Goal: Task Accomplishment & Management: Use online tool/utility

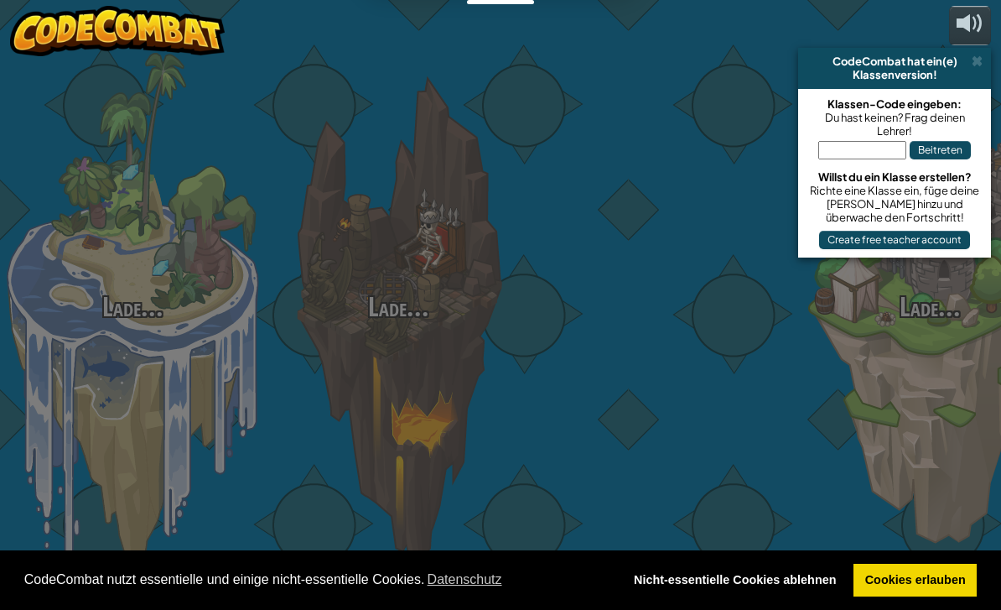
scroll to position [2, 0]
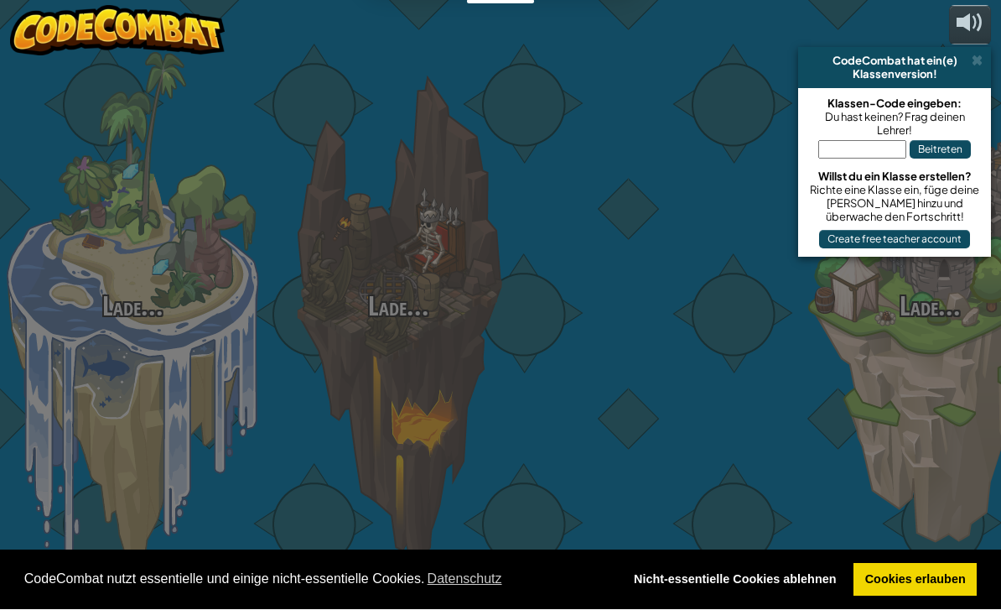
select select "de-DE"
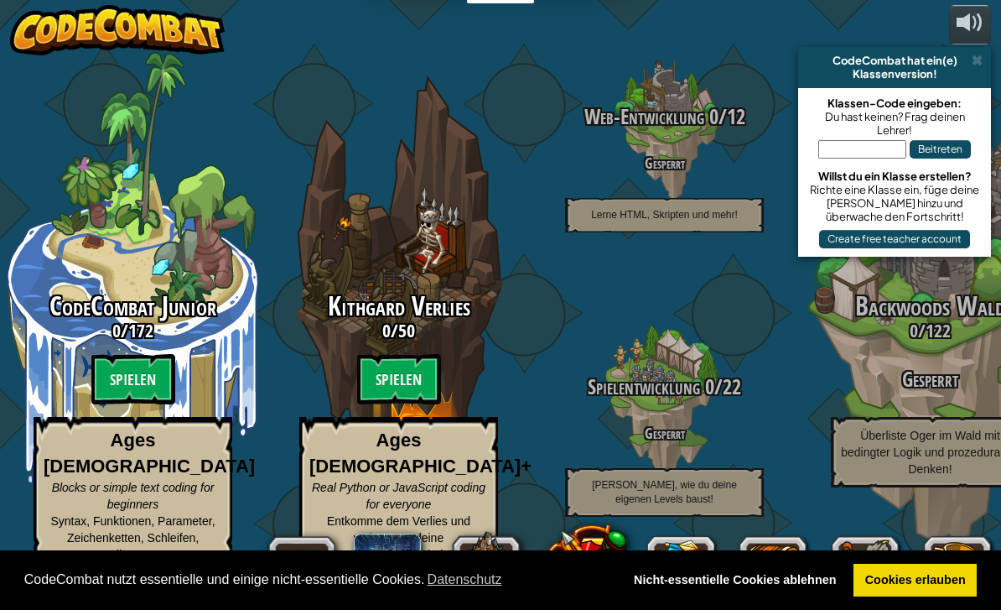
click at [150, 382] on btn "Spielen" at bounding box center [133, 379] width 84 height 50
select select "de-DE"
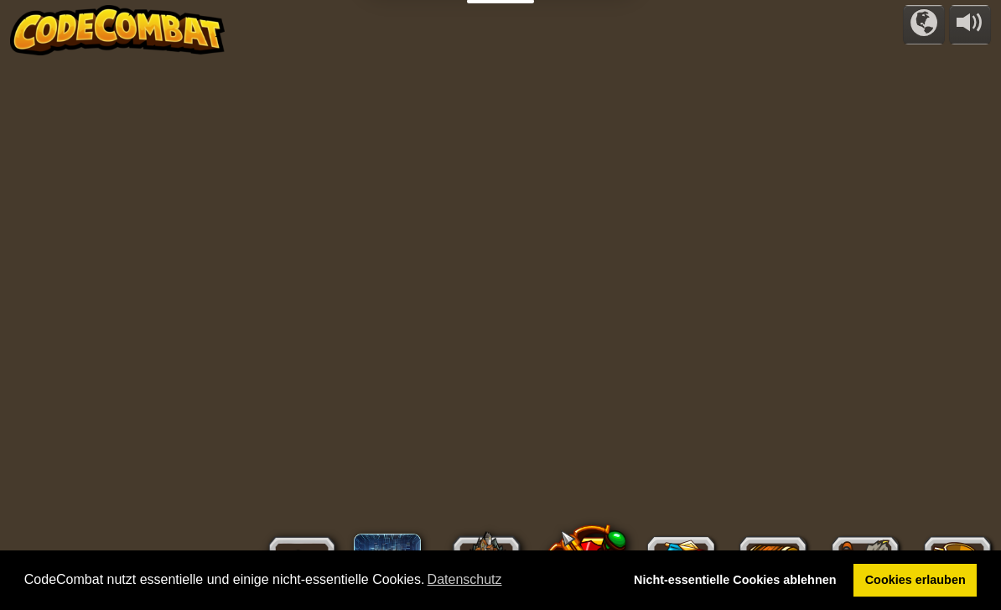
select select "de-DE"
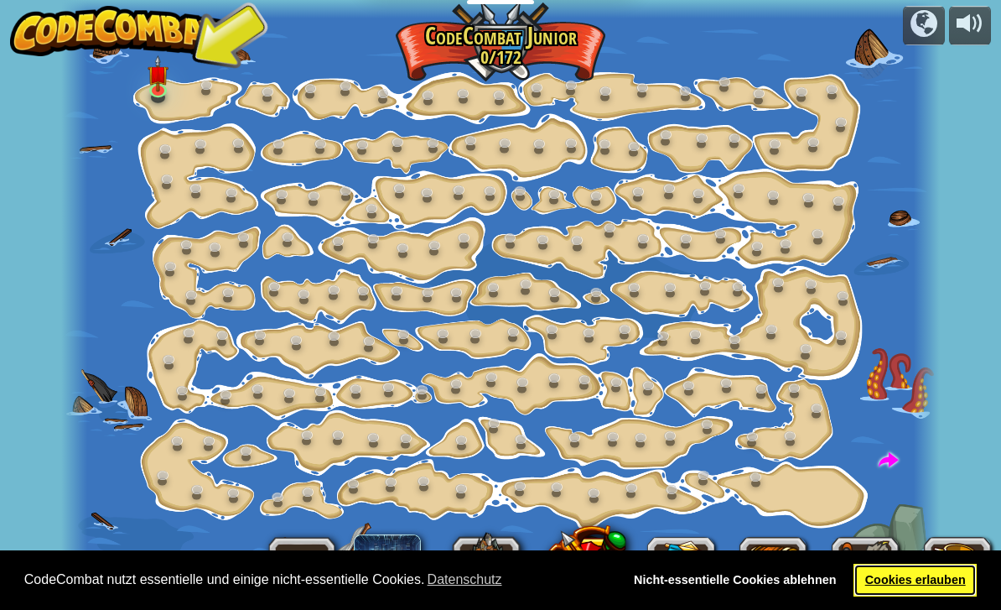
click at [927, 582] on link "Cookies erlauben" at bounding box center [915, 580] width 123 height 34
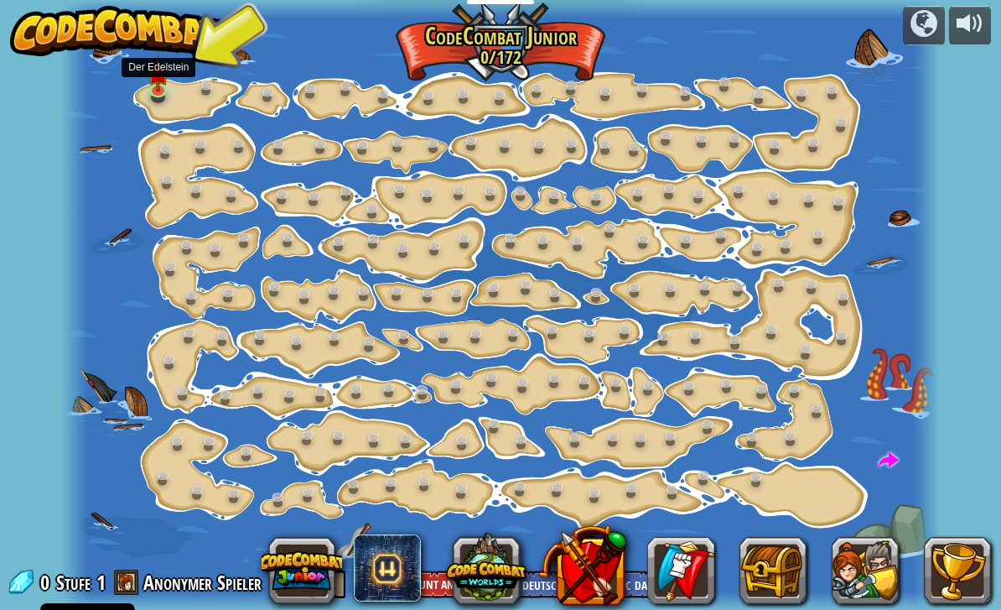
click at [167, 82] on img at bounding box center [158, 73] width 21 height 37
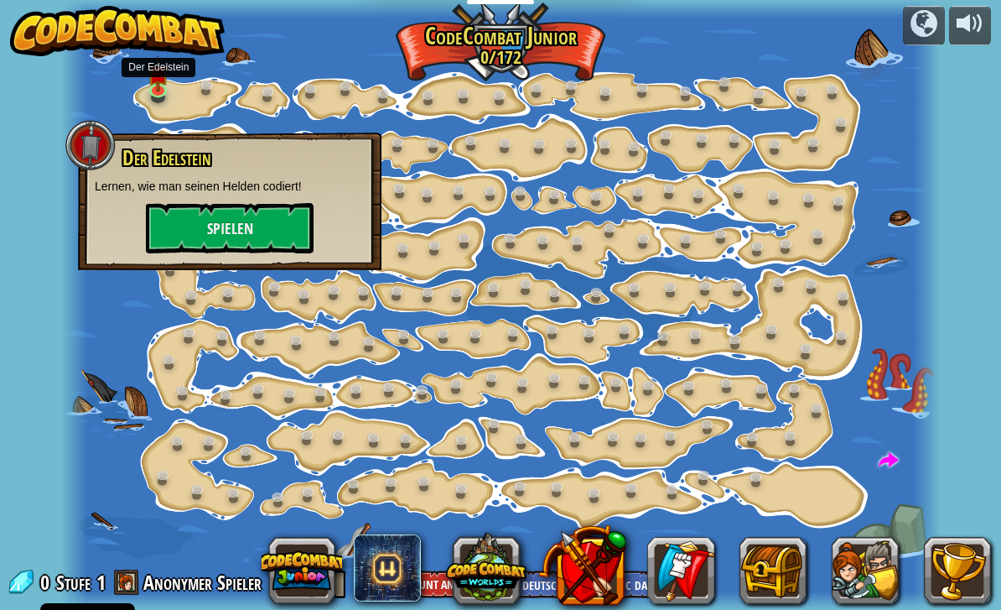
click at [284, 237] on button "Spielen" at bounding box center [230, 228] width 168 height 50
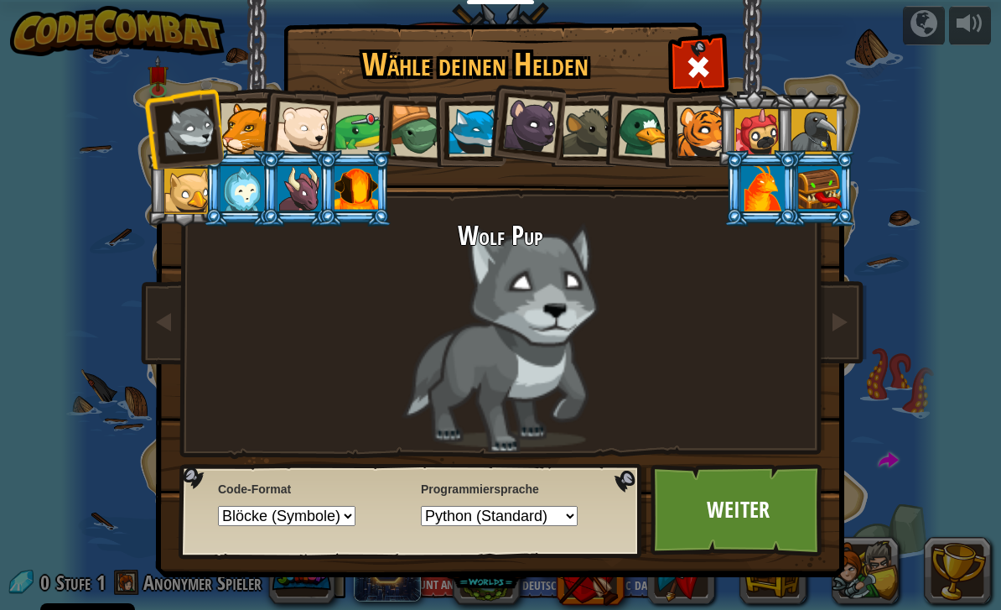
click at [330, 178] on li at bounding box center [354, 188] width 75 height 76
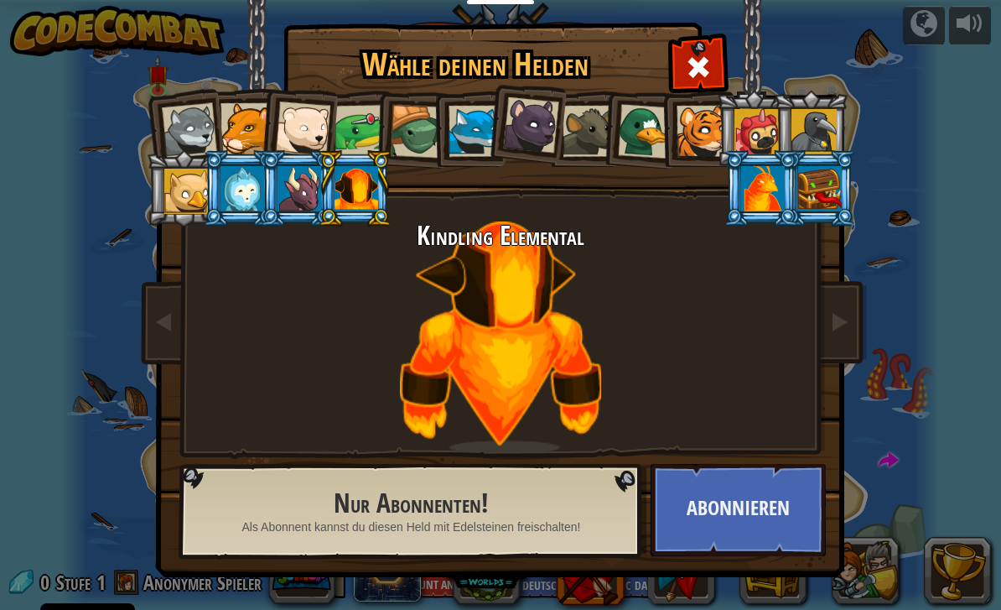
click at [279, 379] on div "Kindling Elemental" at bounding box center [500, 336] width 629 height 231
click at [250, 192] on div at bounding box center [243, 188] width 44 height 45
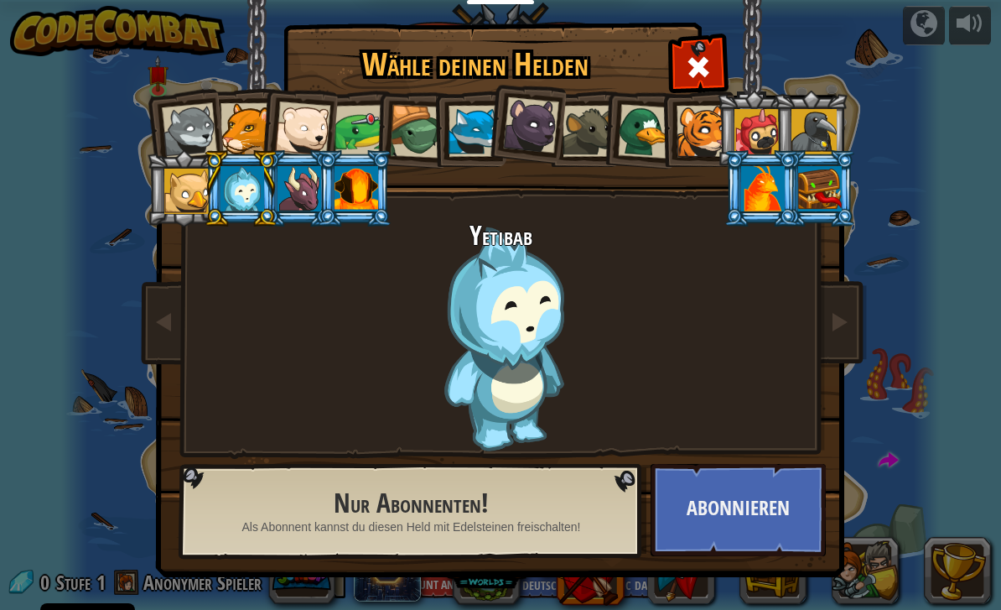
click at [205, 127] on div at bounding box center [189, 130] width 55 height 55
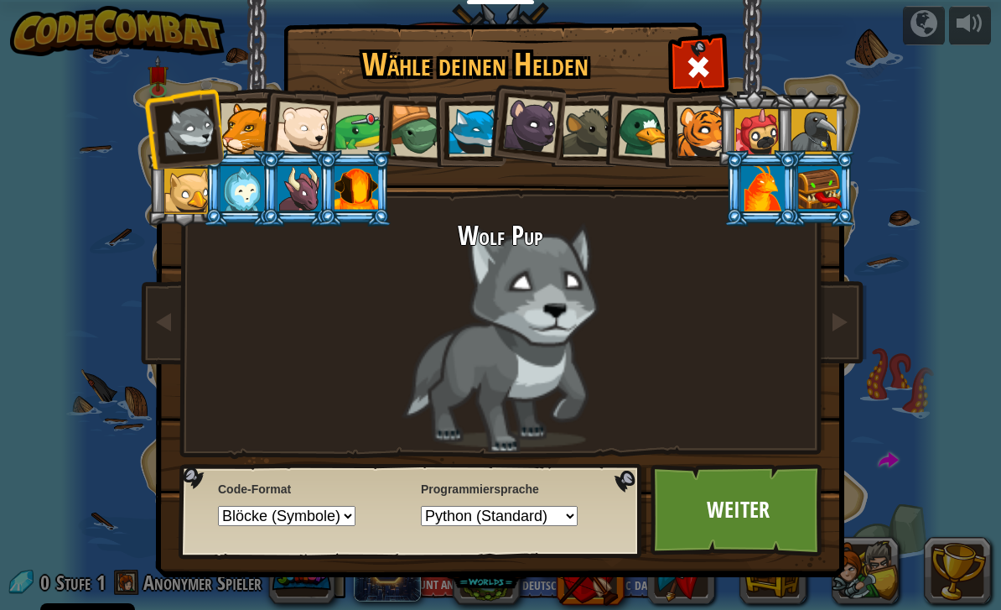
click at [477, 134] on div at bounding box center [474, 131] width 51 height 51
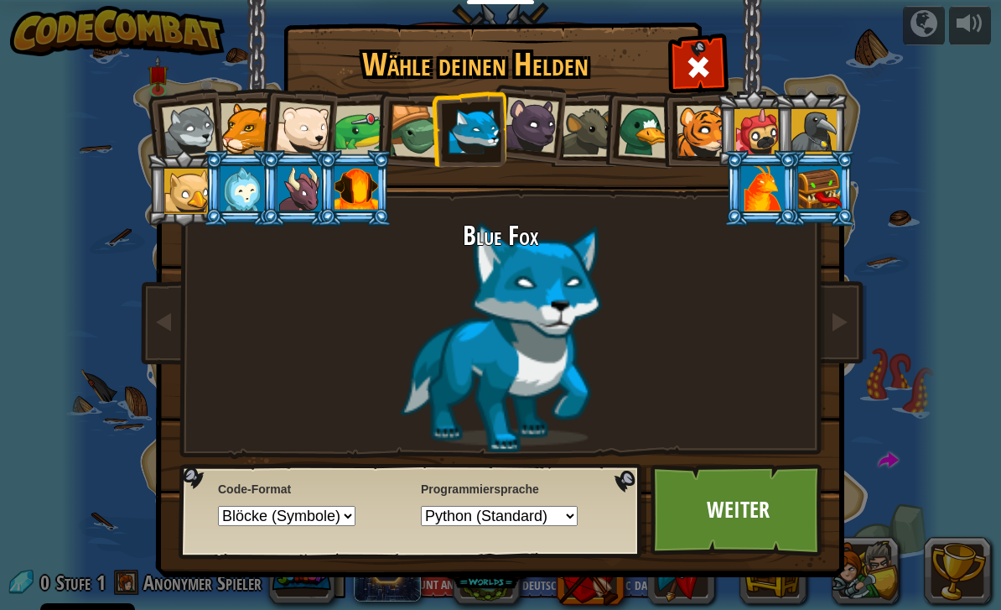
click at [741, 499] on link "Weiter" at bounding box center [738, 510] width 175 height 92
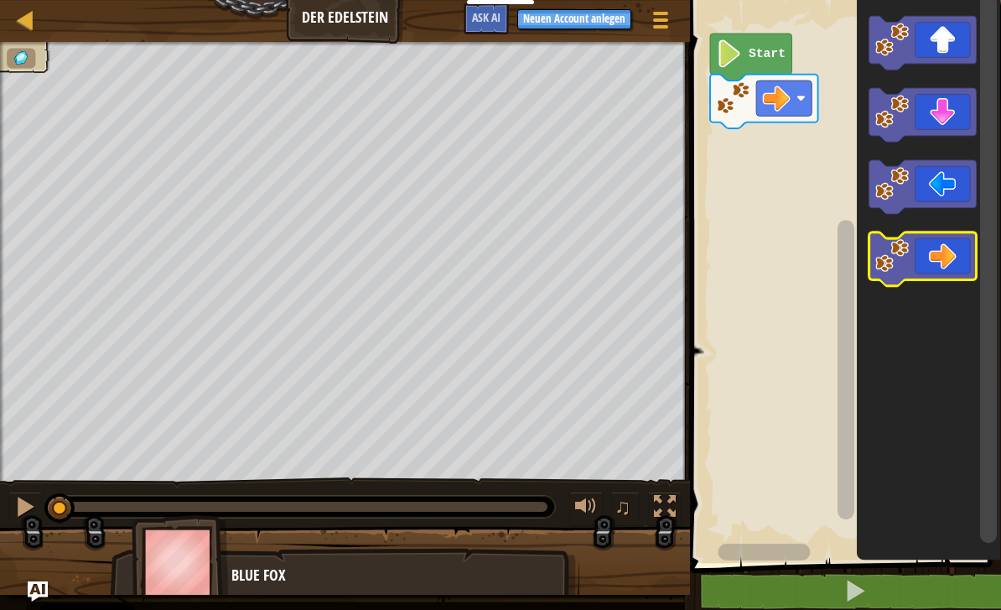
click at [924, 261] on icon "Blockly Arbeitsbereich" at bounding box center [923, 260] width 108 height 54
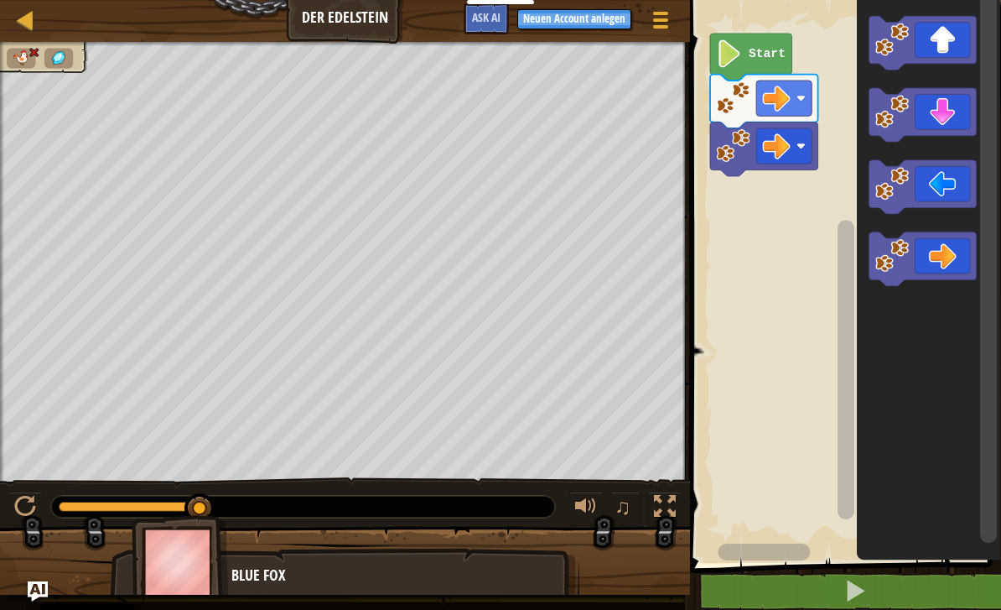
click at [757, 52] on text "Start" at bounding box center [766, 53] width 37 height 13
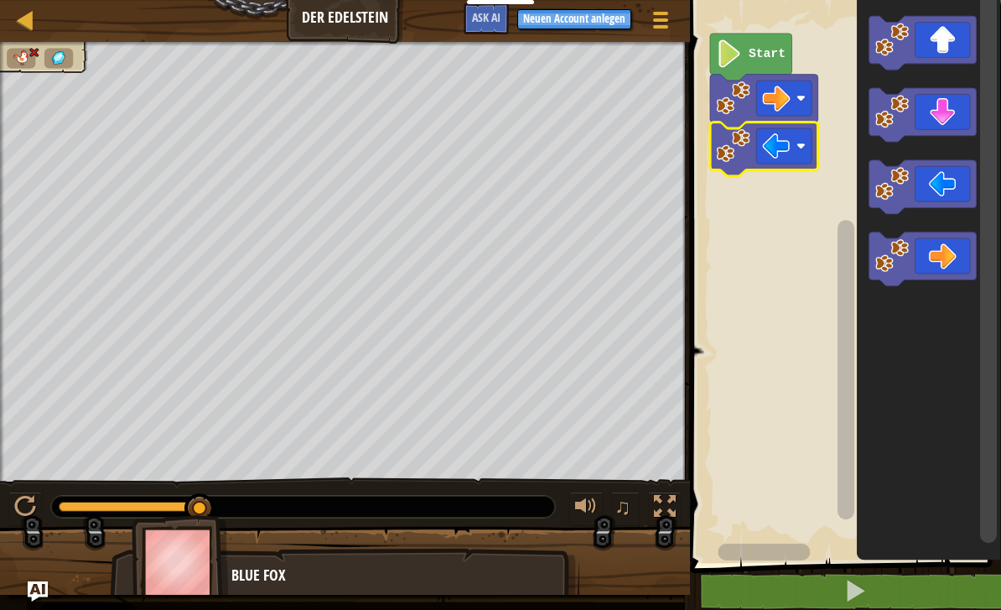
click at [787, 288] on rect "Blockly Arbeitsbereich" at bounding box center [843, 277] width 316 height 571
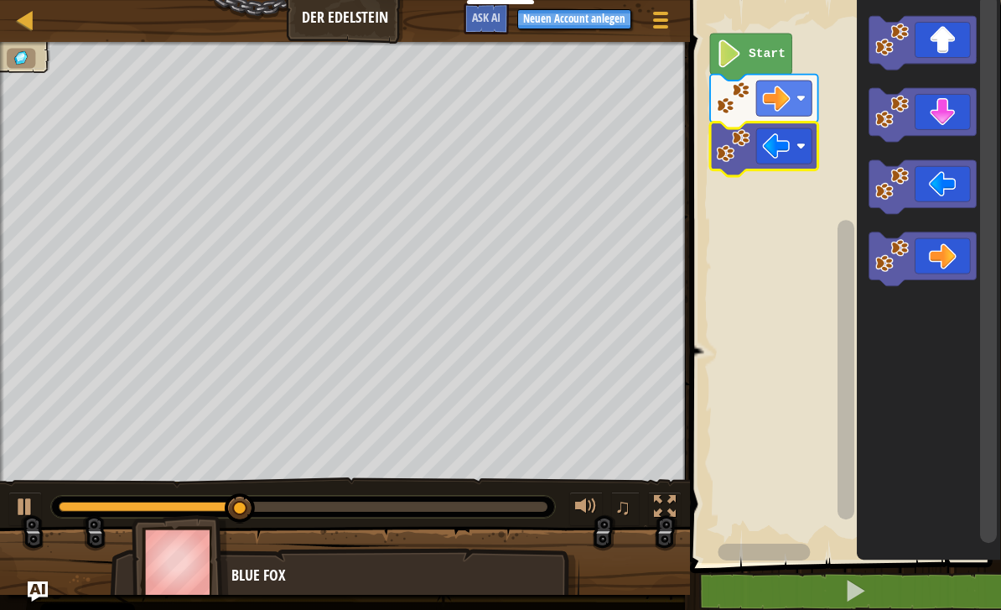
click at [798, 400] on rect "Blockly Arbeitsbereich" at bounding box center [843, 277] width 316 height 571
click at [940, 125] on icon "Blockly Arbeitsbereich" at bounding box center [923, 116] width 108 height 54
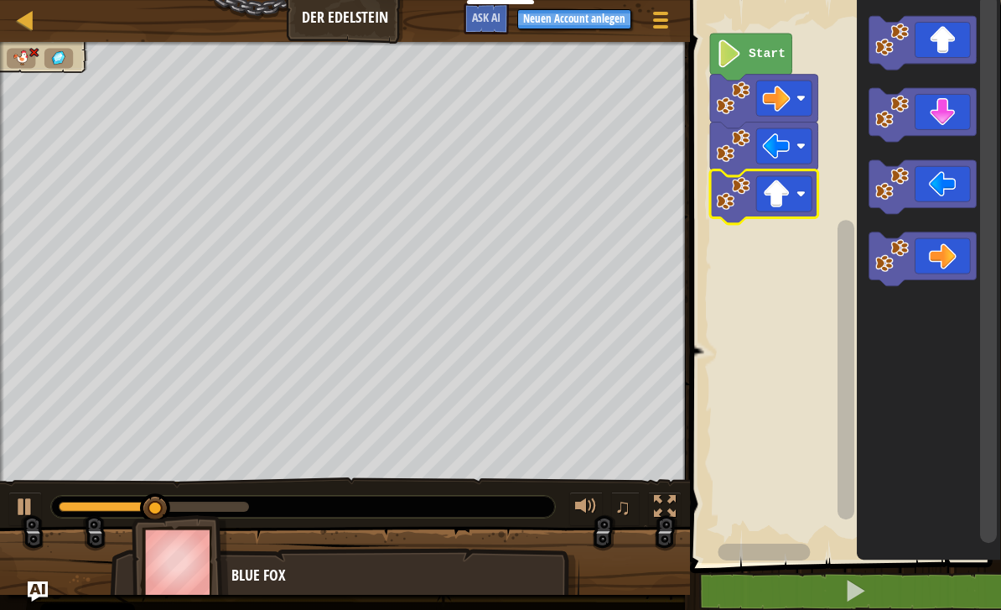
click at [786, 256] on rect "Blockly Arbeitsbereich" at bounding box center [843, 277] width 316 height 571
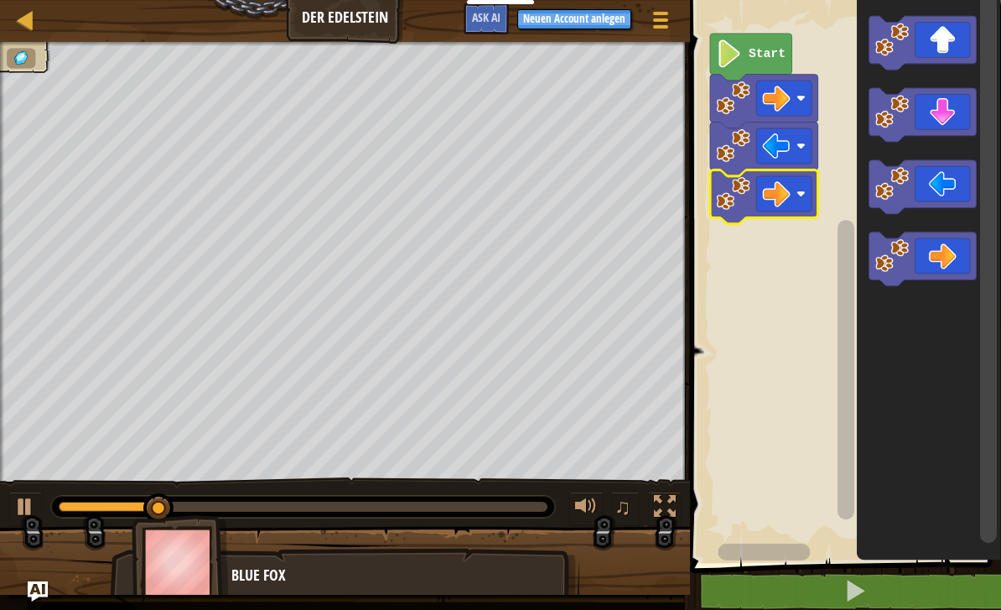
click at [791, 371] on rect "Blockly Arbeitsbereich" at bounding box center [843, 277] width 316 height 571
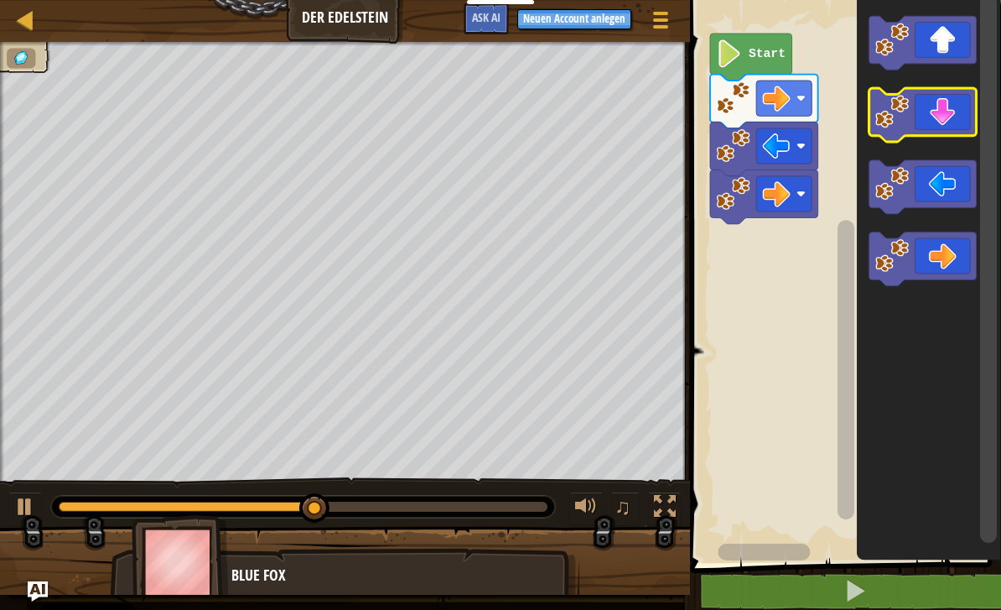
click at [935, 115] on icon "Blockly Arbeitsbereich" at bounding box center [923, 116] width 108 height 54
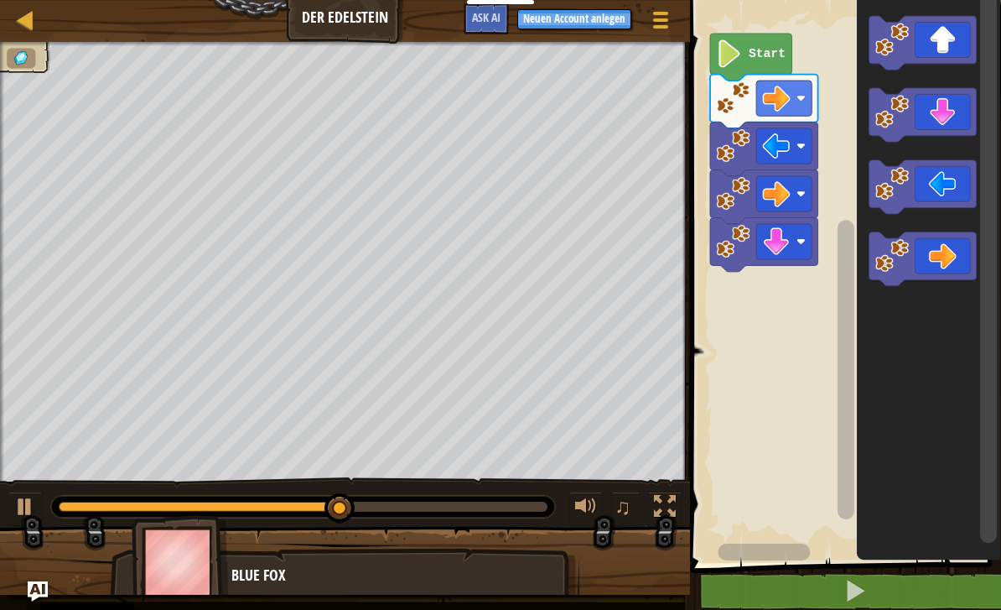
click at [948, 250] on icon "Blockly Arbeitsbereich" at bounding box center [923, 260] width 108 height 54
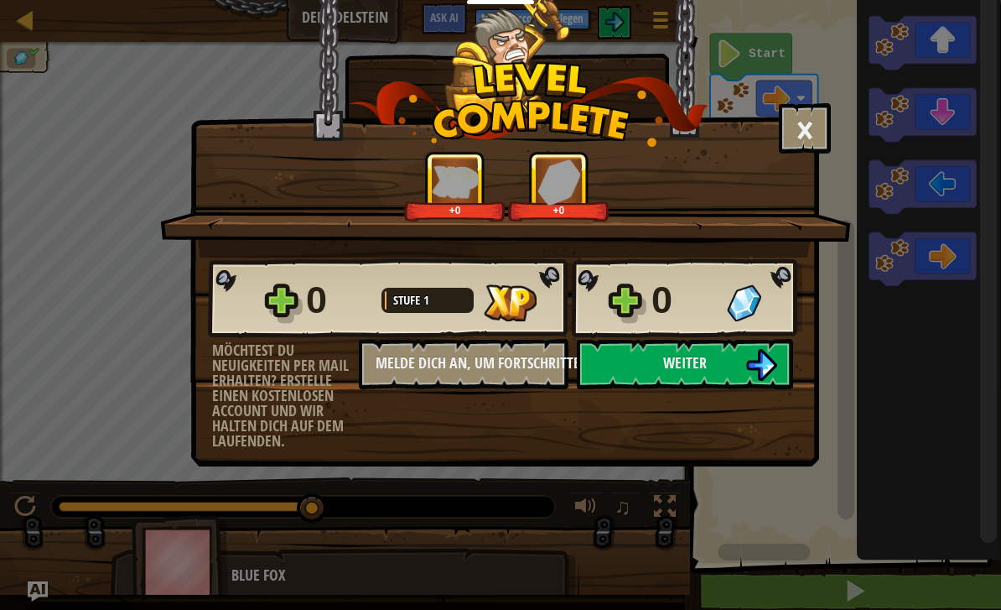
click at [740, 361] on button "Weiter" at bounding box center [685, 364] width 216 height 50
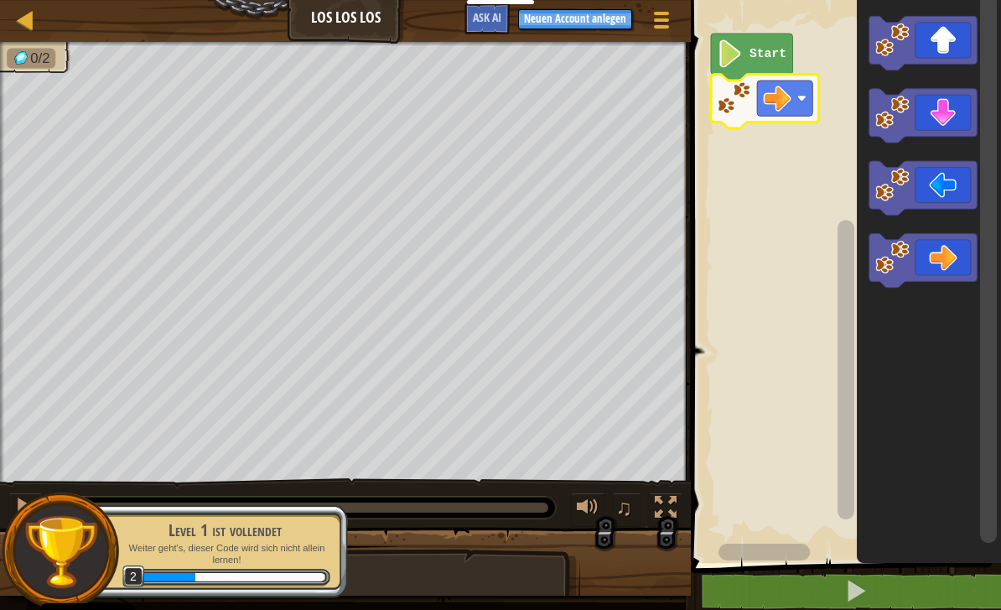
click at [789, 266] on rect "Blockly Arbeitsbereich" at bounding box center [843, 277] width 315 height 571
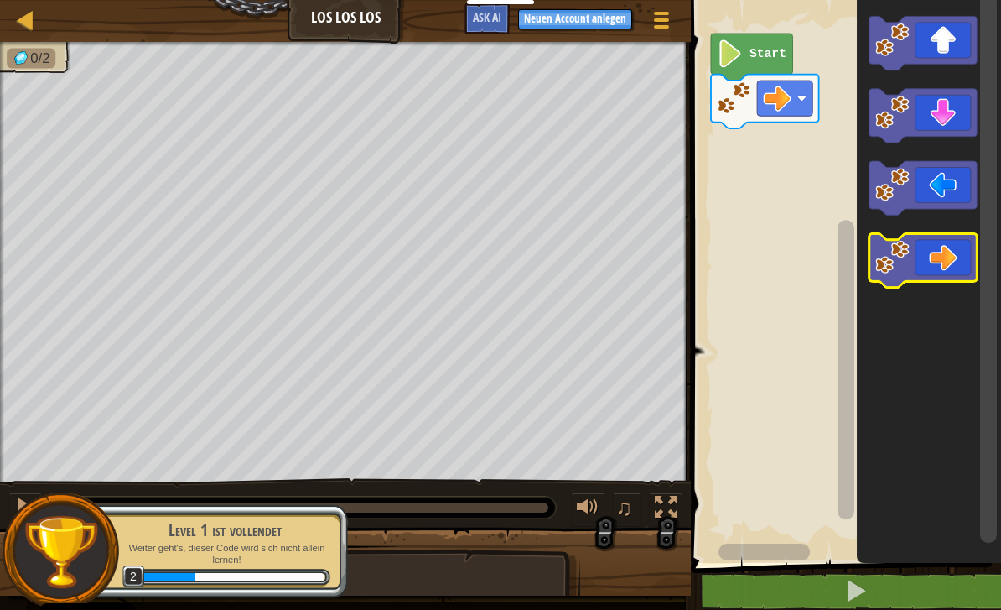
click at [945, 257] on icon "Blockly Arbeitsbereich" at bounding box center [924, 260] width 108 height 54
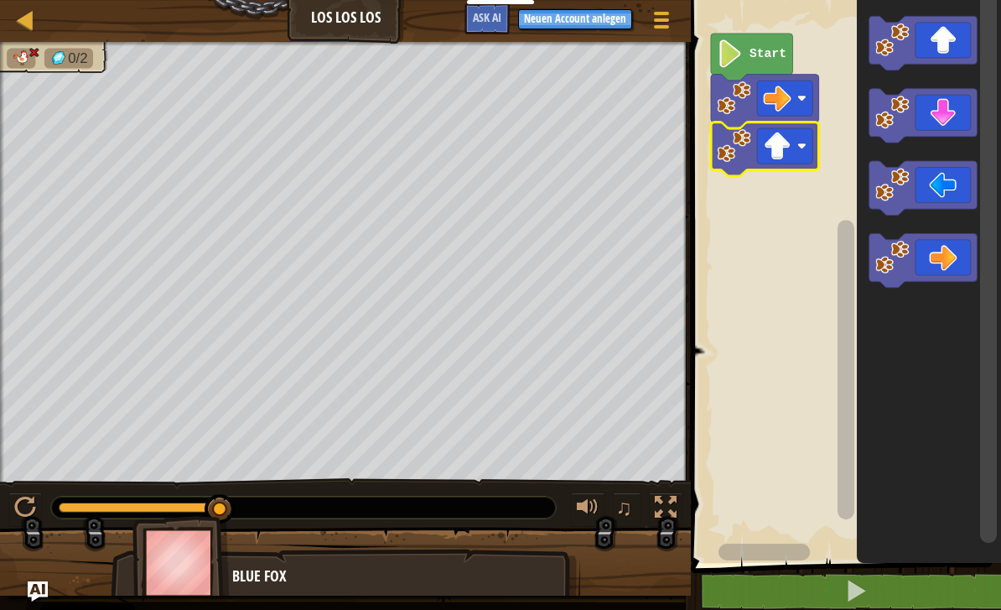
click at [787, 195] on rect "Blockly Arbeitsbereich" at bounding box center [843, 277] width 315 height 571
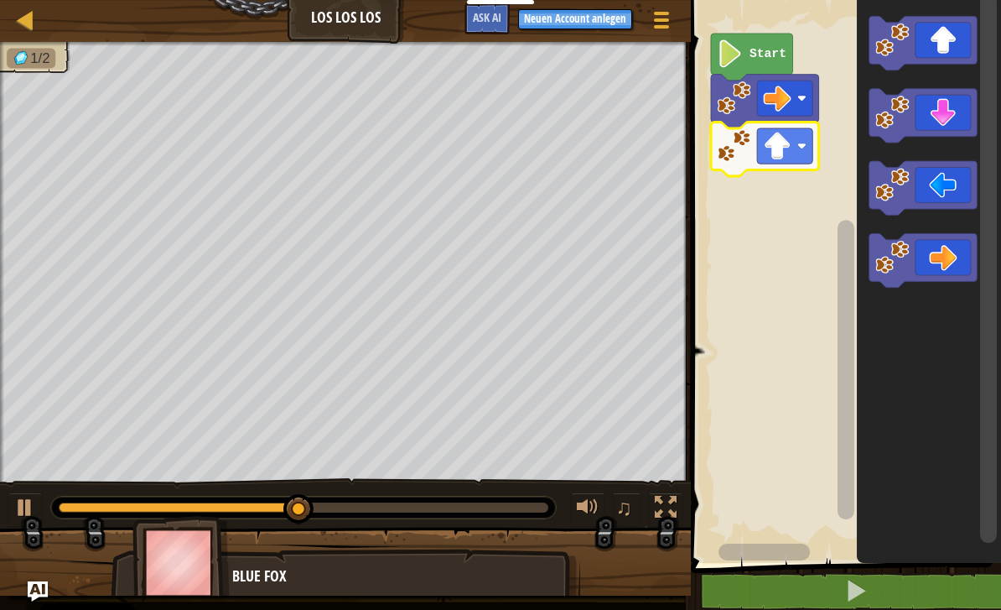
click at [948, 254] on icon "Blockly Arbeitsbereich" at bounding box center [924, 260] width 108 height 54
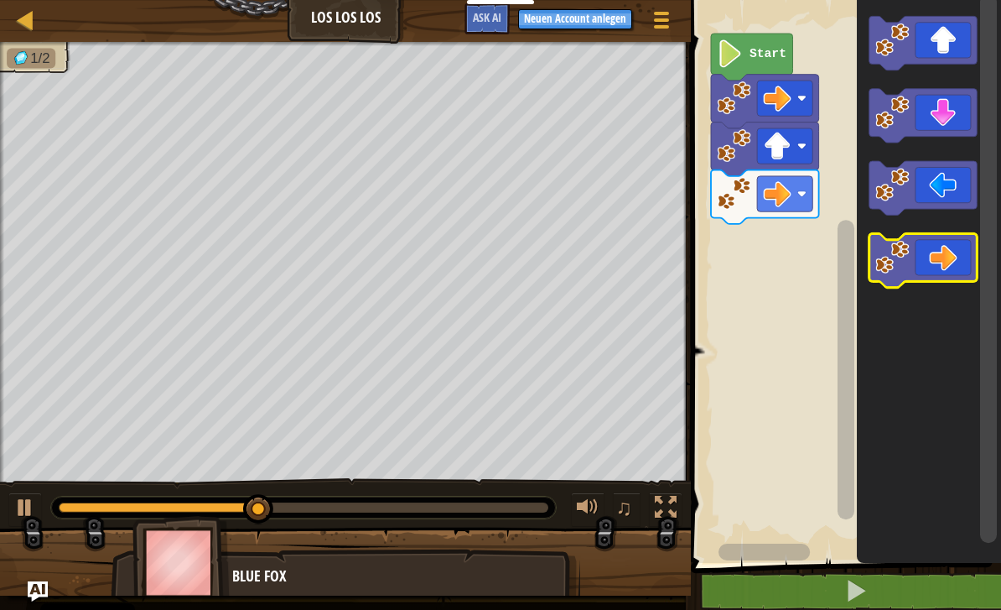
click at [944, 258] on icon "Blockly Arbeitsbereich" at bounding box center [924, 260] width 108 height 54
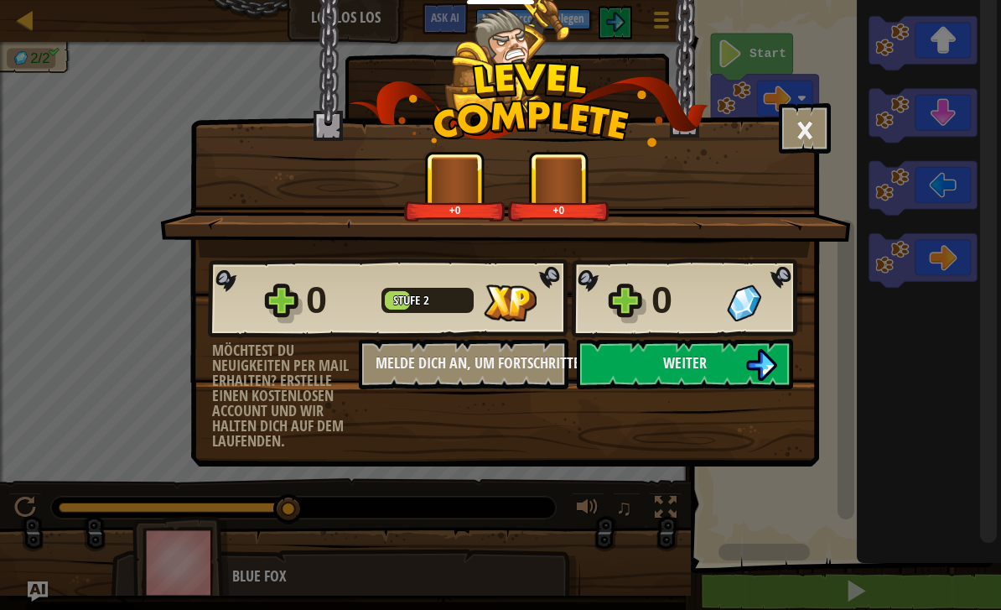
click at [736, 366] on button "Weiter" at bounding box center [685, 364] width 216 height 50
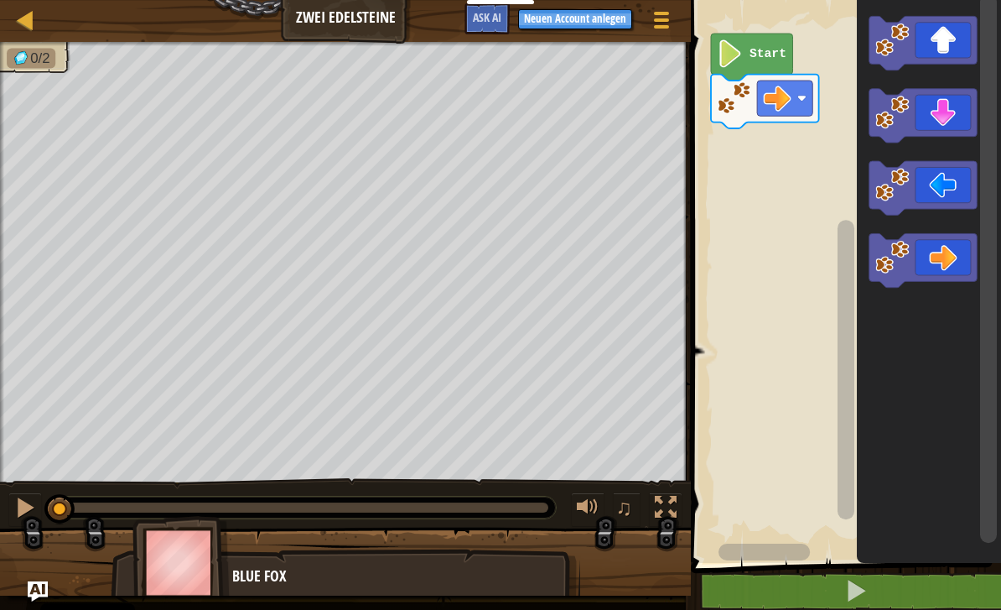
click at [950, 260] on icon "Blockly Arbeitsbereich" at bounding box center [924, 260] width 108 height 54
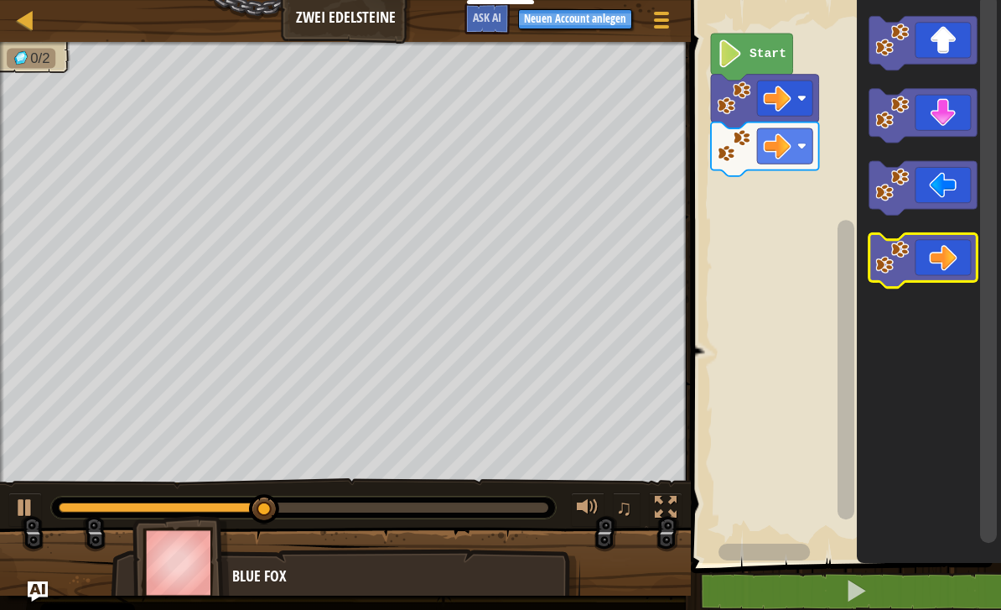
click at [948, 247] on icon "Blockly Arbeitsbereich" at bounding box center [924, 260] width 108 height 54
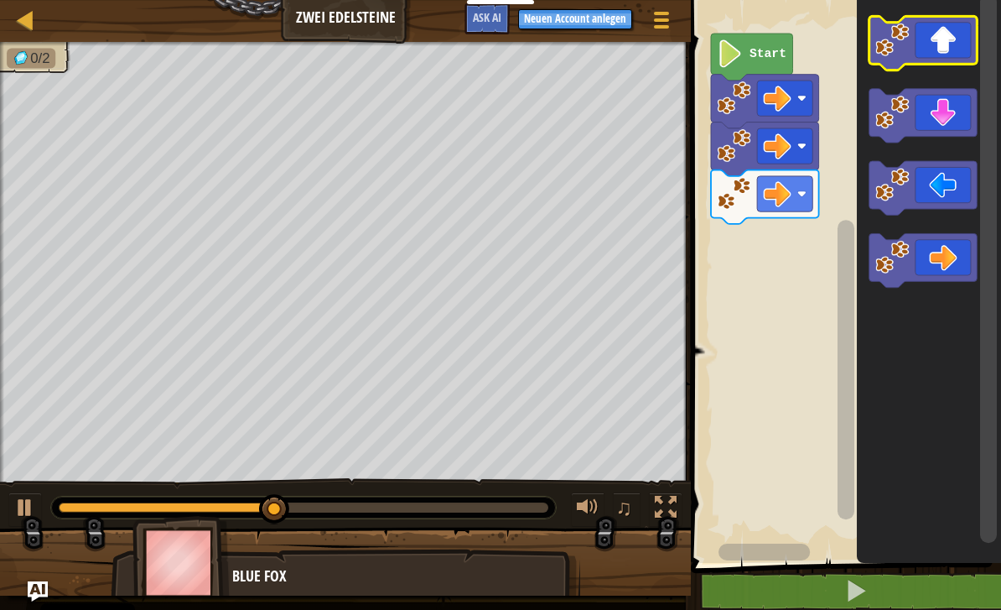
click at [948, 40] on icon "Blockly Arbeitsbereich" at bounding box center [924, 43] width 108 height 54
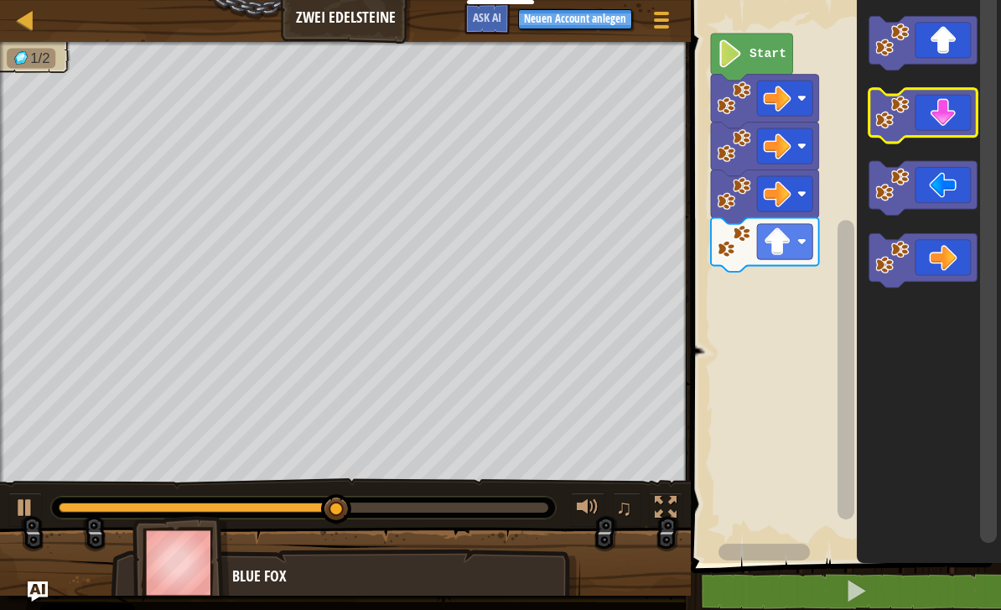
click at [948, 117] on icon "Blockly Arbeitsbereich" at bounding box center [924, 116] width 108 height 54
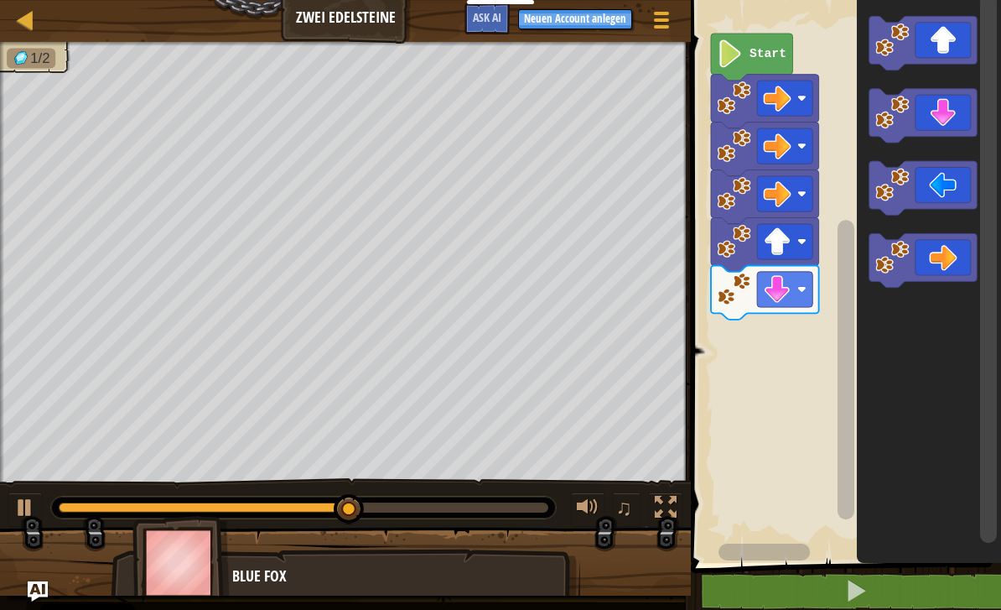
click at [952, 113] on icon "Blockly Arbeitsbereich" at bounding box center [924, 116] width 108 height 54
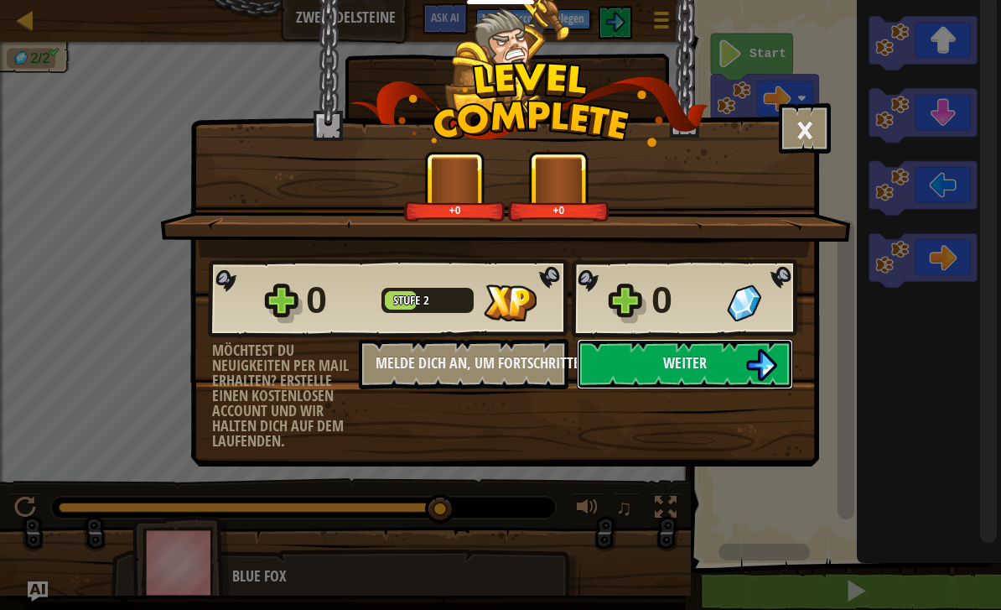
click at [712, 362] on button "Weiter" at bounding box center [685, 364] width 216 height 50
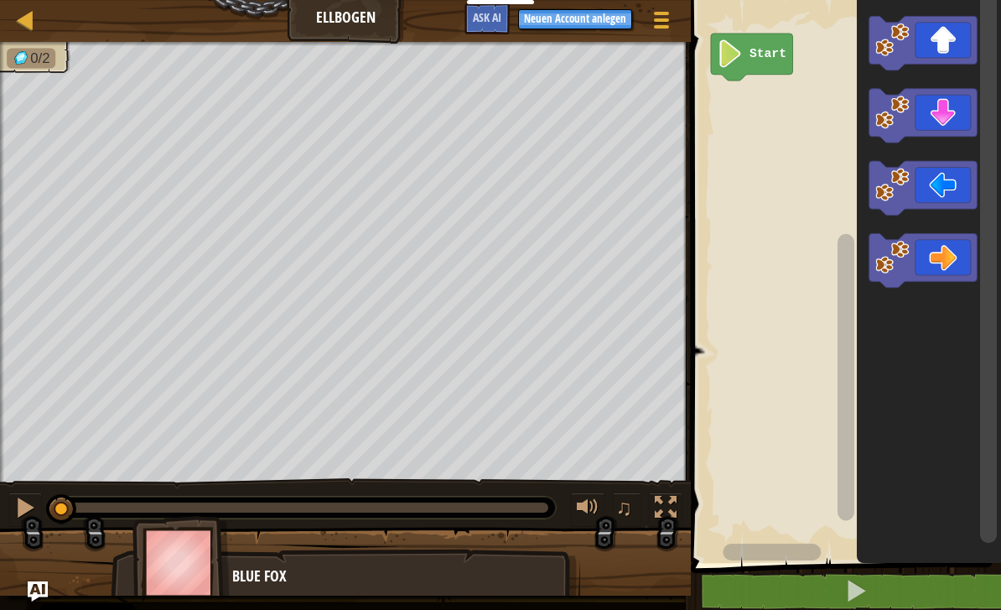
click at [948, 116] on icon "Blockly Arbeitsbereich" at bounding box center [924, 116] width 108 height 54
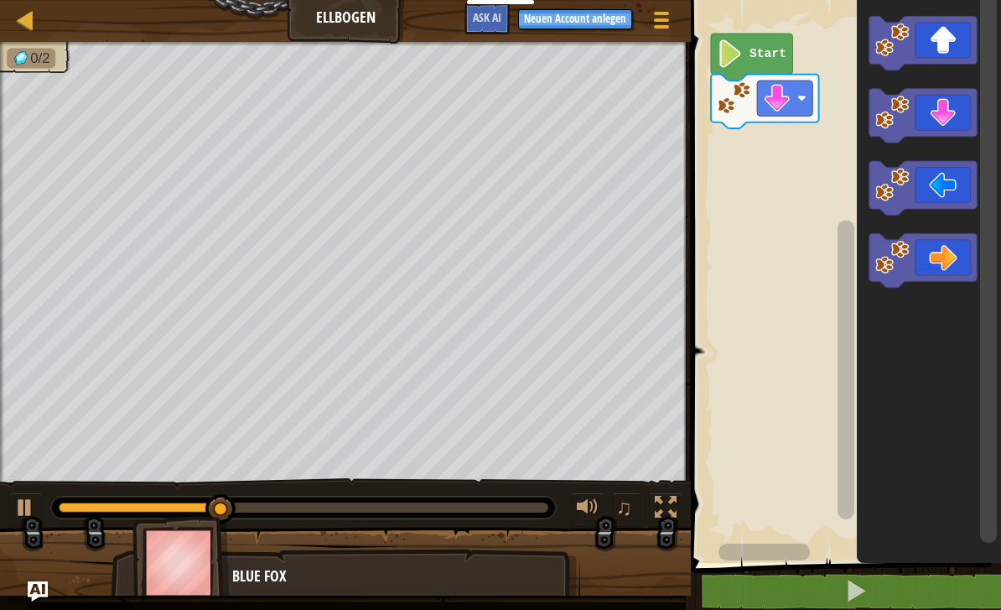
click at [942, 119] on icon "Blockly Arbeitsbereich" at bounding box center [924, 116] width 108 height 54
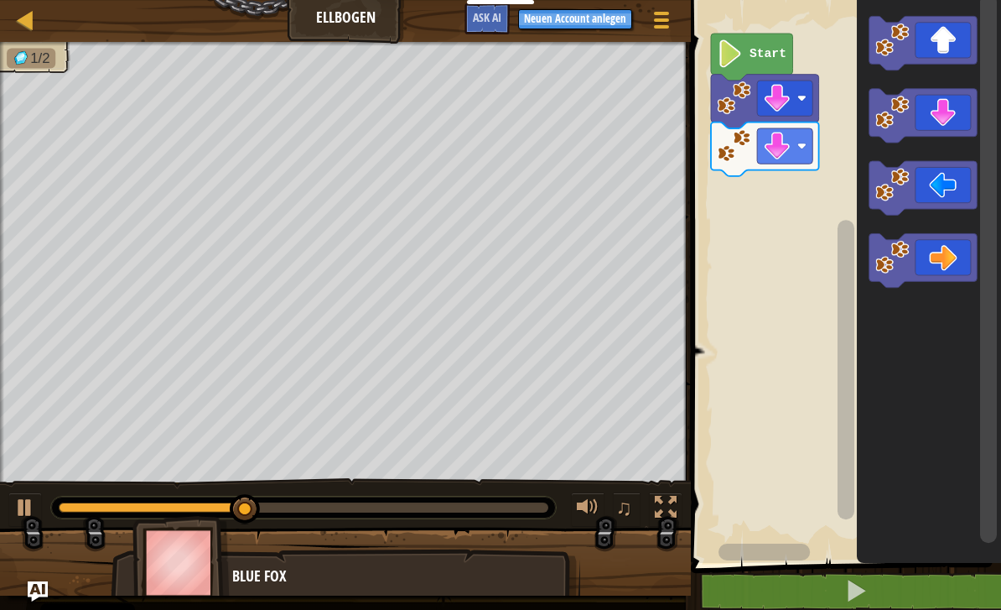
click at [947, 182] on icon "Blockly Arbeitsbereich" at bounding box center [924, 188] width 108 height 54
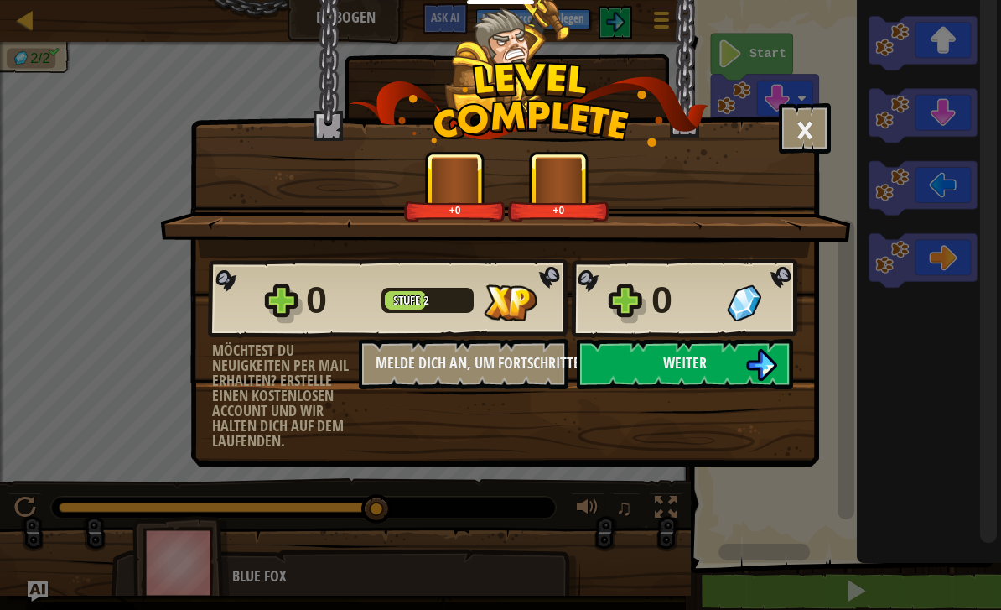
click at [740, 366] on button "Weiter" at bounding box center [685, 364] width 216 height 50
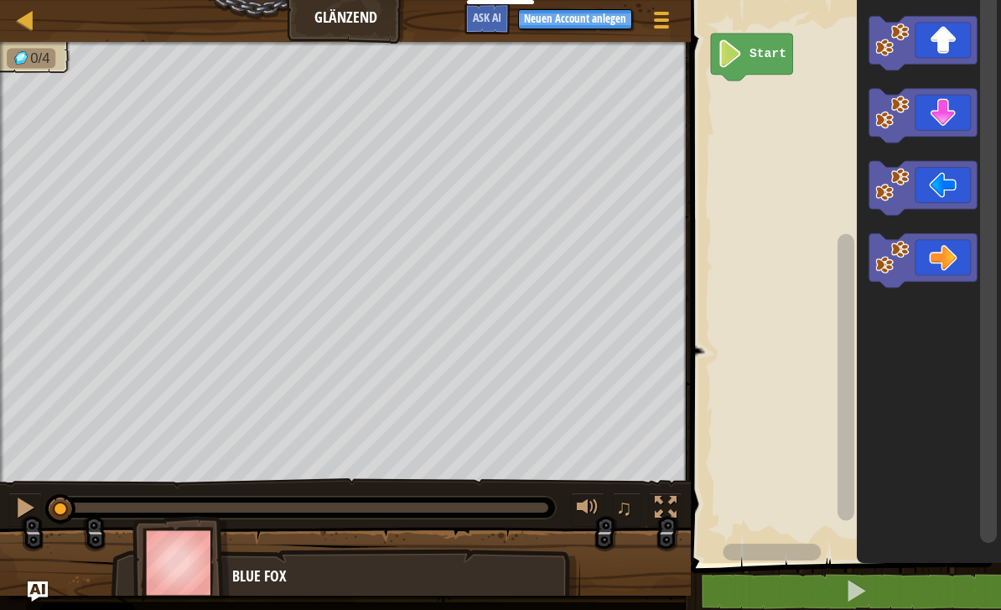
click at [942, 183] on icon "Blockly Arbeitsbereich" at bounding box center [924, 188] width 108 height 54
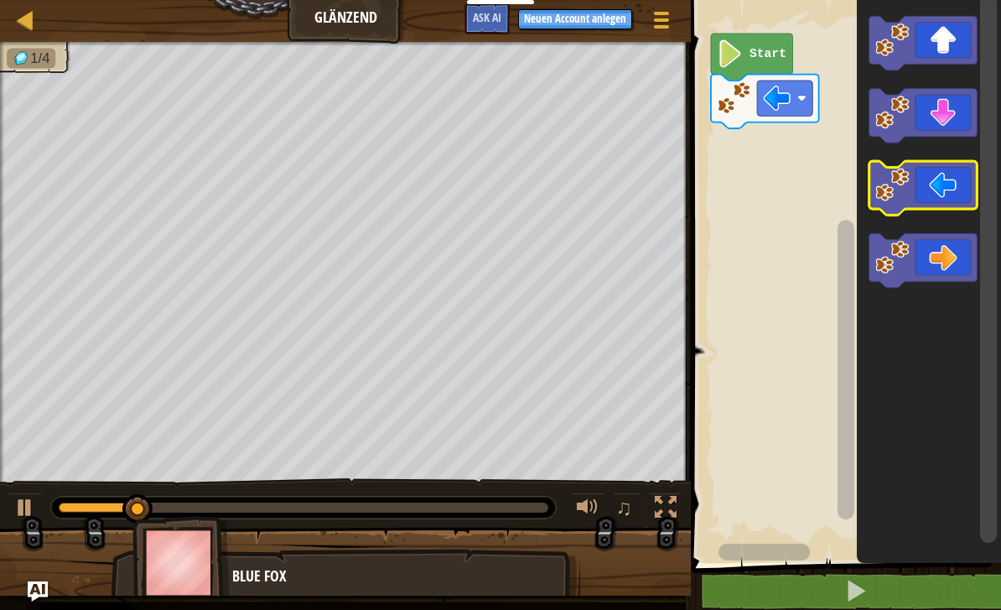
click at [942, 194] on icon "Blockly Arbeitsbereich" at bounding box center [924, 188] width 108 height 54
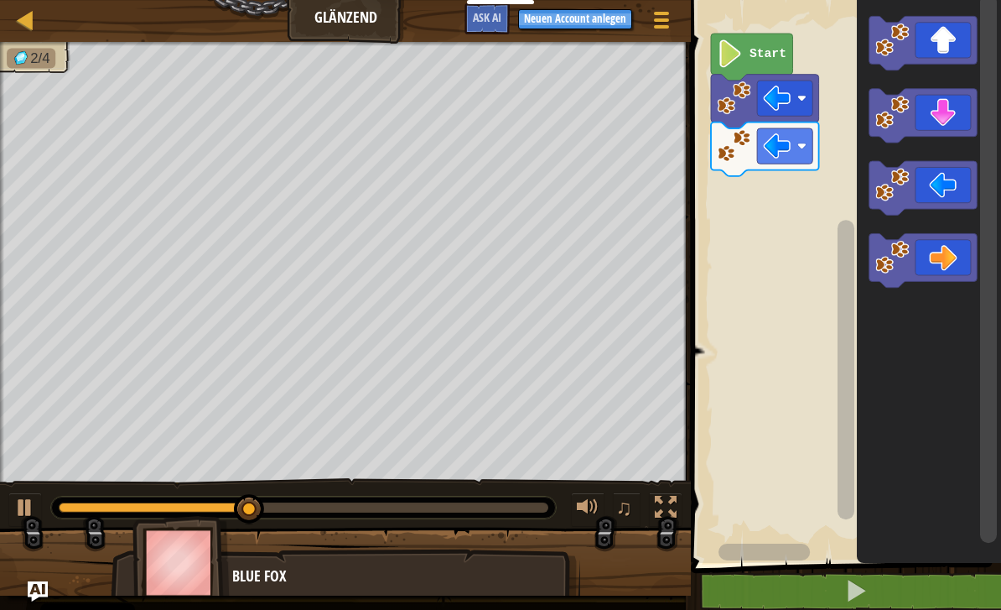
click at [945, 117] on icon "Blockly Arbeitsbereich" at bounding box center [924, 116] width 108 height 54
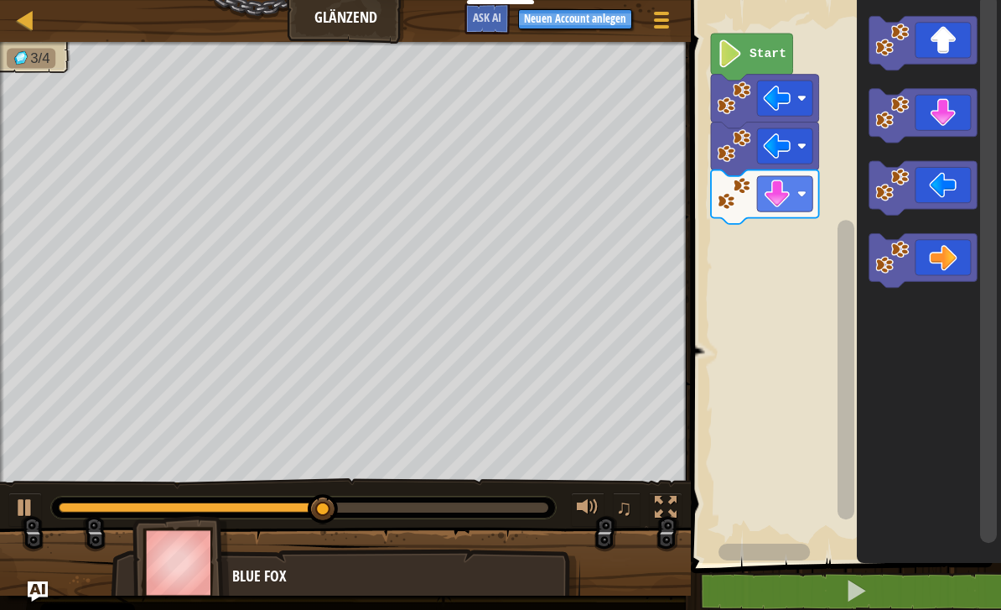
click at [947, 262] on icon "Blockly Arbeitsbereich" at bounding box center [924, 260] width 108 height 54
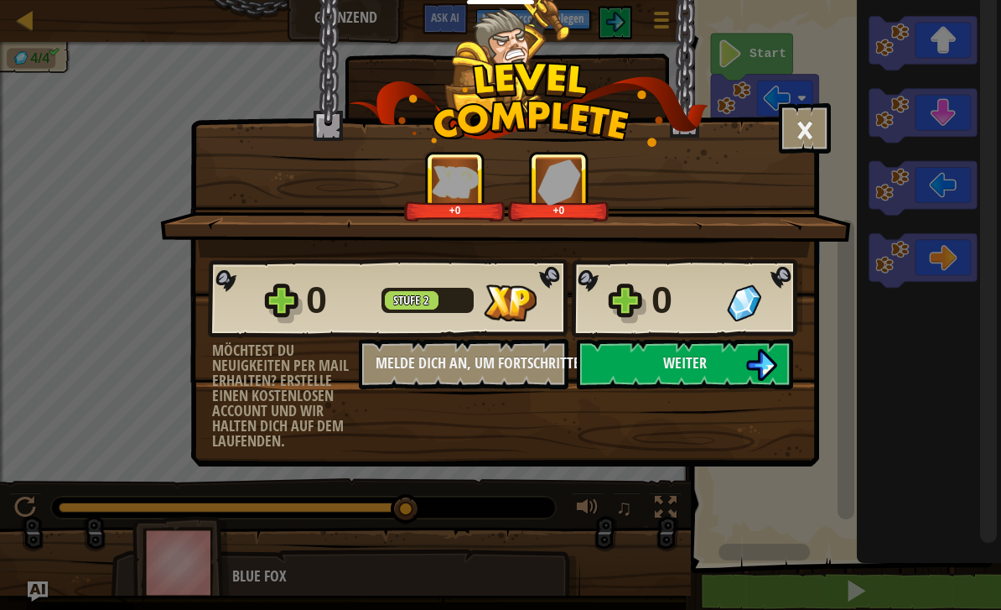
click at [702, 371] on span "Weiter" at bounding box center [685, 362] width 44 height 21
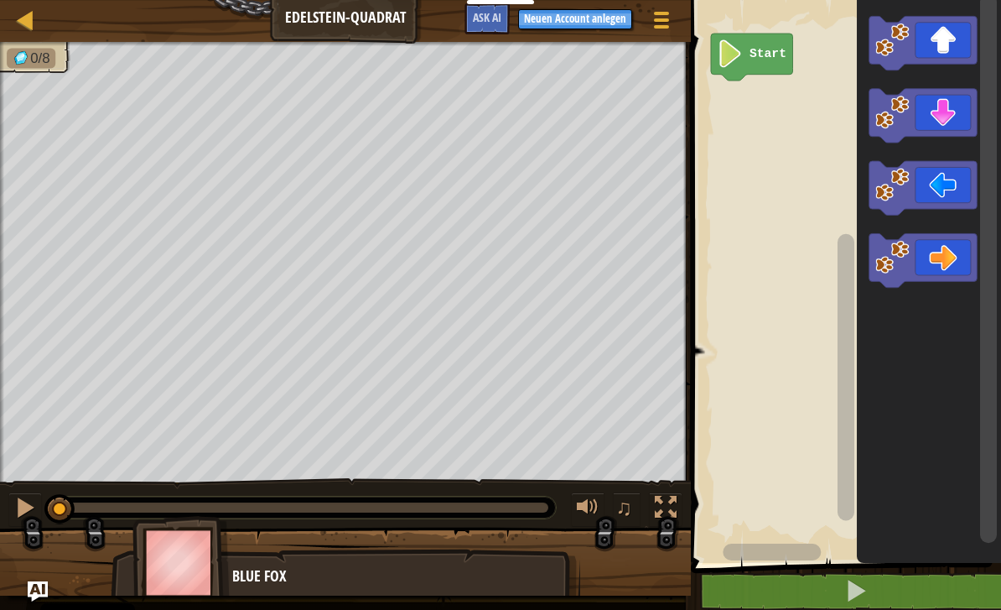
click at [948, 44] on icon "Blockly Arbeitsbereich" at bounding box center [924, 43] width 108 height 54
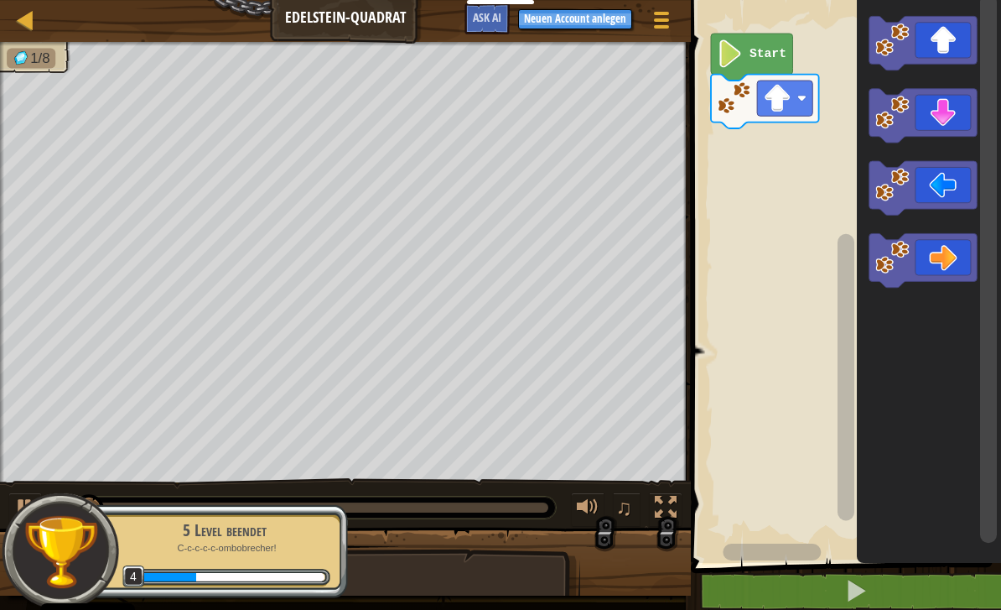
click at [943, 181] on icon "Blockly Arbeitsbereich" at bounding box center [924, 188] width 108 height 54
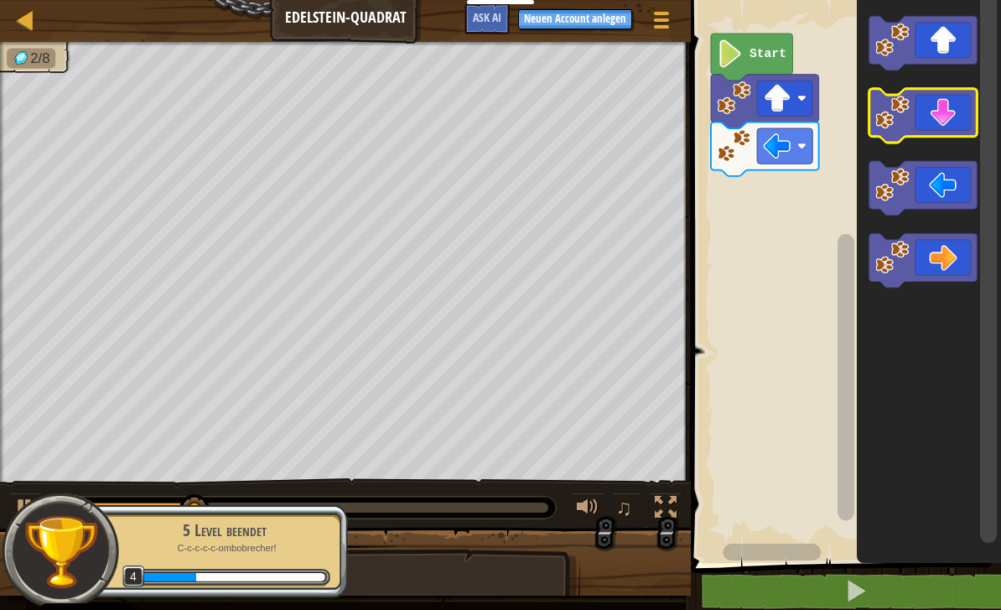
click at [946, 122] on icon "Blockly Arbeitsbereich" at bounding box center [924, 116] width 108 height 54
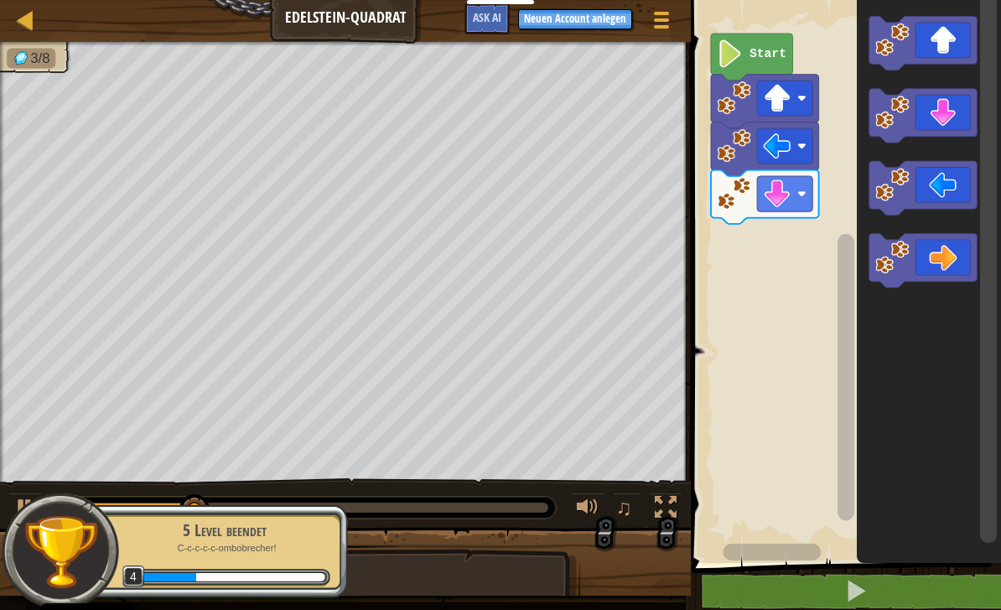
click at [943, 127] on icon "Blockly Arbeitsbereich" at bounding box center [924, 116] width 108 height 54
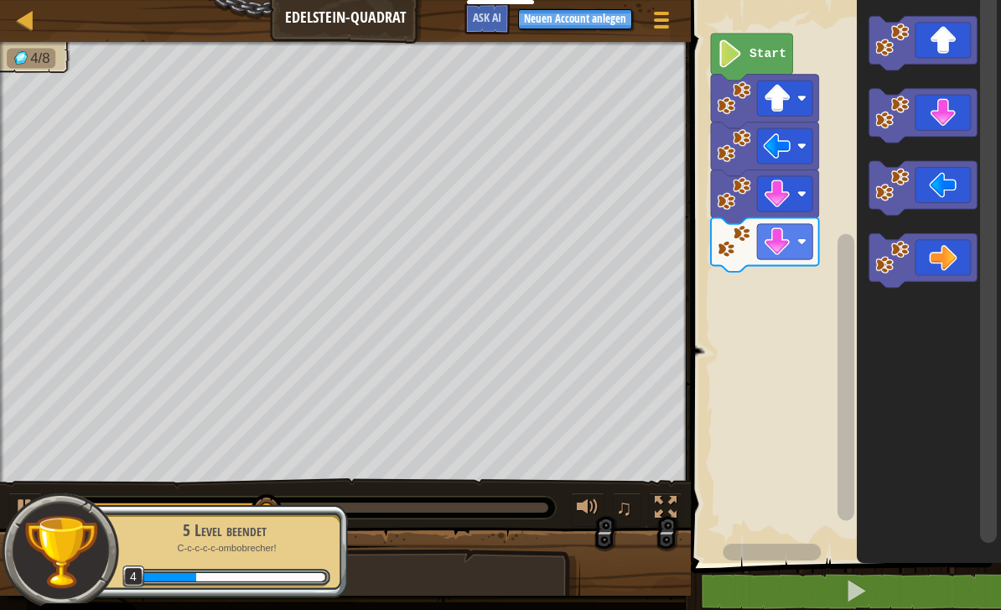
click at [939, 258] on icon "Blockly Arbeitsbereich" at bounding box center [924, 260] width 108 height 54
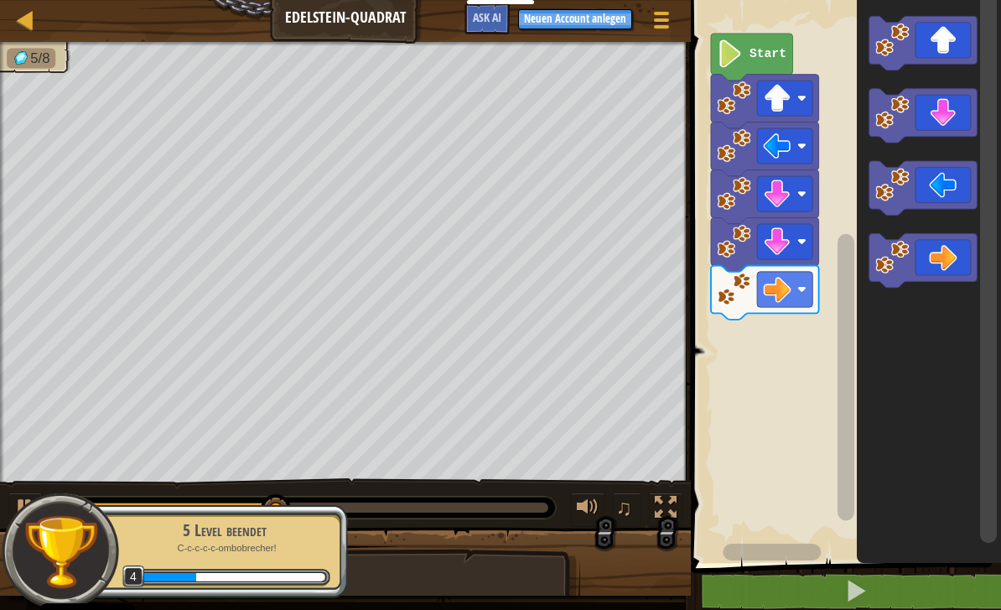
click at [947, 254] on icon "Blockly Arbeitsbereich" at bounding box center [924, 260] width 108 height 54
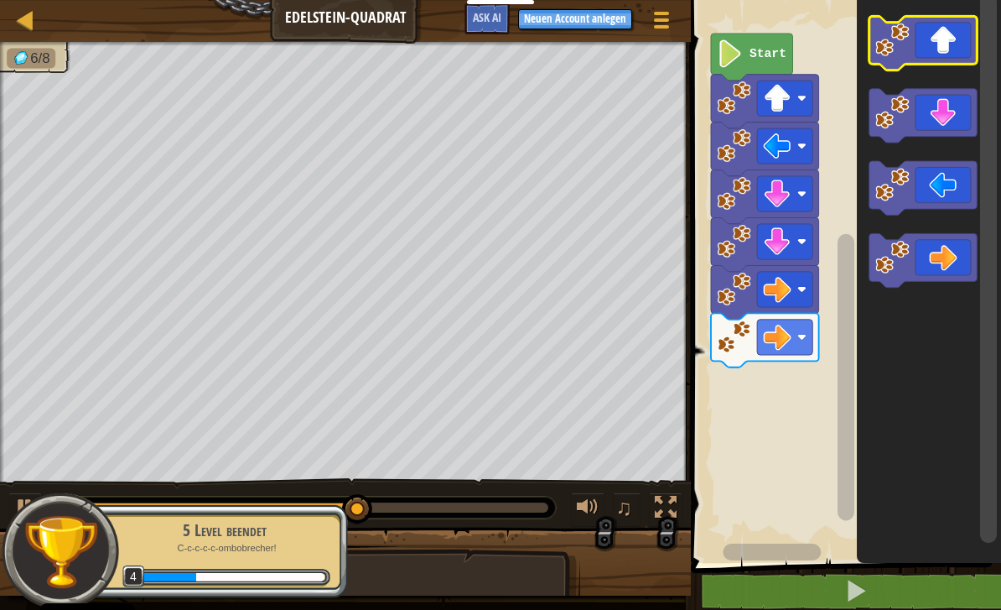
click at [955, 46] on icon "Blockly Arbeitsbereich" at bounding box center [924, 43] width 108 height 54
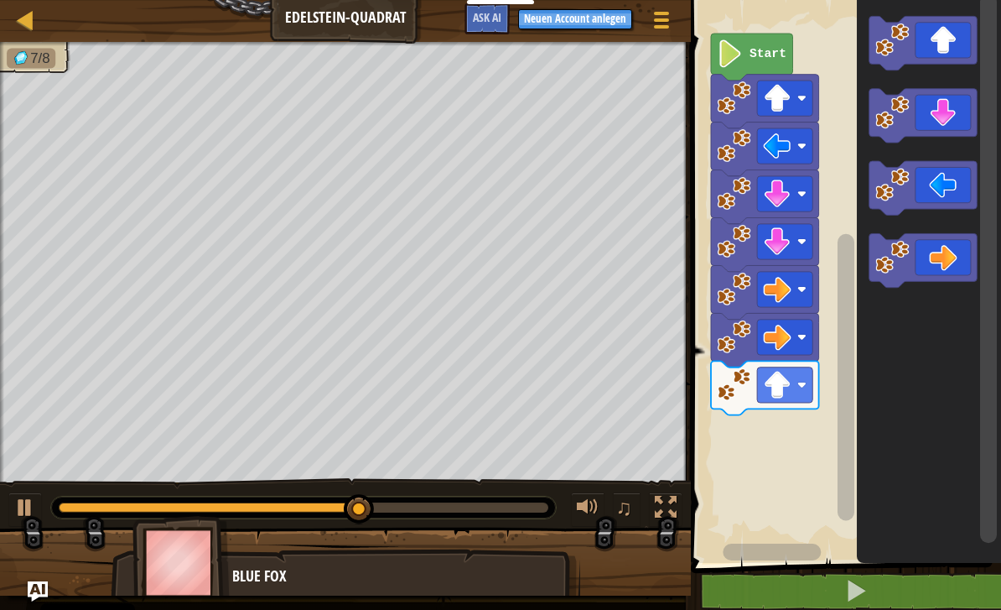
click at [953, 46] on icon "Blockly Arbeitsbereich" at bounding box center [924, 43] width 108 height 54
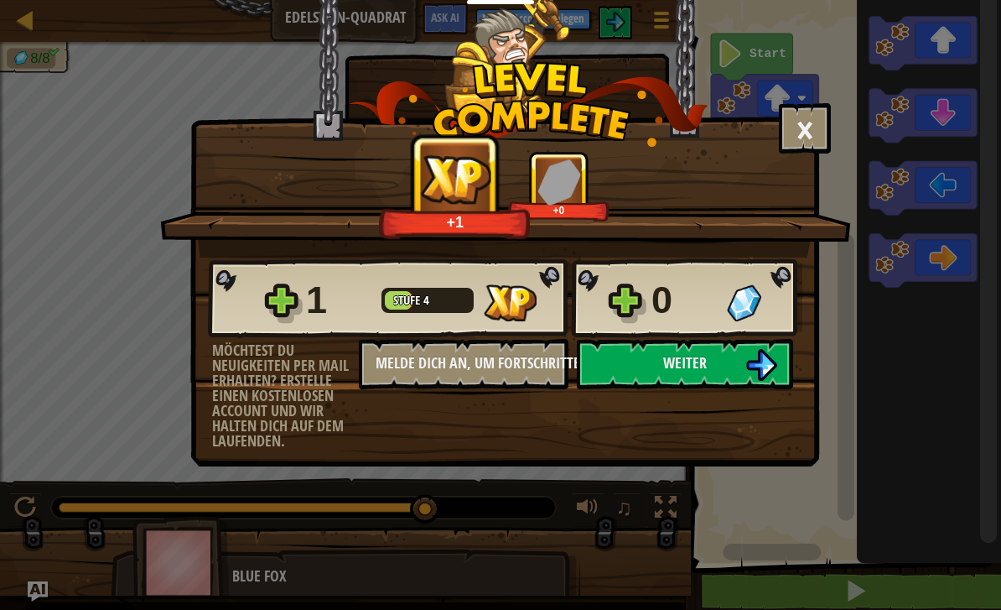
click at [741, 372] on button "Weiter" at bounding box center [685, 364] width 216 height 50
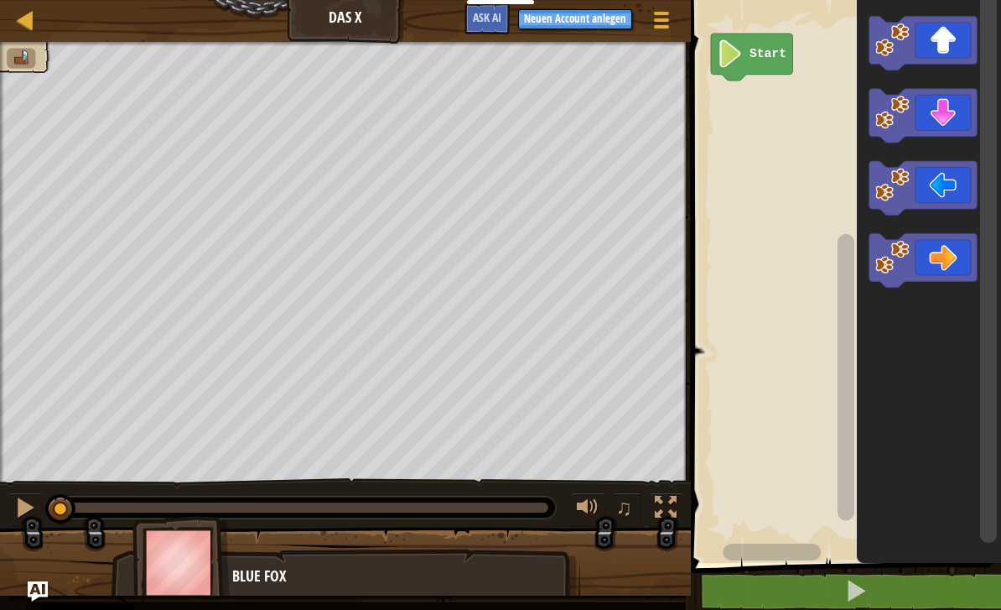
click at [950, 45] on icon "Blockly Arbeitsbereich" at bounding box center [924, 43] width 108 height 54
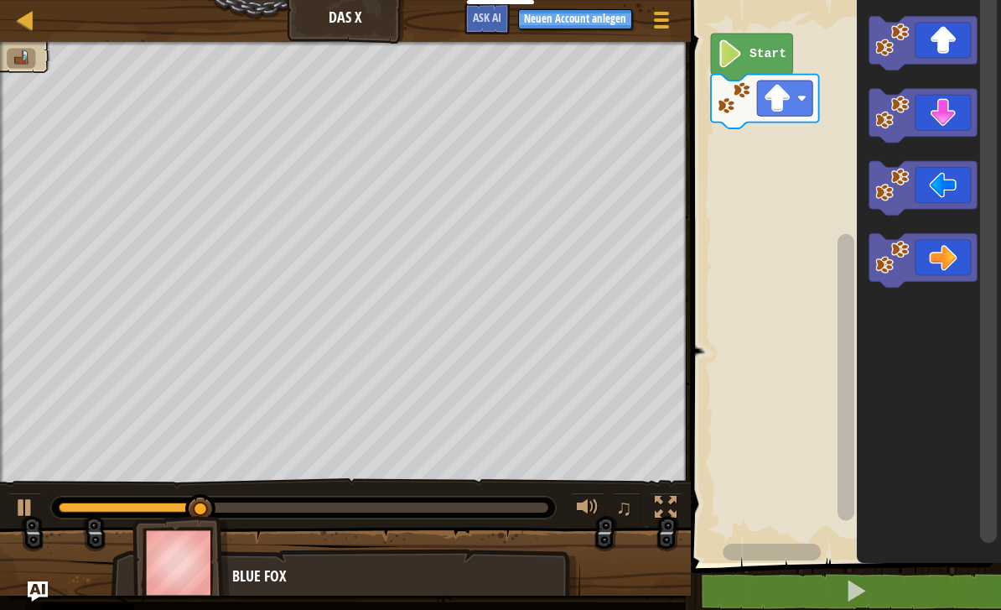
click at [932, 266] on icon "Blockly Arbeitsbereich" at bounding box center [924, 260] width 108 height 54
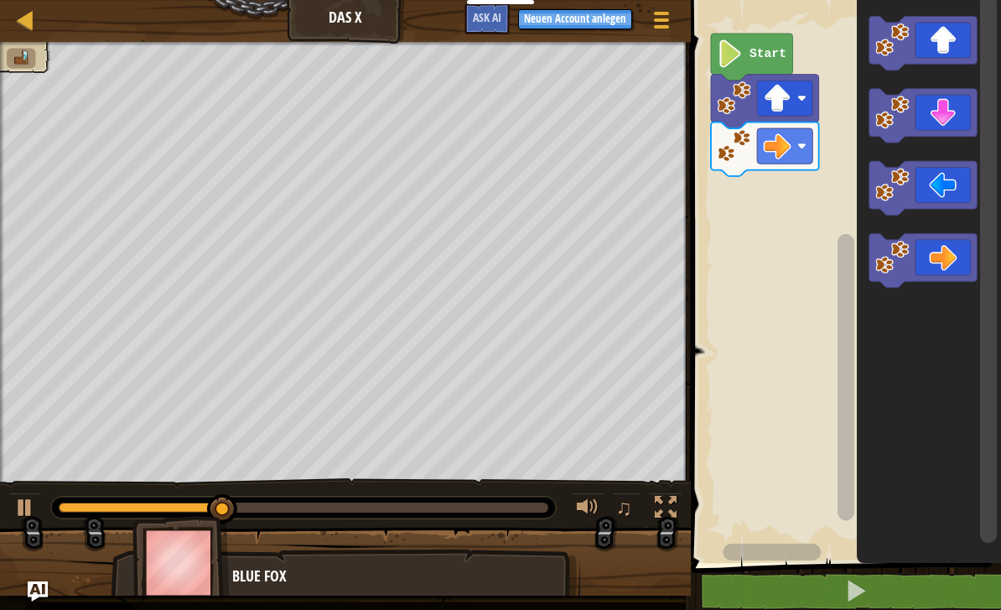
click at [937, 271] on icon "Blockly Arbeitsbereich" at bounding box center [924, 260] width 108 height 54
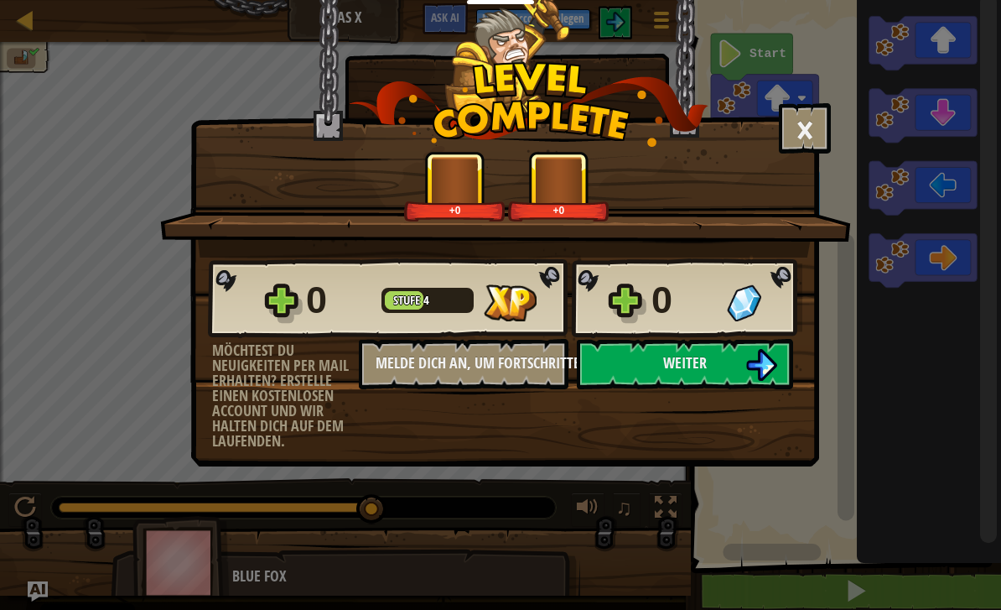
click at [731, 375] on button "Weiter" at bounding box center [685, 364] width 216 height 50
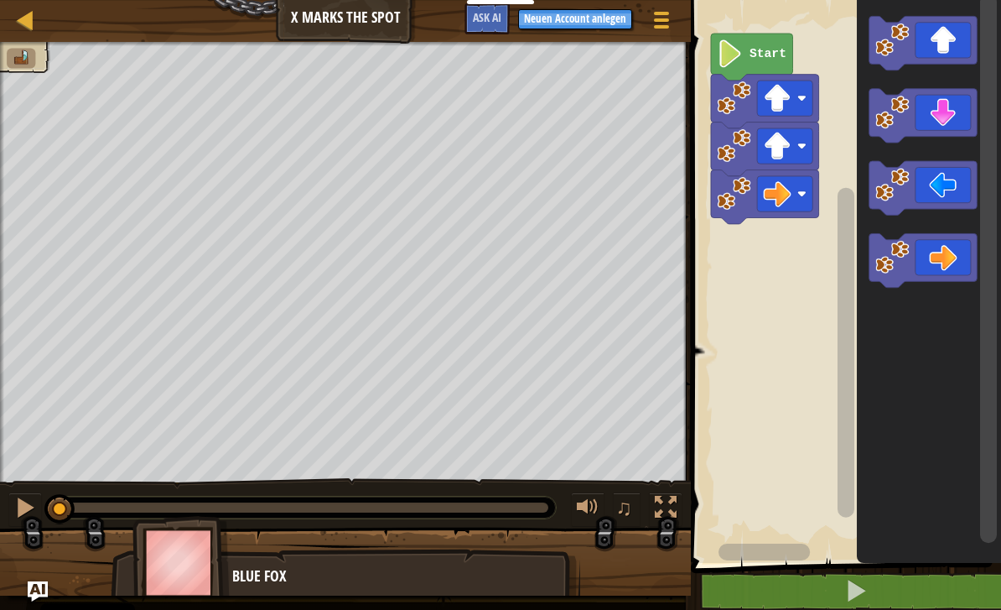
click at [766, 56] on text "Start" at bounding box center [768, 53] width 37 height 13
click at [942, 257] on icon "Blockly Arbeitsbereich" at bounding box center [924, 260] width 108 height 54
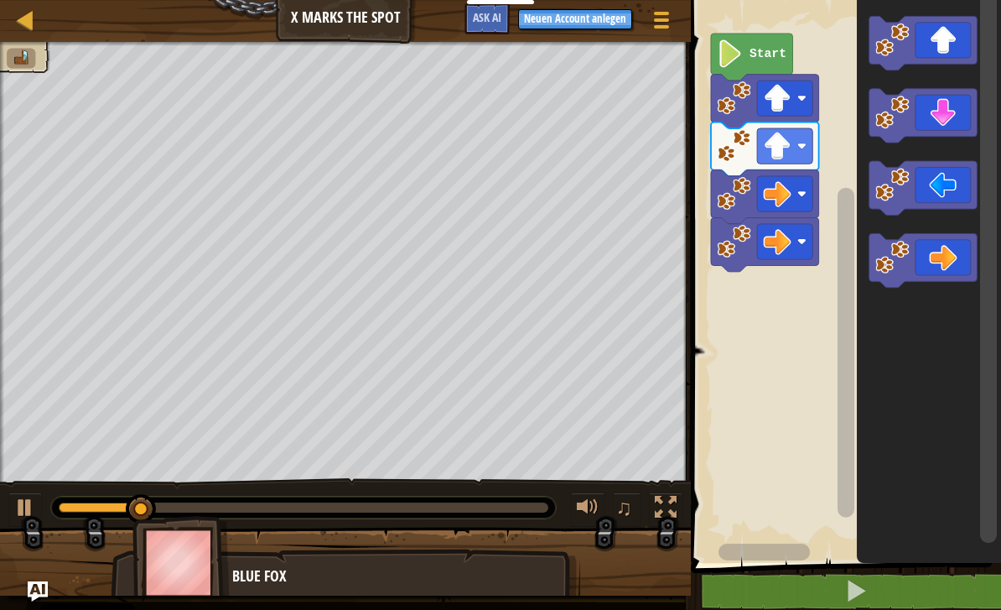
click at [948, 255] on icon "Blockly Arbeitsbereich" at bounding box center [924, 260] width 108 height 54
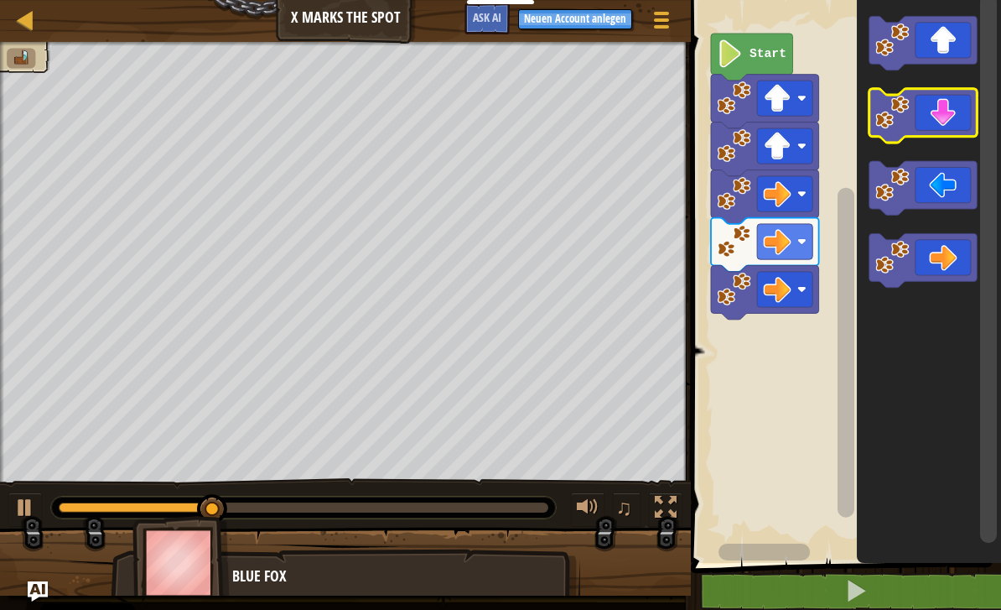
click at [956, 111] on icon "Blockly Arbeitsbereich" at bounding box center [924, 116] width 108 height 54
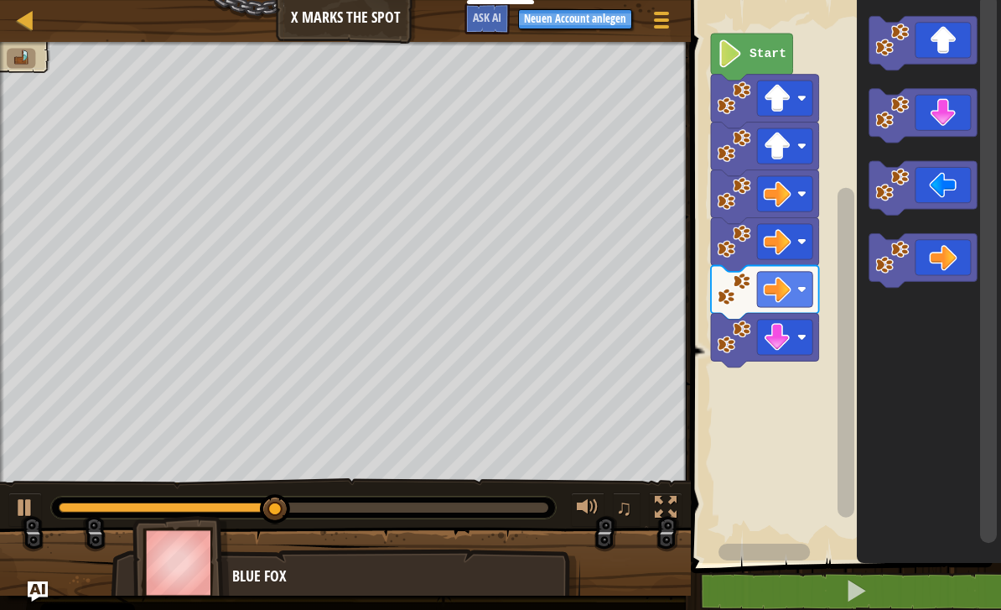
click at [954, 116] on icon "Blockly Arbeitsbereich" at bounding box center [924, 116] width 108 height 54
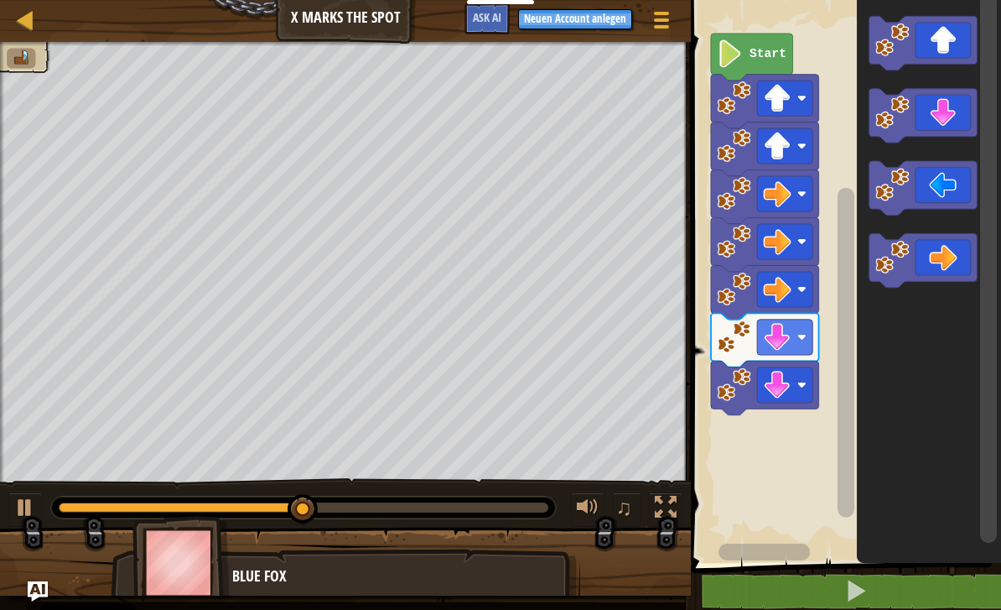
click at [942, 189] on icon "Blockly Arbeitsbereich" at bounding box center [924, 188] width 108 height 54
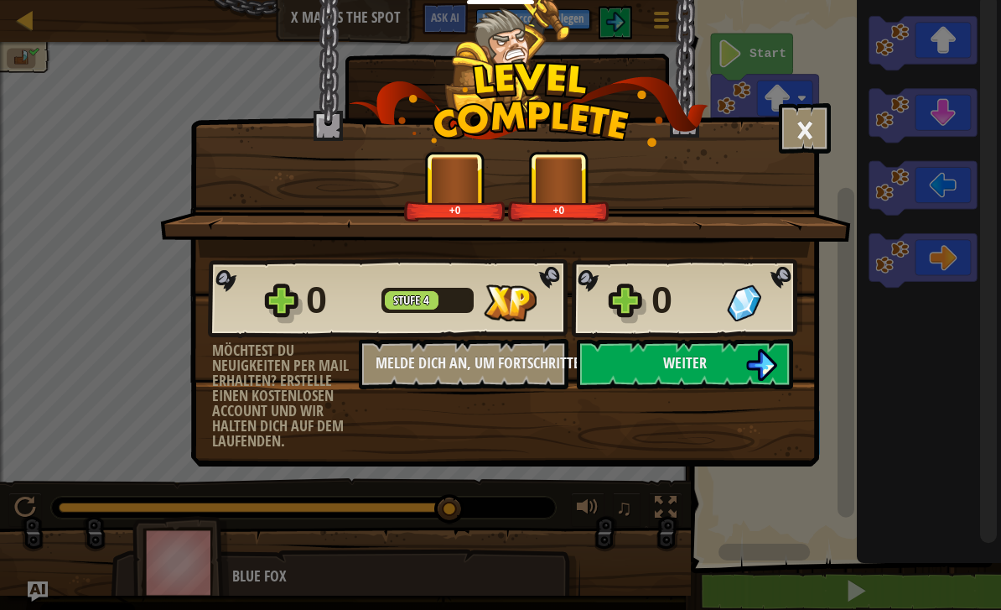
click at [739, 366] on button "Weiter" at bounding box center [685, 364] width 216 height 50
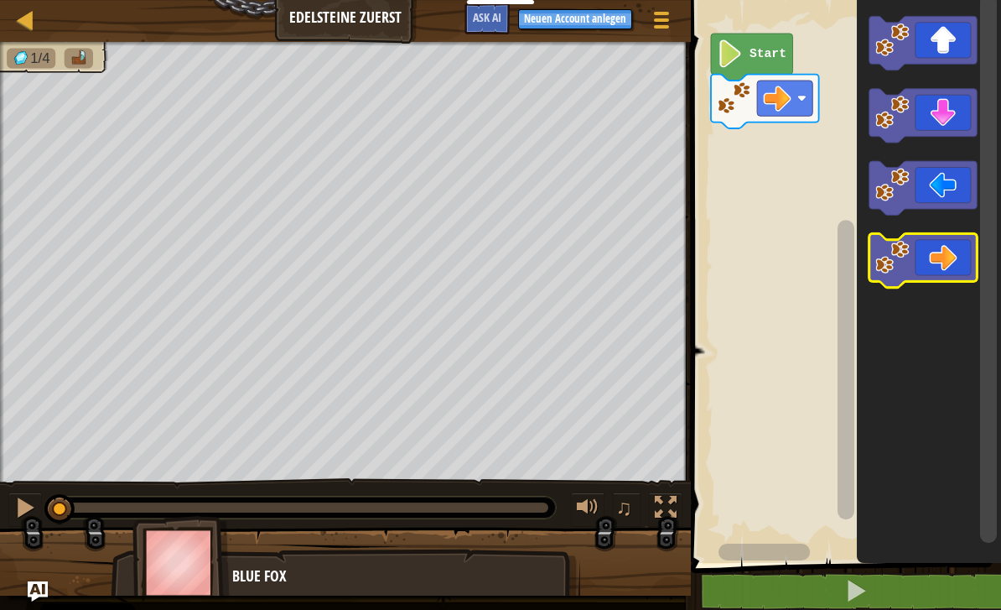
click at [946, 256] on icon "Blockly Arbeitsbereich" at bounding box center [924, 260] width 108 height 54
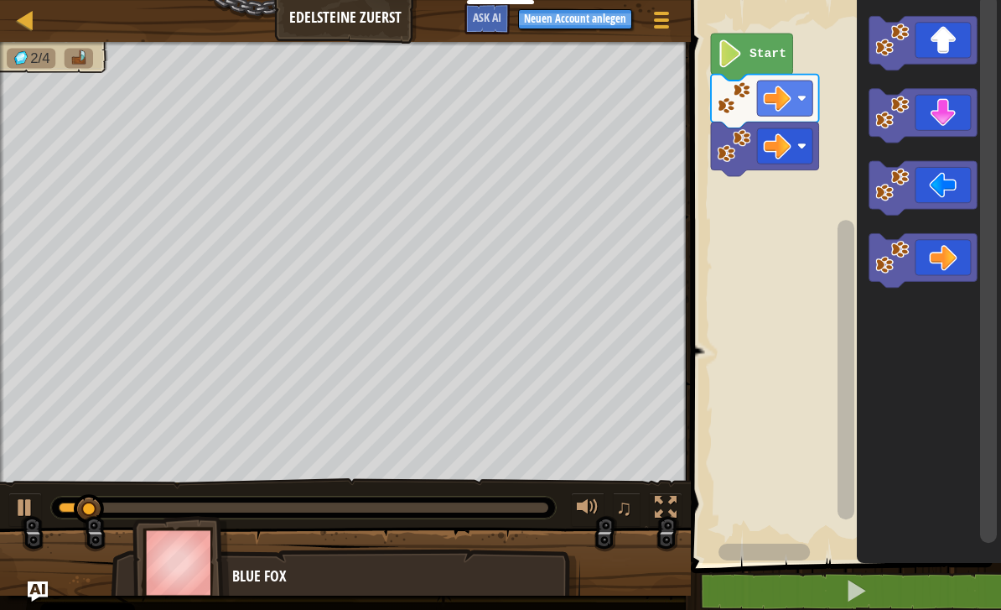
click at [953, 38] on icon "Blockly Arbeitsbereich" at bounding box center [924, 43] width 108 height 54
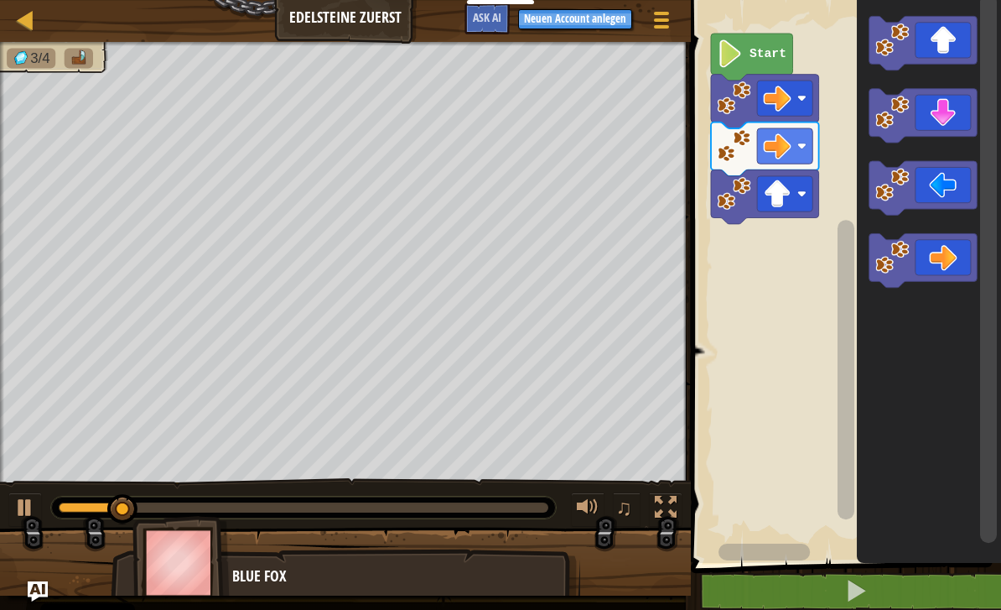
click at [950, 109] on icon "Blockly Arbeitsbereich" at bounding box center [924, 116] width 108 height 54
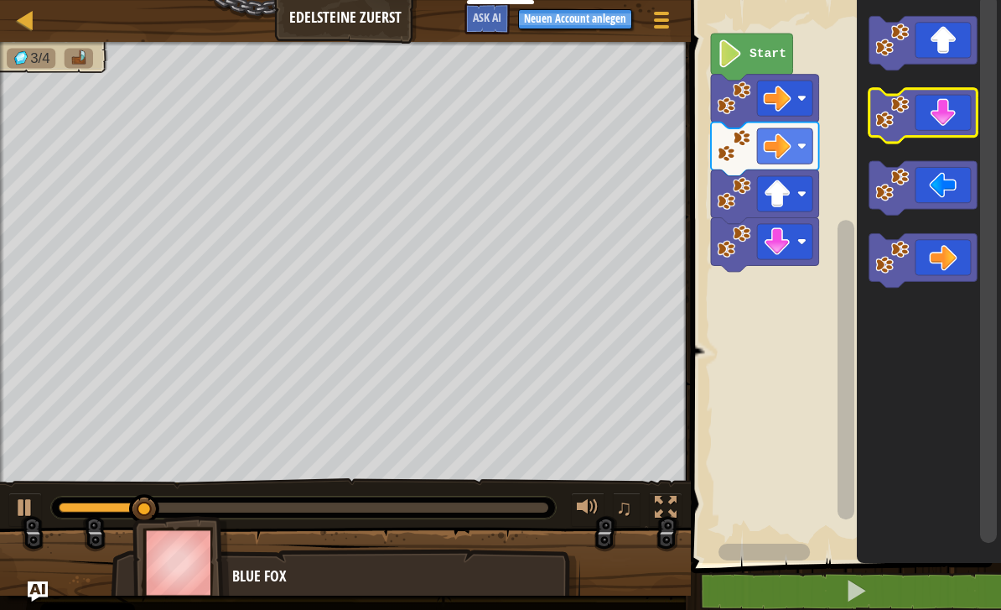
click at [948, 111] on icon "Blockly Arbeitsbereich" at bounding box center [924, 116] width 108 height 54
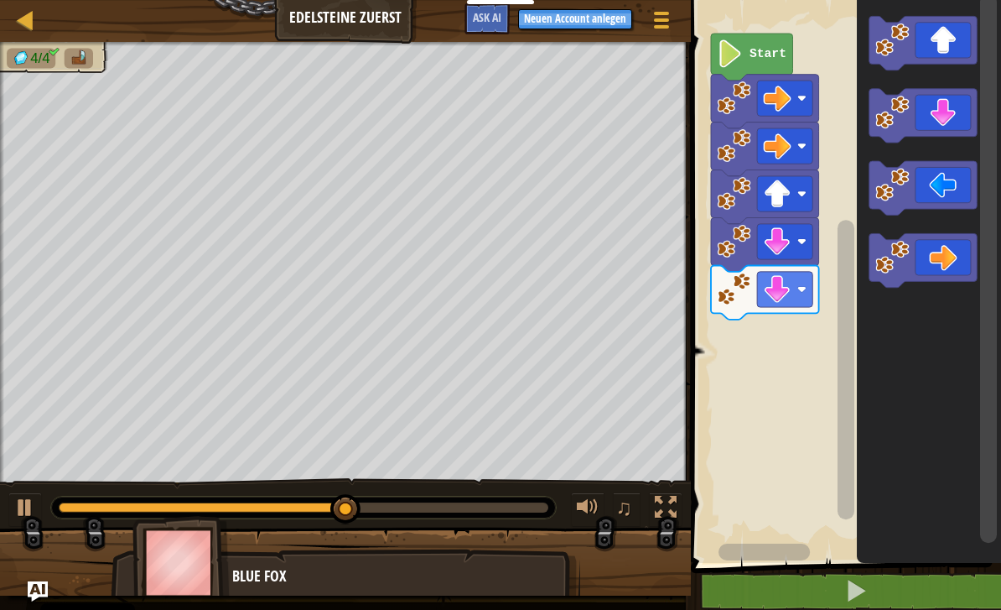
click at [950, 46] on icon "Blockly Arbeitsbereich" at bounding box center [924, 43] width 108 height 54
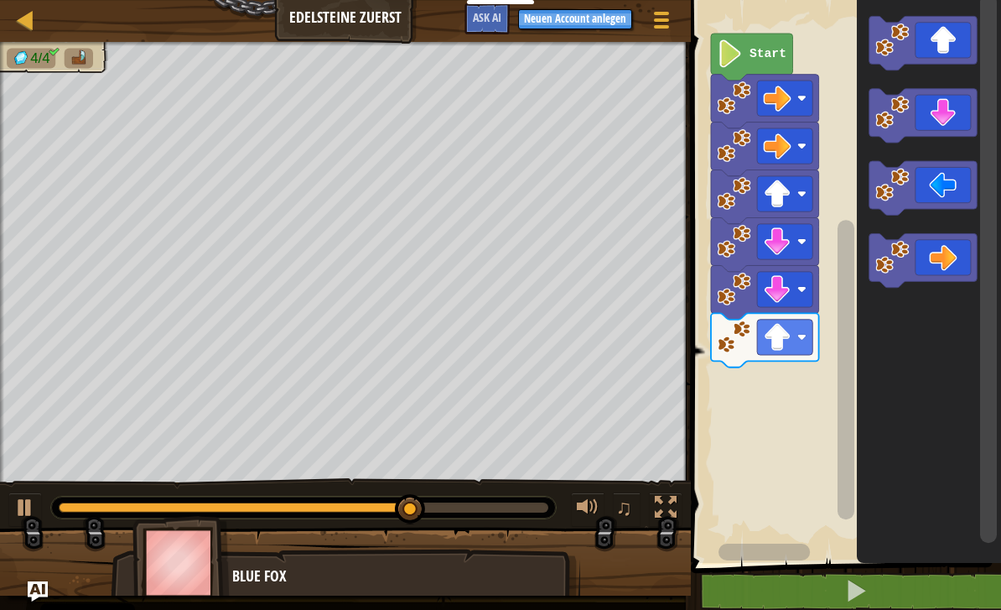
click at [949, 262] on icon "Blockly Arbeitsbereich" at bounding box center [924, 260] width 108 height 54
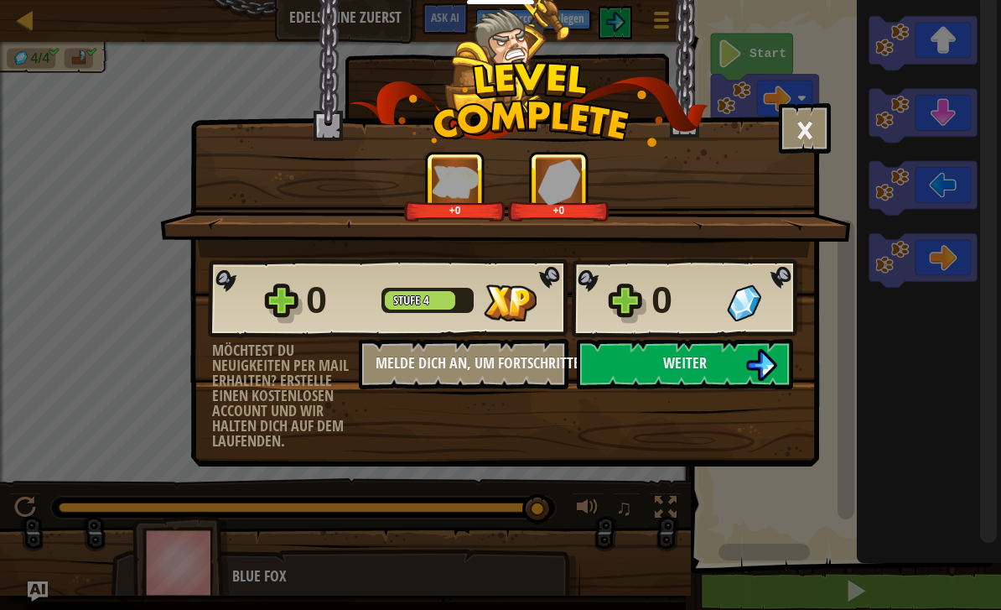
click at [704, 366] on span "Weiter" at bounding box center [685, 362] width 44 height 21
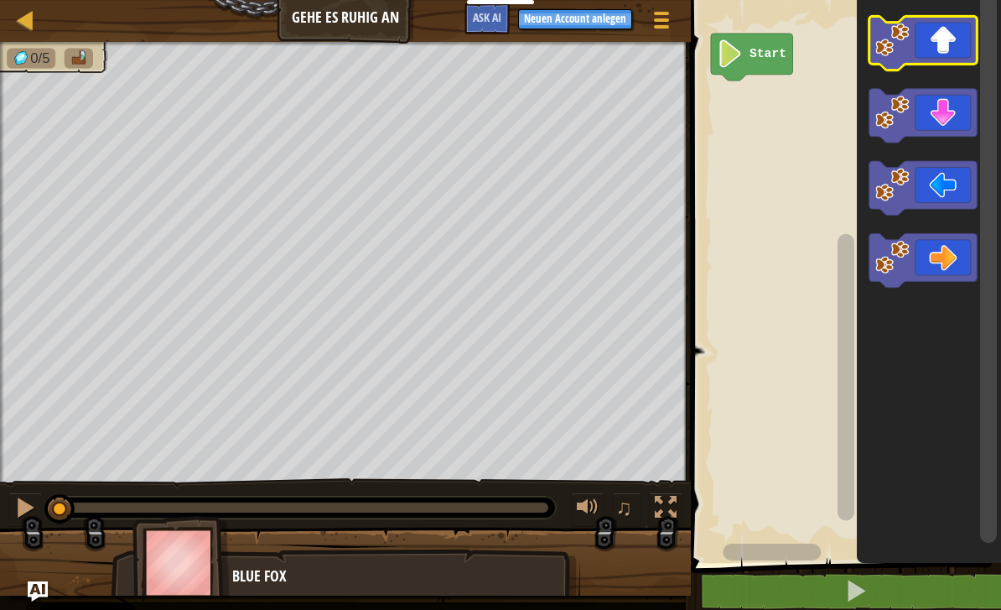
click at [950, 40] on icon "Blockly Arbeitsbereich" at bounding box center [924, 43] width 108 height 54
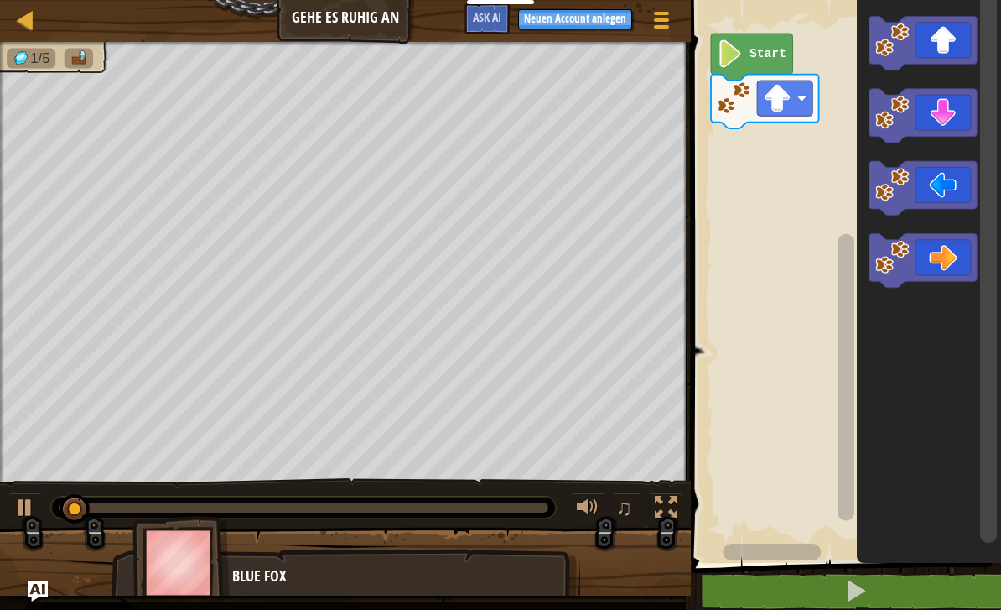
click at [944, 41] on icon "Blockly Arbeitsbereich" at bounding box center [924, 43] width 108 height 54
click at [946, 37] on icon "Blockly Arbeitsbereich" at bounding box center [924, 43] width 108 height 54
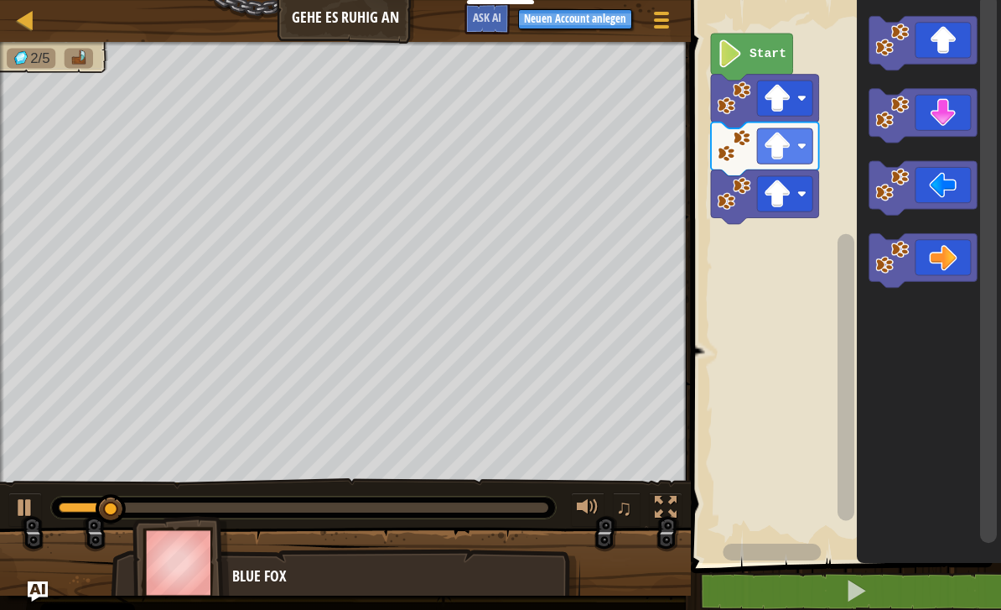
click at [955, 40] on icon "Blockly Arbeitsbereich" at bounding box center [924, 43] width 108 height 54
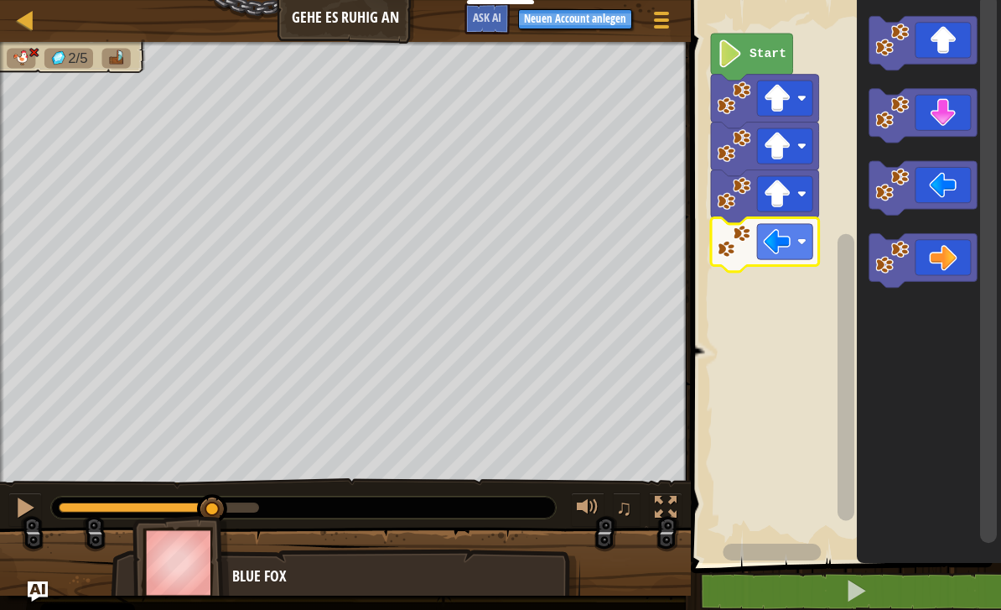
click at [785, 376] on rect "Blockly Arbeitsbereich" at bounding box center [843, 277] width 315 height 571
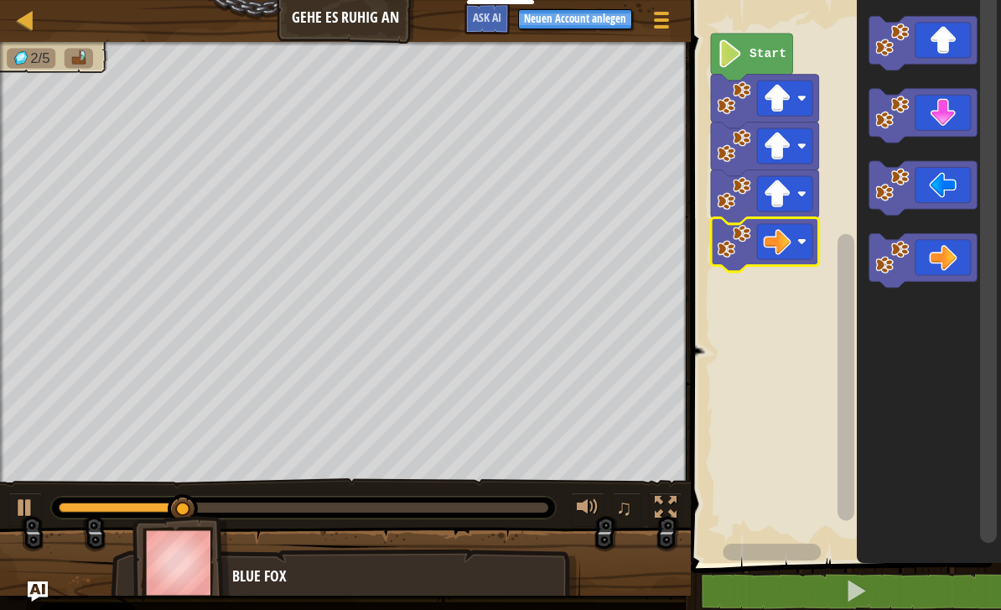
click at [780, 431] on rect "Blockly Arbeitsbereich" at bounding box center [843, 277] width 315 height 571
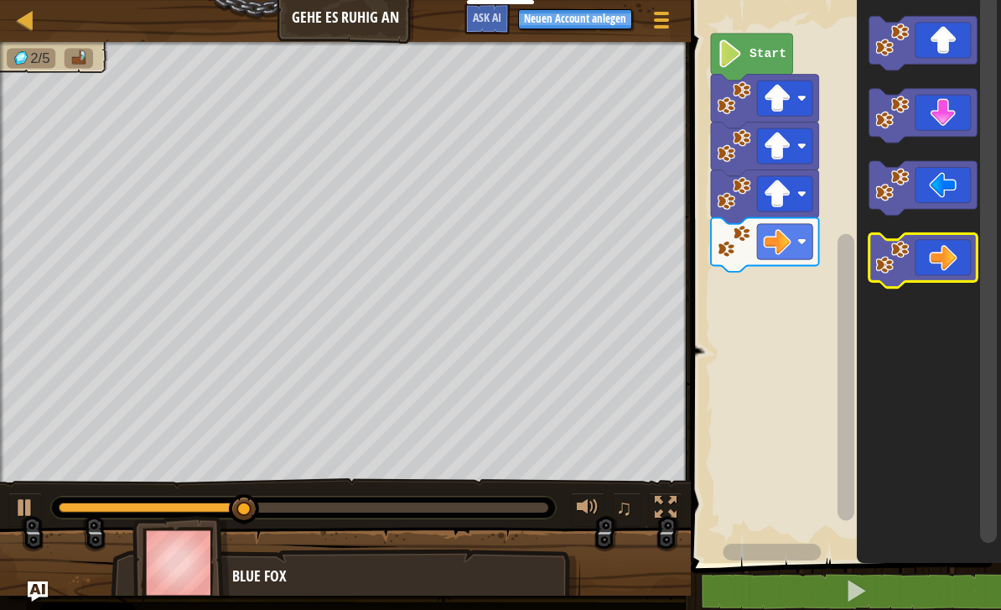
click at [945, 259] on icon "Blockly Arbeitsbereich" at bounding box center [924, 260] width 108 height 54
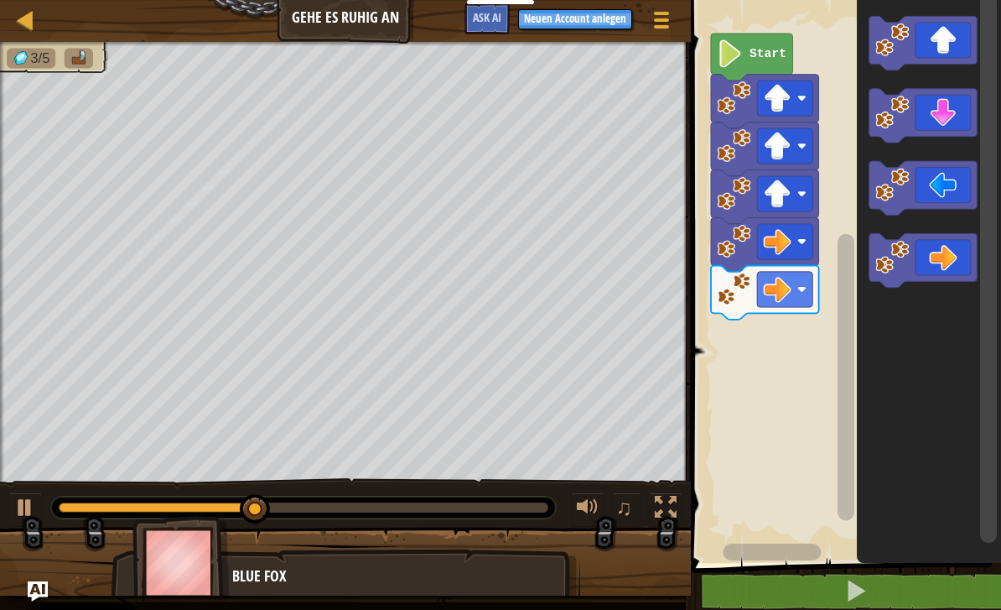
click at [944, 260] on icon "Blockly Arbeitsbereich" at bounding box center [924, 260] width 108 height 54
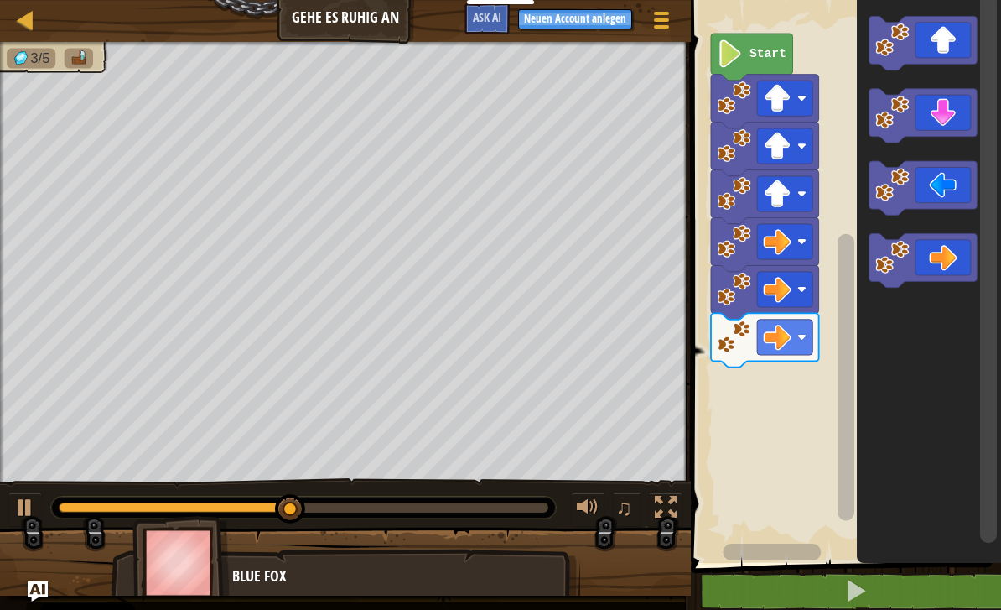
click at [948, 256] on icon "Blockly Arbeitsbereich" at bounding box center [924, 260] width 108 height 54
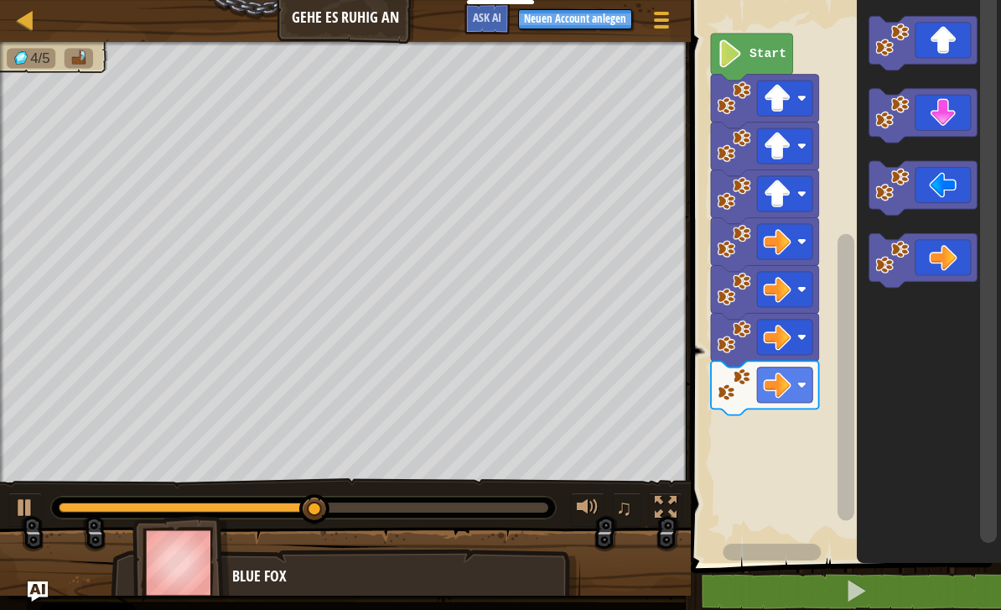
click at [946, 117] on icon "Blockly Arbeitsbereich" at bounding box center [924, 116] width 108 height 54
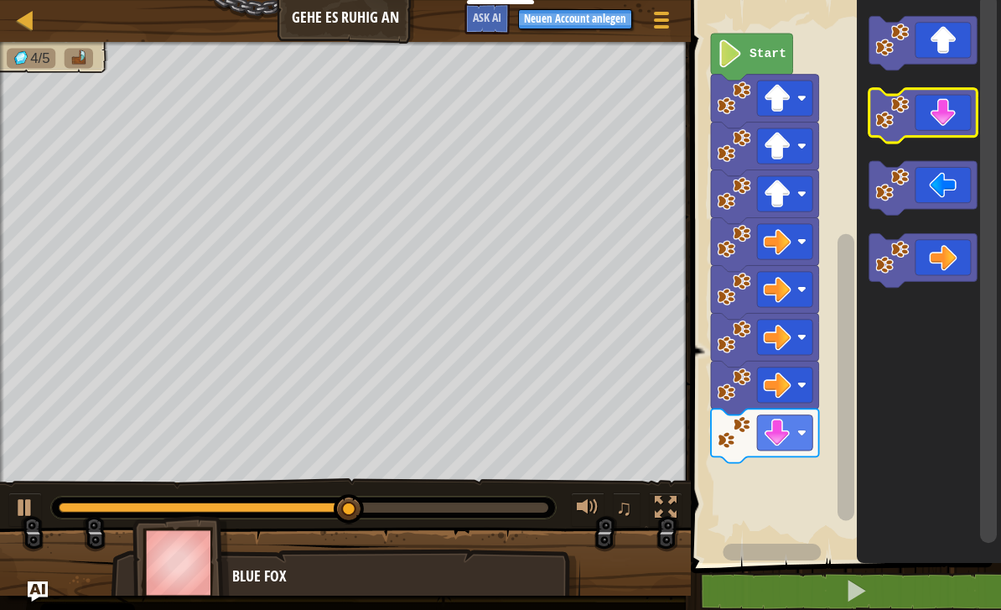
click at [941, 115] on icon "Blockly Arbeitsbereich" at bounding box center [924, 116] width 108 height 54
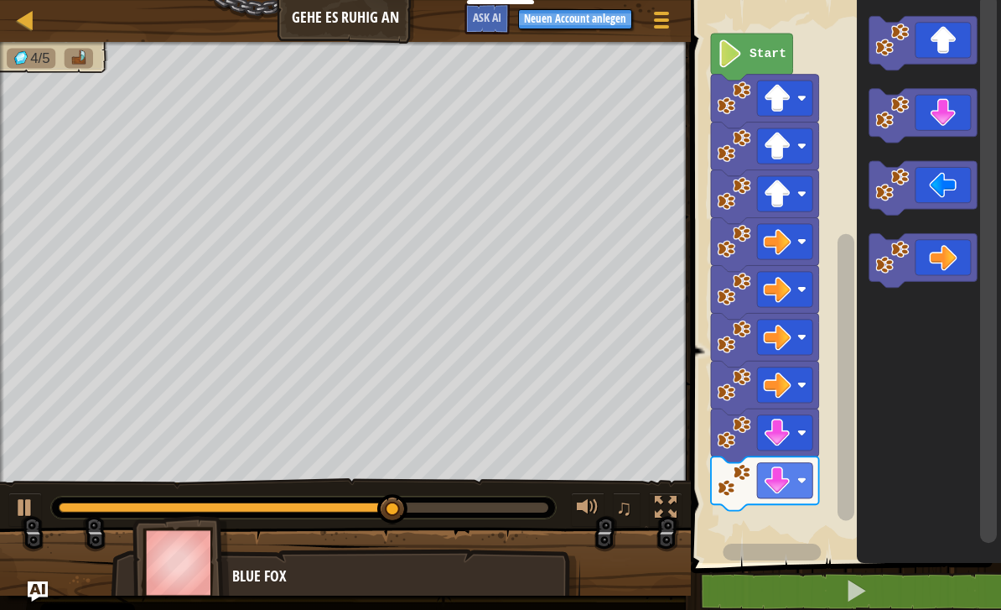
click at [940, 118] on icon "Blockly Arbeitsbereich" at bounding box center [924, 116] width 108 height 54
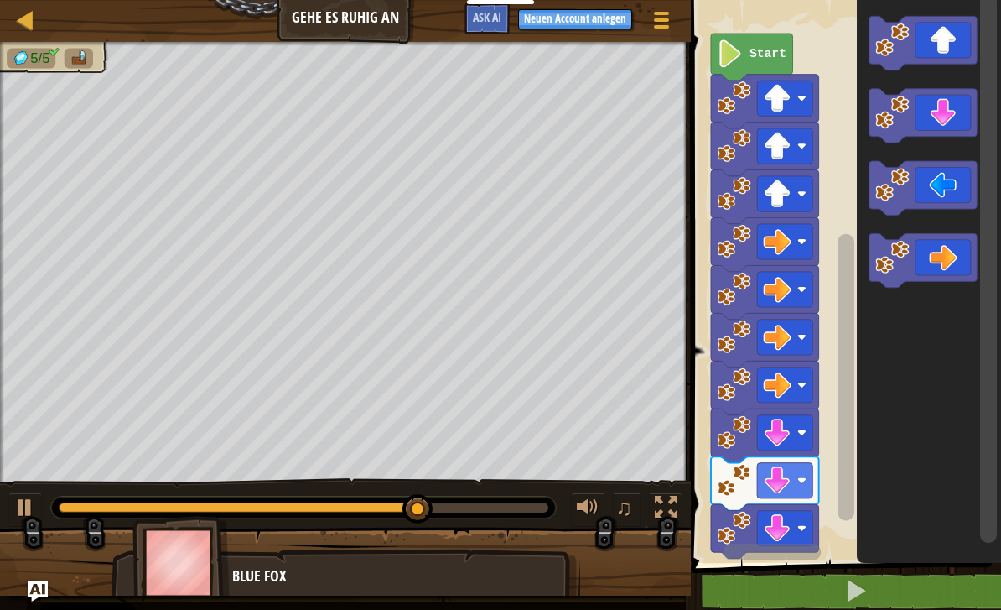
click at [940, 195] on icon "Blockly Arbeitsbereich" at bounding box center [924, 188] width 108 height 54
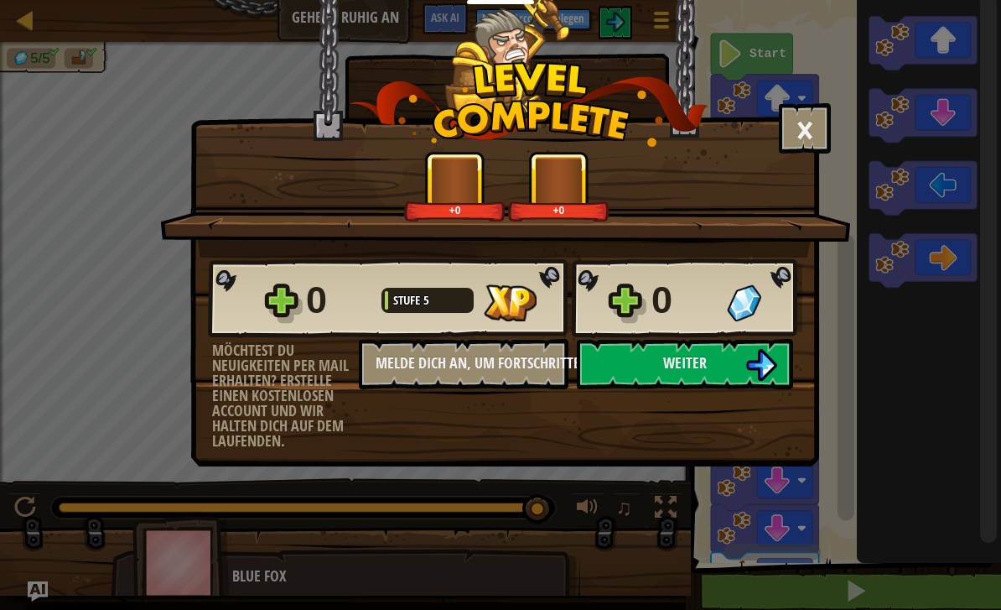
click at [721, 360] on button "Weiter" at bounding box center [685, 364] width 216 height 50
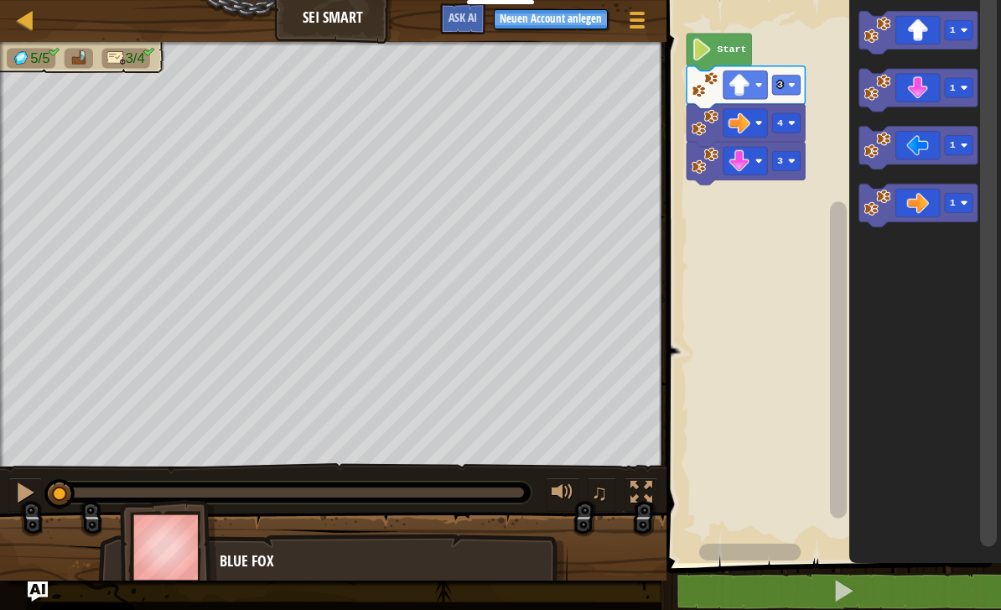
click at [731, 44] on text "Start" at bounding box center [731, 50] width 29 height 12
click at [913, 148] on icon "Blockly Arbeitsbereich" at bounding box center [918, 148] width 118 height 43
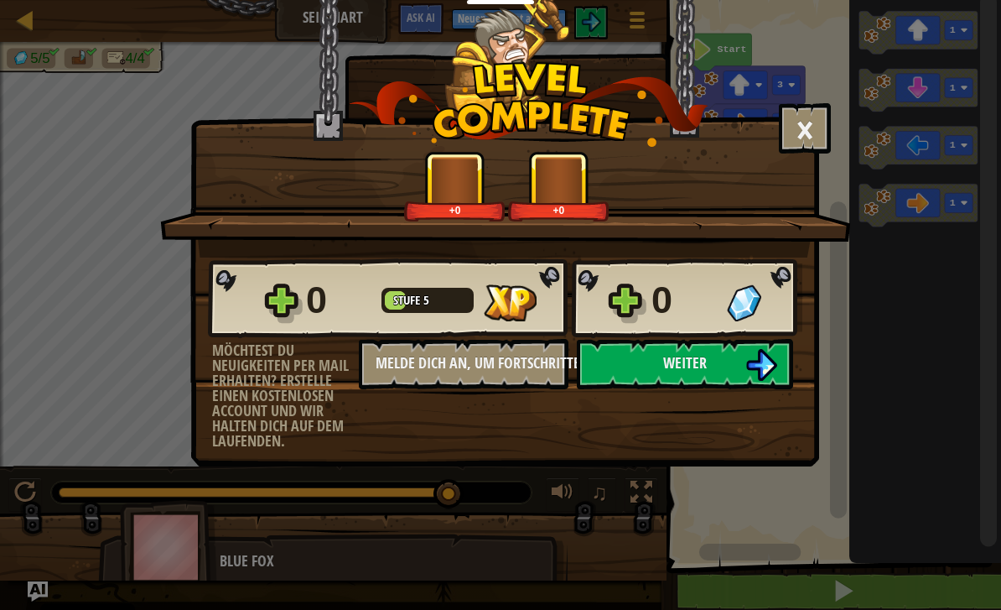
click at [735, 371] on button "Weiter" at bounding box center [685, 364] width 216 height 50
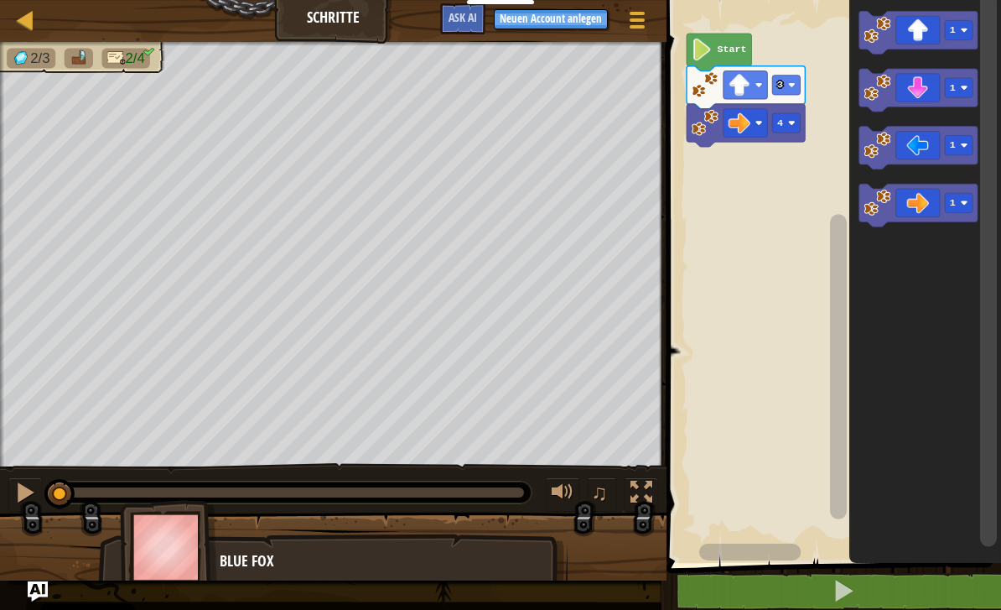
click at [923, 94] on icon "Blockly Arbeitsbereich" at bounding box center [918, 90] width 118 height 43
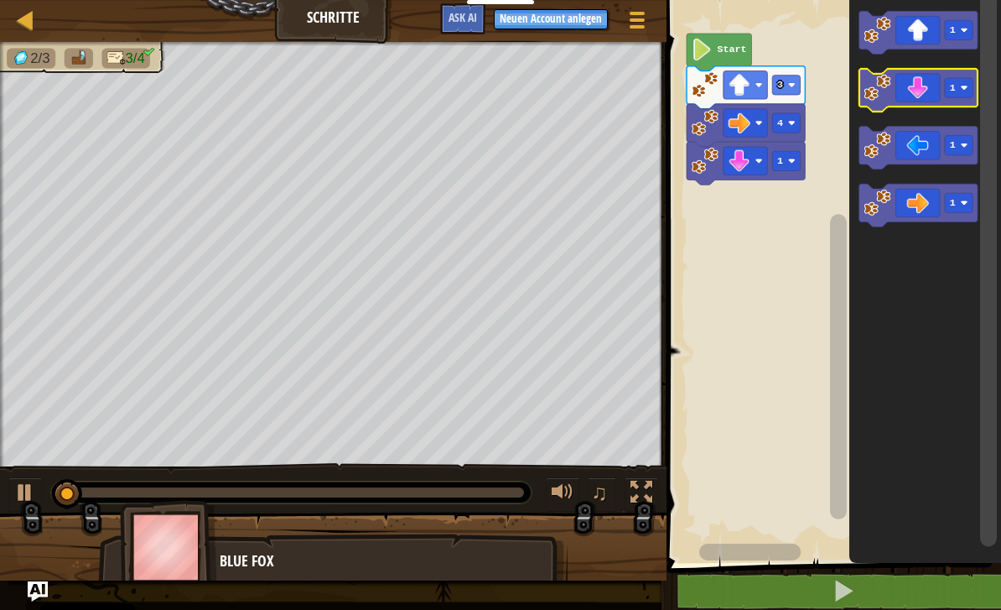
click at [926, 92] on icon "Blockly Arbeitsbereich" at bounding box center [918, 90] width 118 height 43
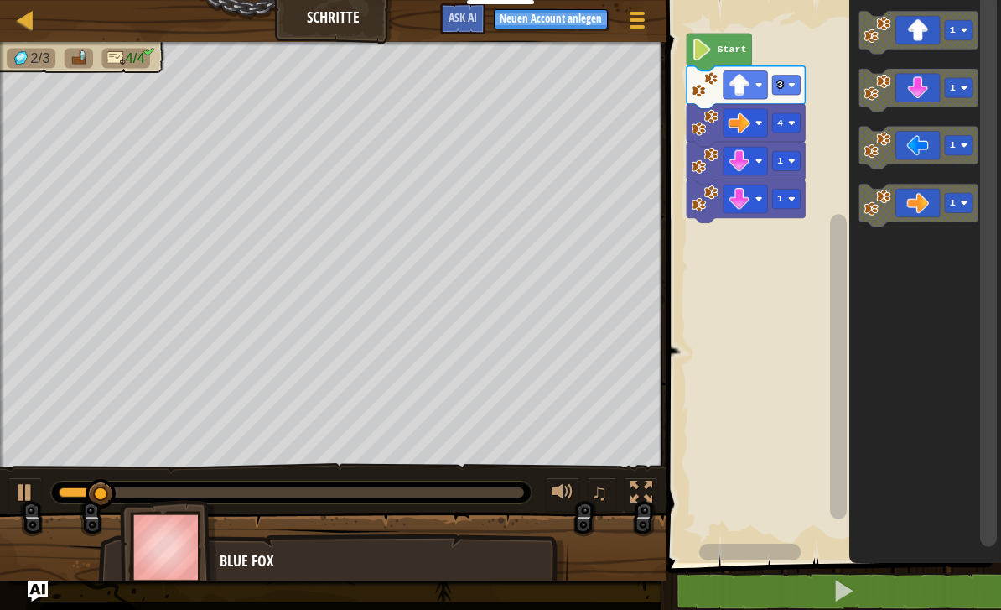
click at [917, 89] on icon "Blockly Arbeitsbereich" at bounding box center [918, 90] width 118 height 43
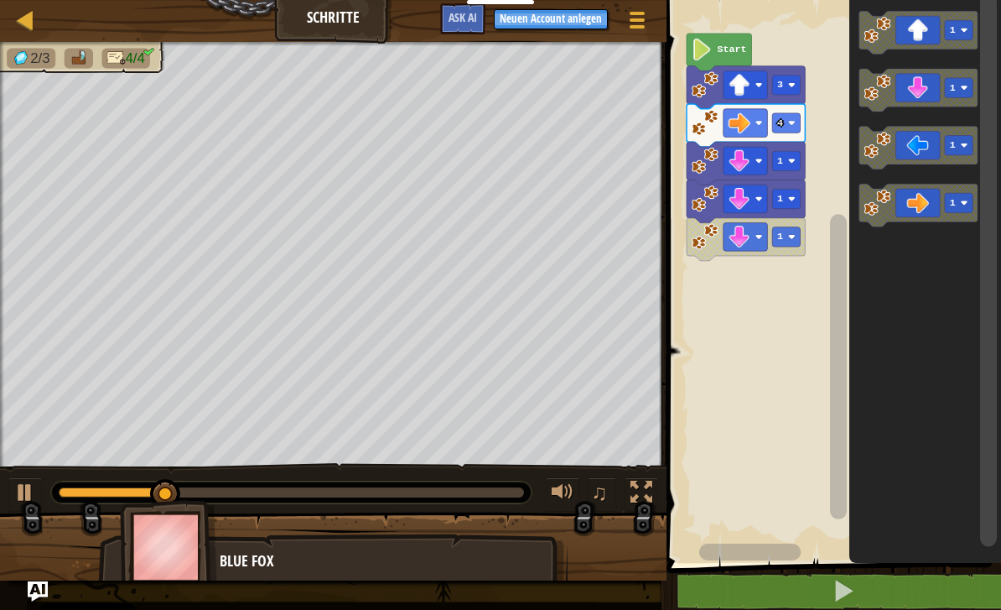
click at [920, 148] on icon "Blockly Arbeitsbereich" at bounding box center [918, 148] width 118 height 43
click at [916, 148] on icon "Blockly Arbeitsbereich" at bounding box center [918, 148] width 118 height 43
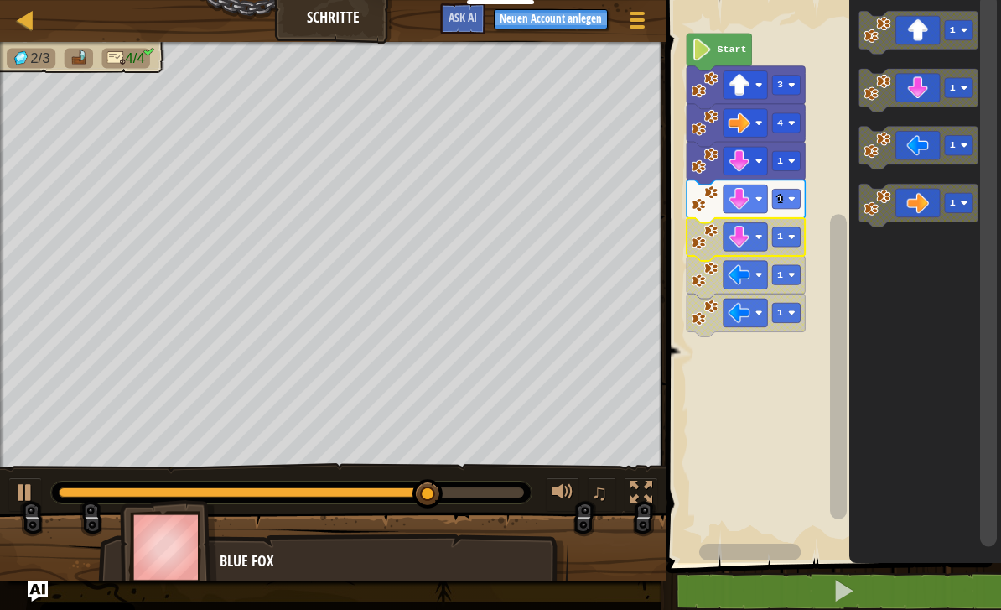
click at [745, 330] on icon "Blockly Arbeitsbereich" at bounding box center [746, 314] width 118 height 43
click at [753, 378] on rect "Blockly Arbeitsbereich" at bounding box center [832, 277] width 340 height 571
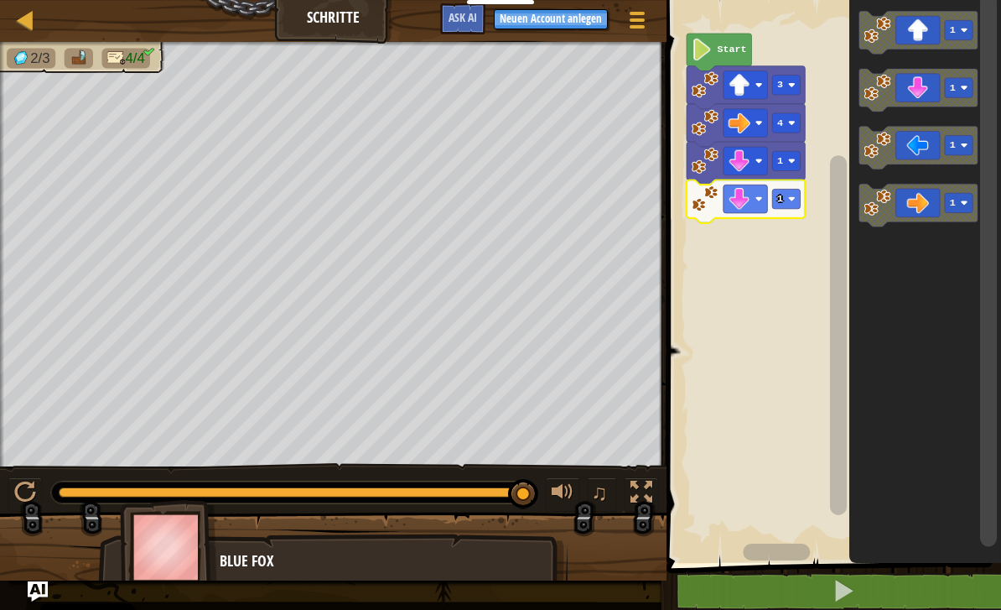
click at [796, 205] on rect "Blockly Arbeitsbereich" at bounding box center [786, 198] width 28 height 19
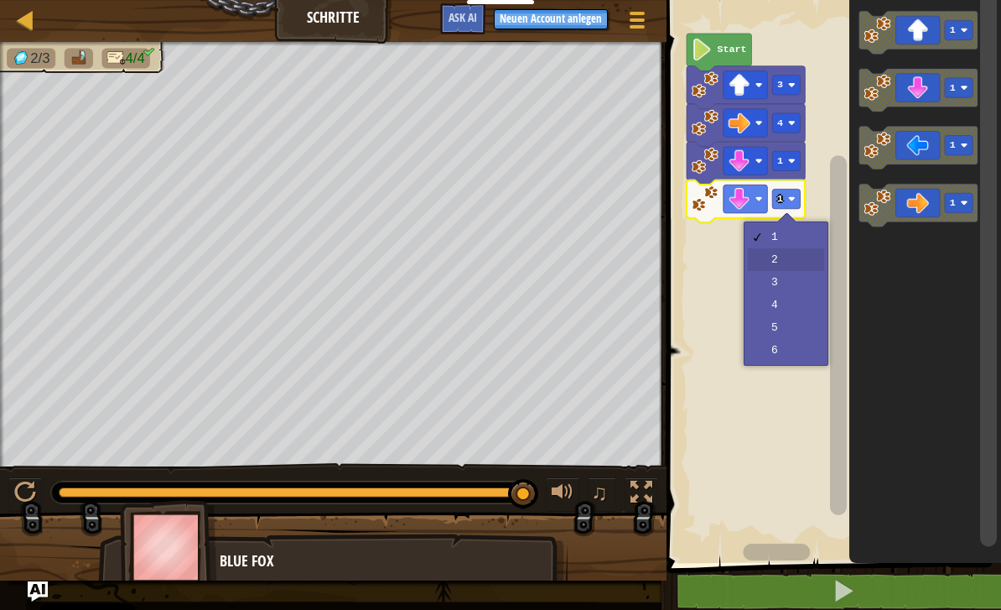
click at [781, 260] on rect "Blockly Arbeitsbereich" at bounding box center [832, 277] width 340 height 571
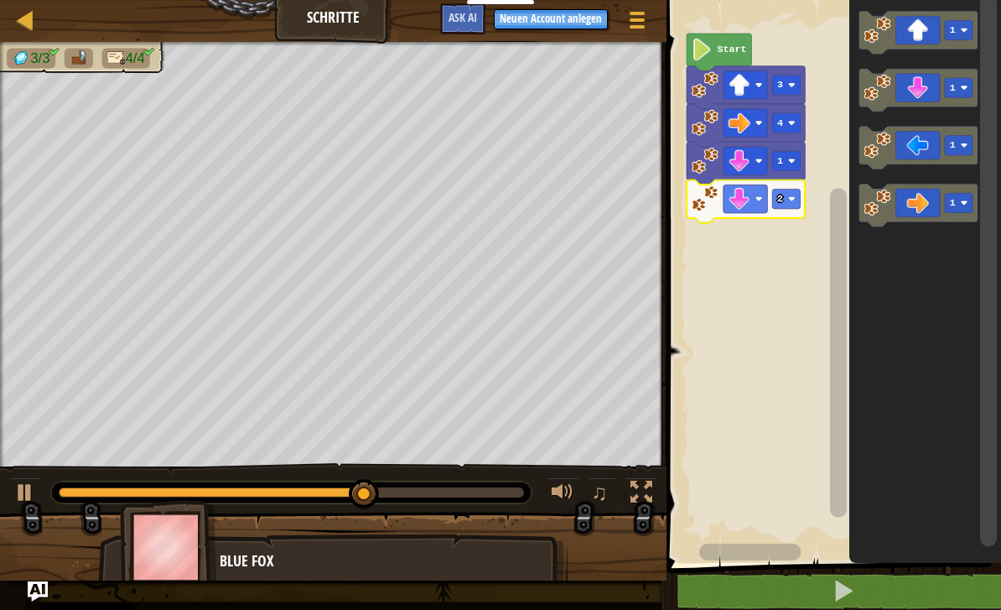
click at [957, 145] on rect "Blockly Arbeitsbereich" at bounding box center [959, 145] width 28 height 19
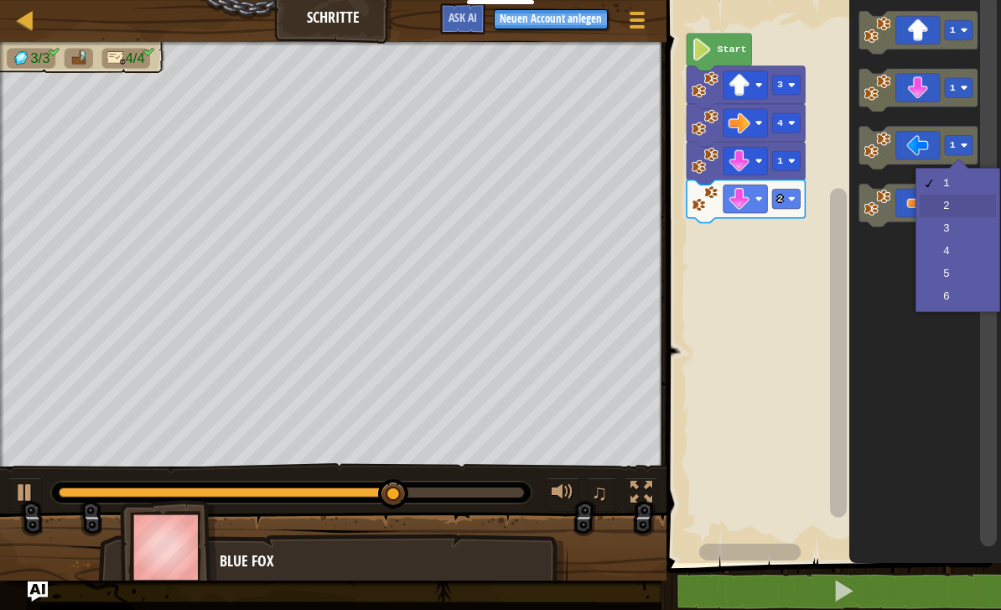
click at [953, 211] on rect "Blockly Arbeitsbereich" at bounding box center [959, 202] width 28 height 19
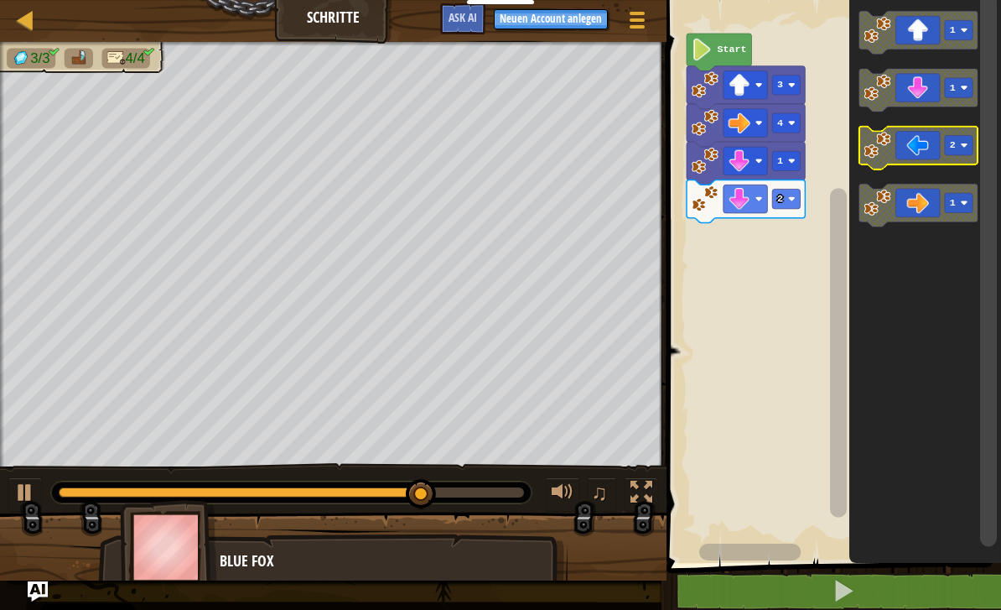
click at [903, 145] on icon "Blockly Arbeitsbereich" at bounding box center [918, 148] width 118 height 43
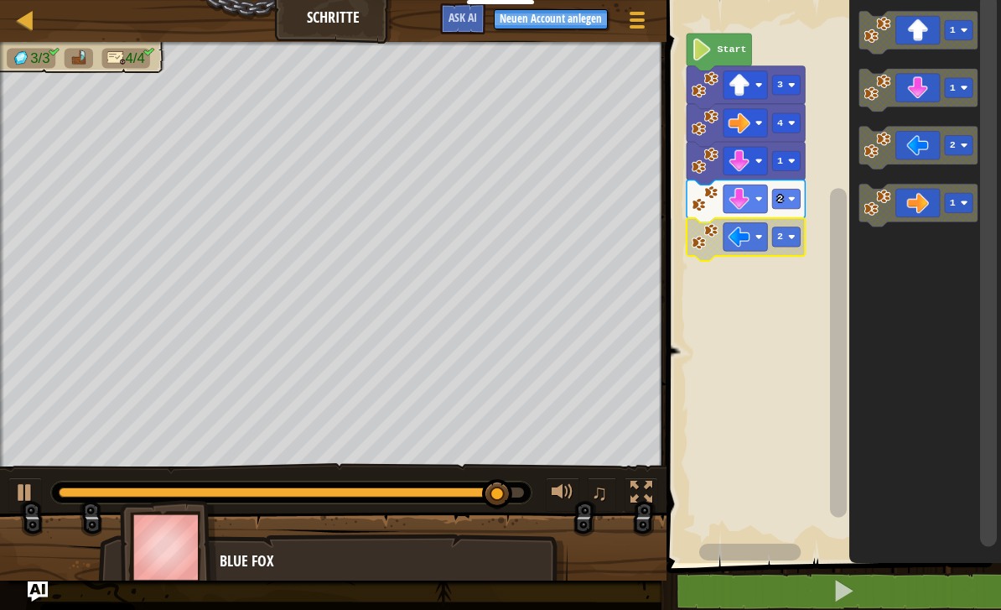
click at [716, 242] on image "Blockly Arbeitsbereich" at bounding box center [705, 236] width 27 height 27
click at [746, 60] on icon "Blockly Arbeitsbereich" at bounding box center [719, 53] width 65 height 38
click at [783, 239] on text "2" at bounding box center [780, 237] width 6 height 12
click at [755, 376] on rect "Blockly Arbeitsbereich" at bounding box center [832, 277] width 340 height 571
click at [726, 35] on icon "Blockly Arbeitsbereich" at bounding box center [719, 53] width 65 height 38
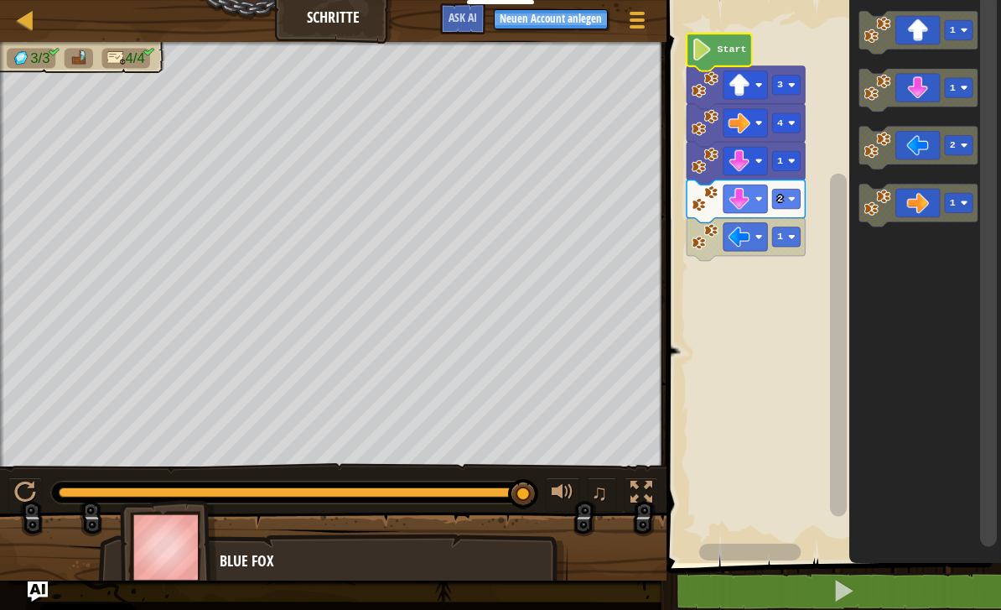
click at [724, 55] on text "Start" at bounding box center [731, 50] width 29 height 12
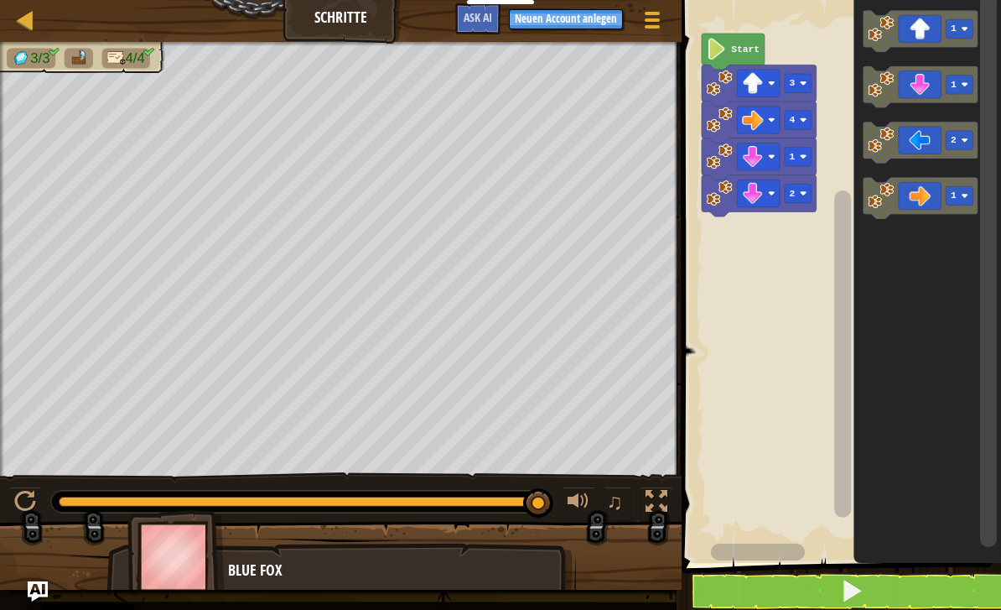
click at [763, 196] on image "Blockly Arbeitsbereich" at bounding box center [752, 193] width 21 height 21
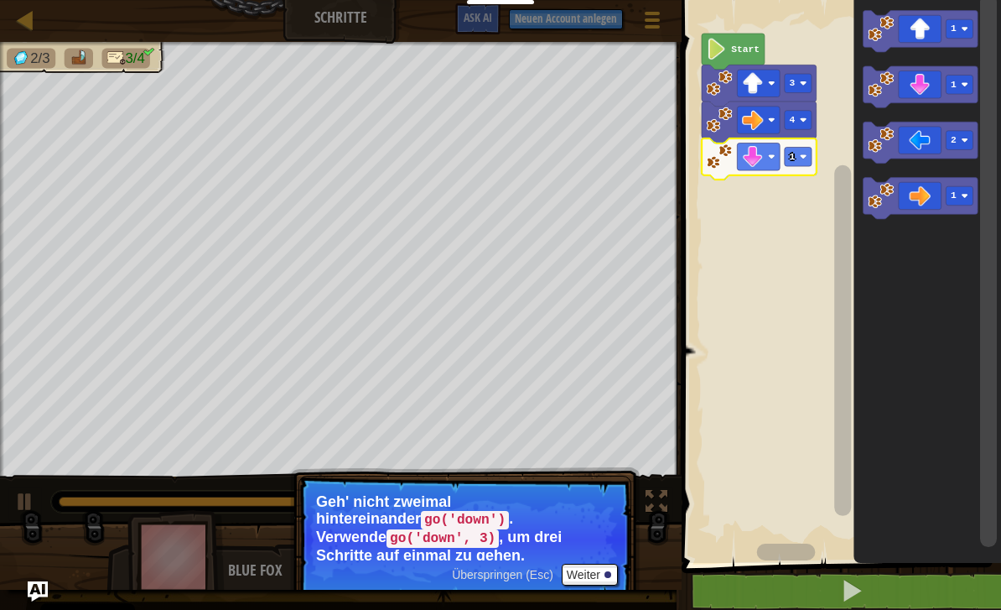
click at [793, 157] on text "1" at bounding box center [792, 157] width 6 height 10
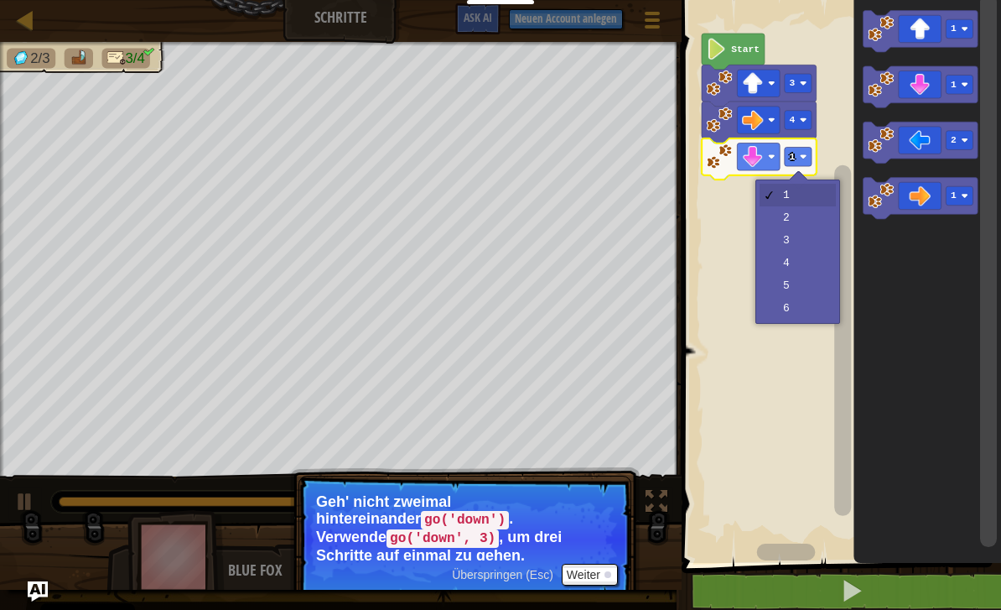
click at [742, 402] on rect "Blockly Arbeitsbereich" at bounding box center [839, 277] width 325 height 571
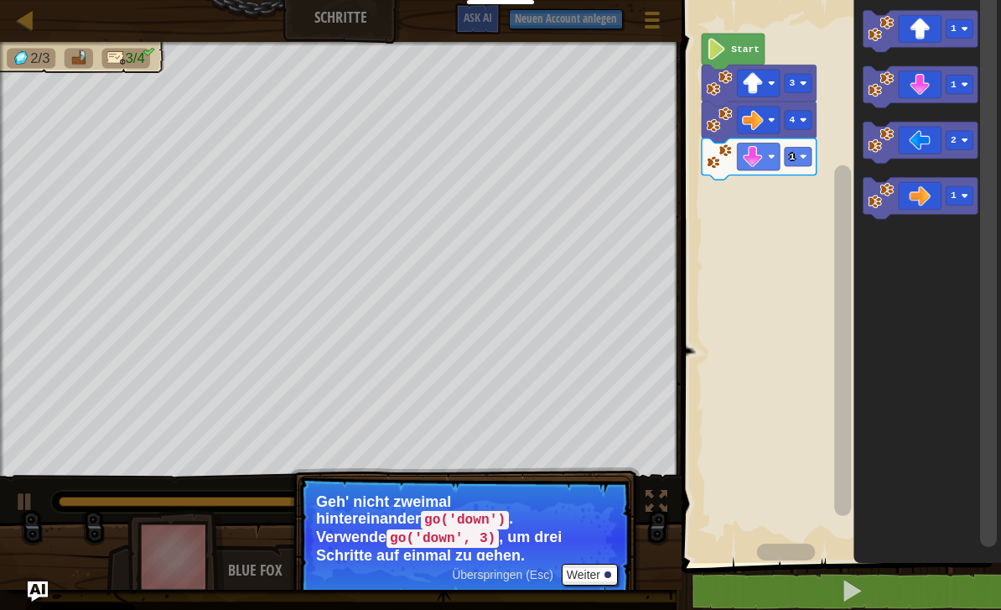
click at [918, 139] on icon "Blockly Arbeitsbereich" at bounding box center [921, 142] width 115 height 41
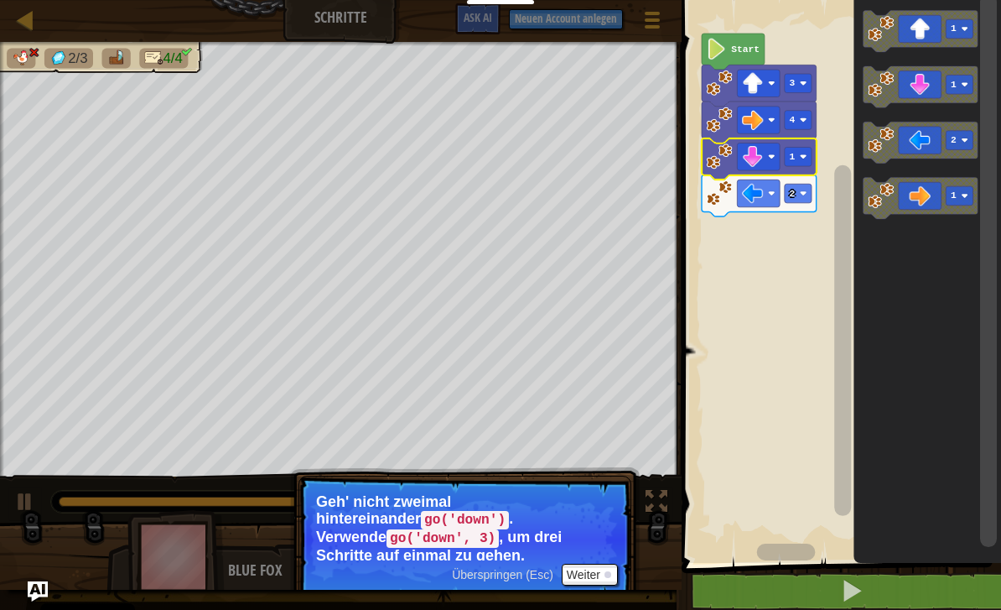
click at [796, 158] on rect "Blockly Arbeitsbereich" at bounding box center [798, 156] width 27 height 19
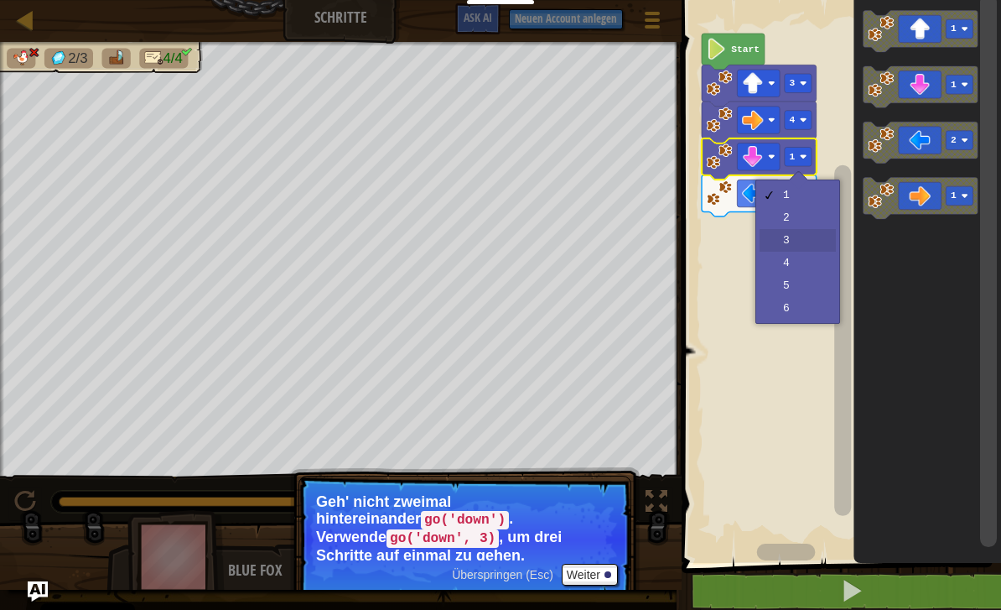
click at [797, 246] on rect "Blockly Arbeitsbereich" at bounding box center [839, 277] width 325 height 571
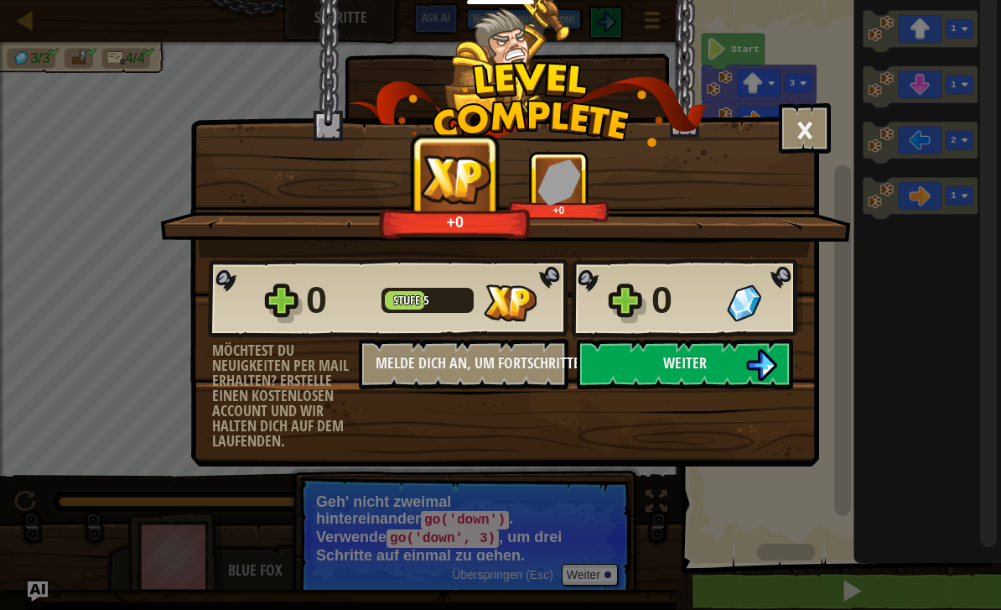
click at [713, 359] on button "Weiter" at bounding box center [685, 364] width 216 height 50
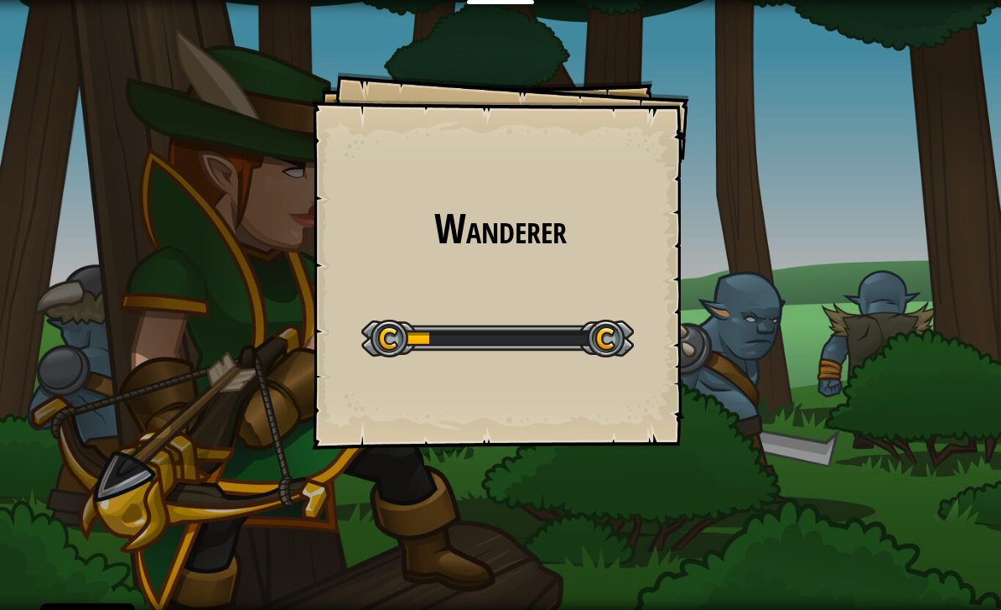
click at [709, 460] on div "Wanderer Goals Start Level Fehler beim Laden vom Server Leider musst du ein Abo…" at bounding box center [500, 305] width 1001 height 610
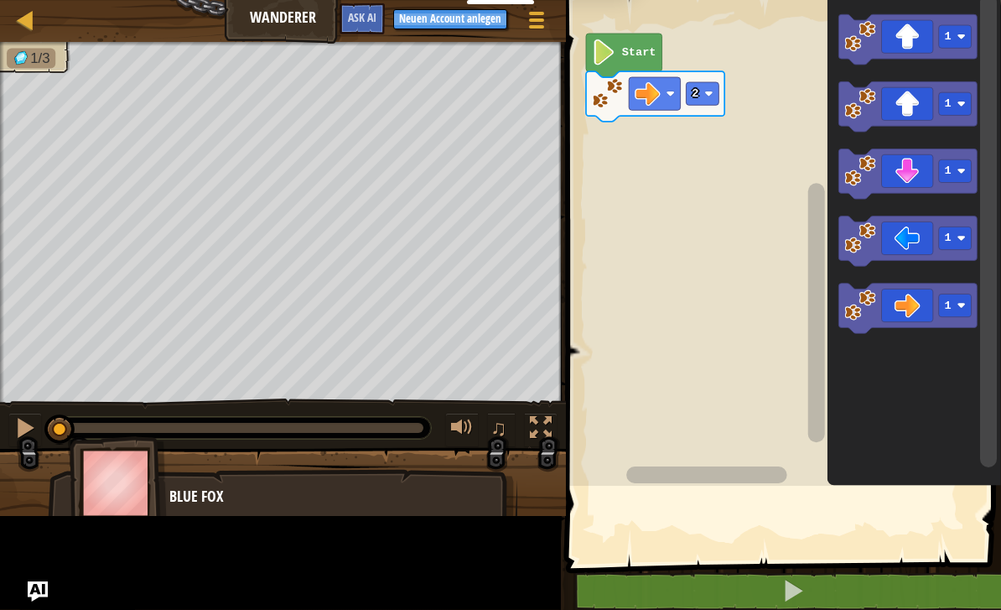
click at [690, 453] on rect "Blockly Arbeitsbereich" at bounding box center [781, 239] width 440 height 494
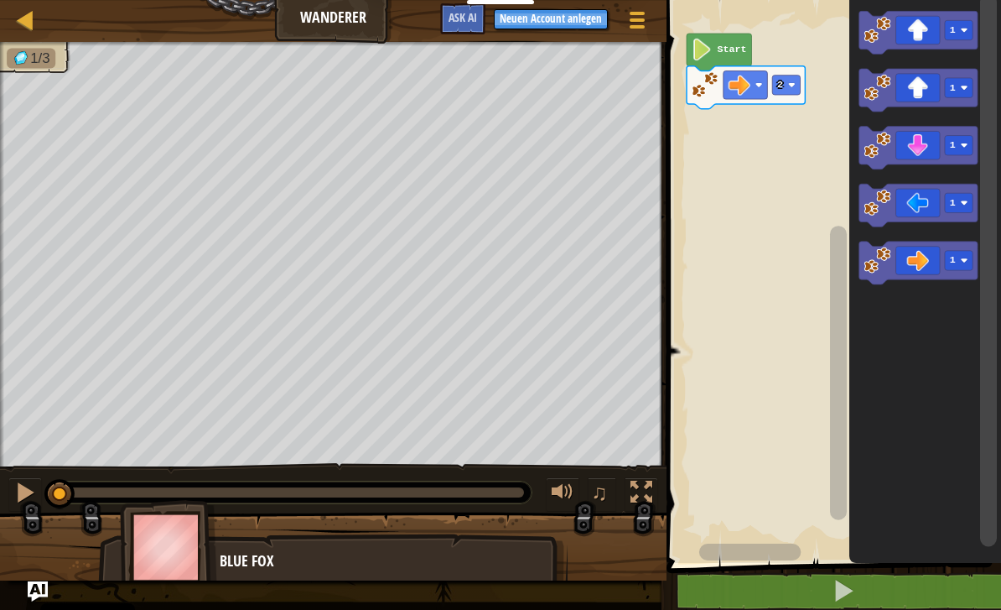
click at [962, 91] on image "Blockly Arbeitsbereich" at bounding box center [965, 88] width 8 height 8
click at [954, 178] on icon "Blockly Arbeitsbereich" at bounding box center [925, 277] width 152 height 571
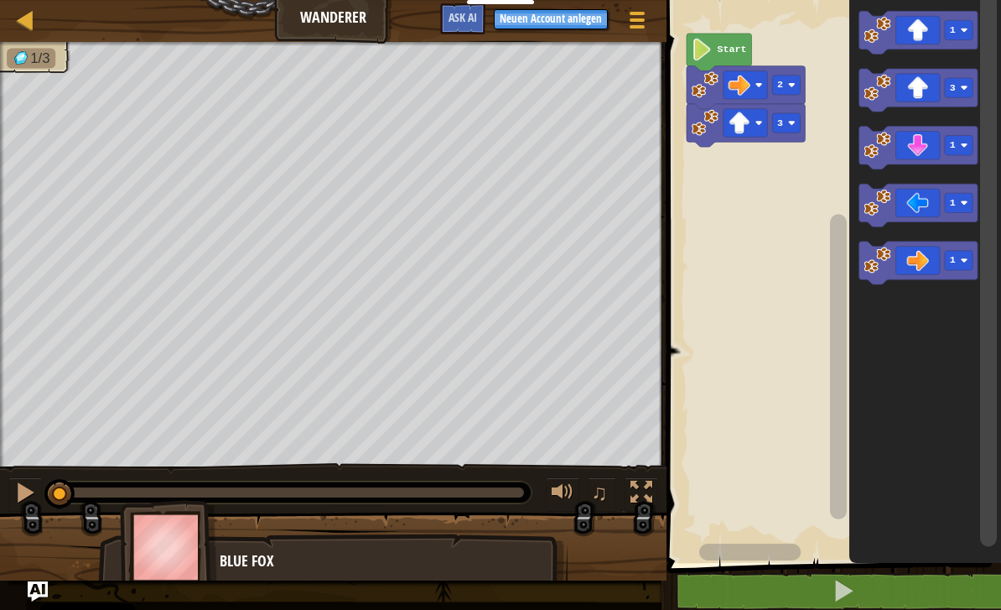
click at [805, 117] on icon "Blockly Arbeitsbereich" at bounding box center [746, 125] width 118 height 43
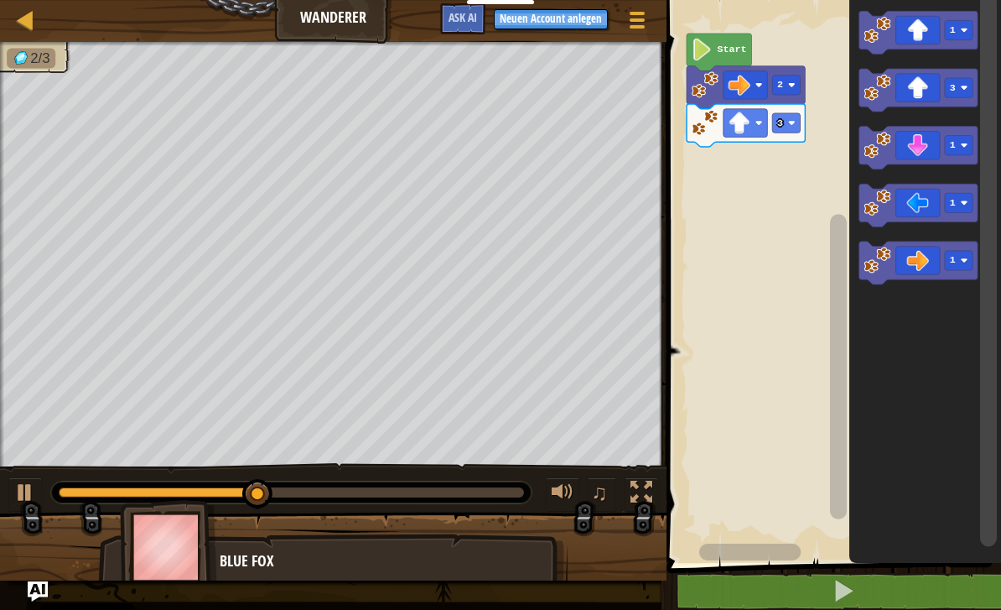
click at [960, 262] on rect "Blockly Arbeitsbereich" at bounding box center [959, 260] width 28 height 19
click at [955, 322] on icon "Blockly Arbeitsbereich" at bounding box center [925, 277] width 152 height 571
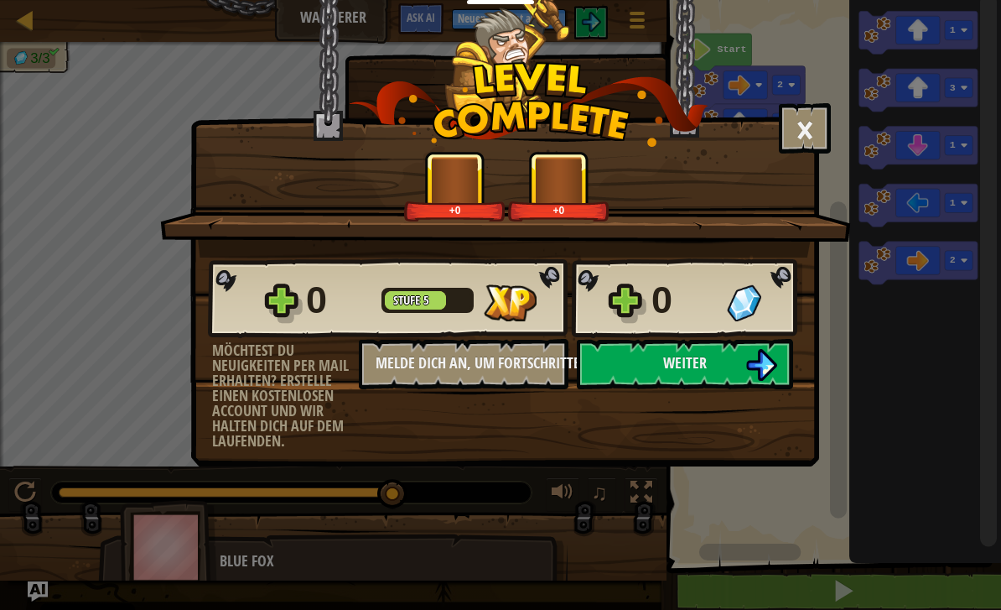
click at [689, 355] on span "Weiter" at bounding box center [685, 362] width 44 height 21
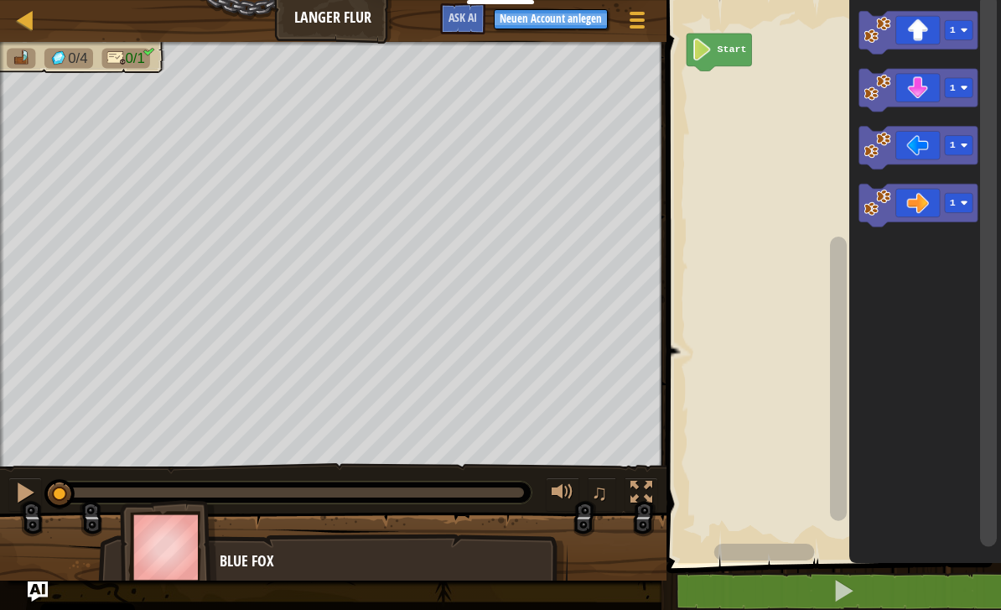
click at [961, 204] on image "Blockly Arbeitsbereich" at bounding box center [965, 203] width 8 height 8
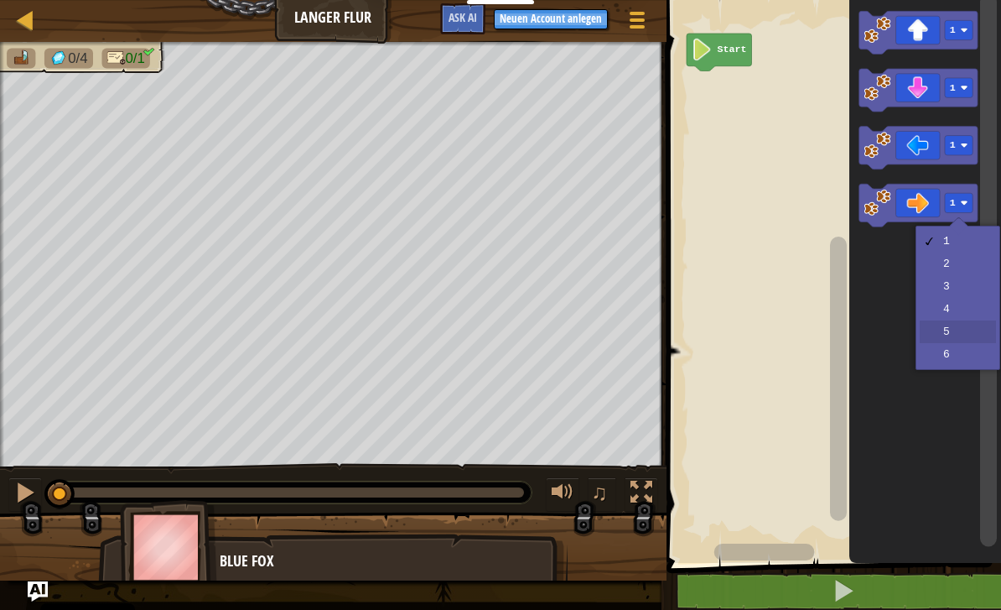
click at [953, 341] on icon "Blockly Arbeitsbereich" at bounding box center [925, 277] width 152 height 571
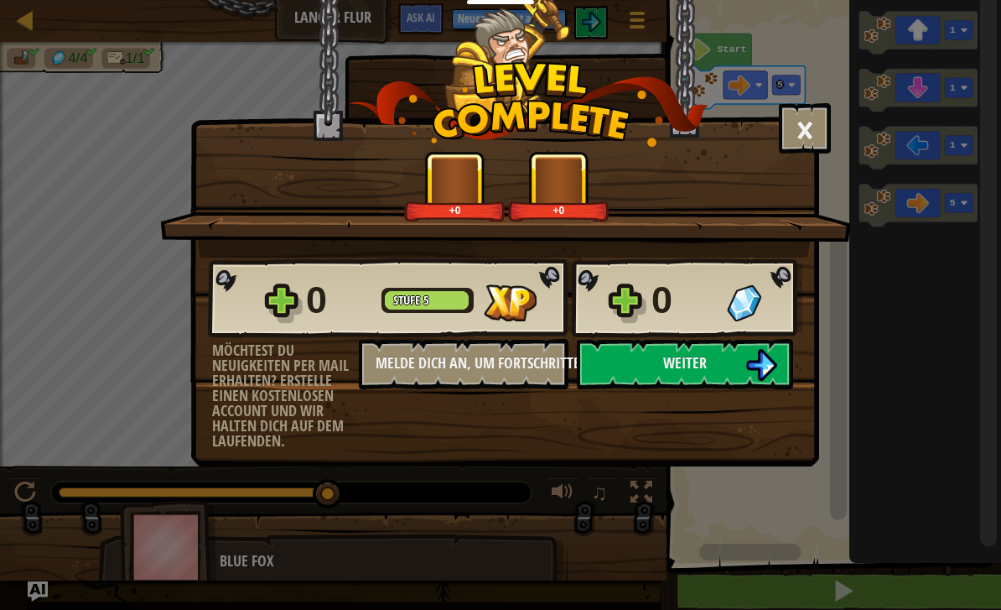
click at [715, 356] on button "Weiter" at bounding box center [685, 364] width 216 height 50
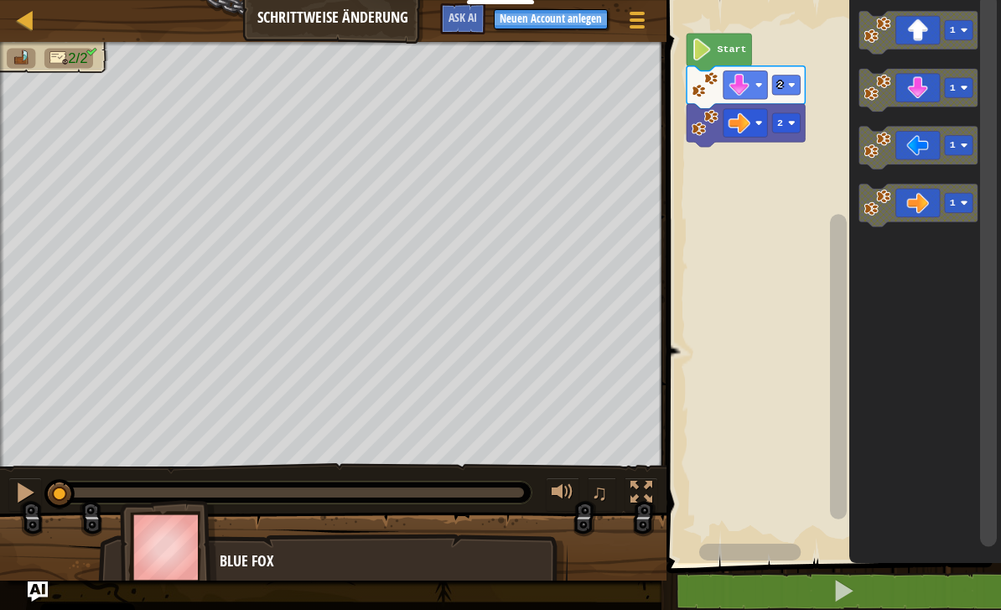
click at [791, 123] on image "Blockly Arbeitsbereich" at bounding box center [792, 123] width 8 height 8
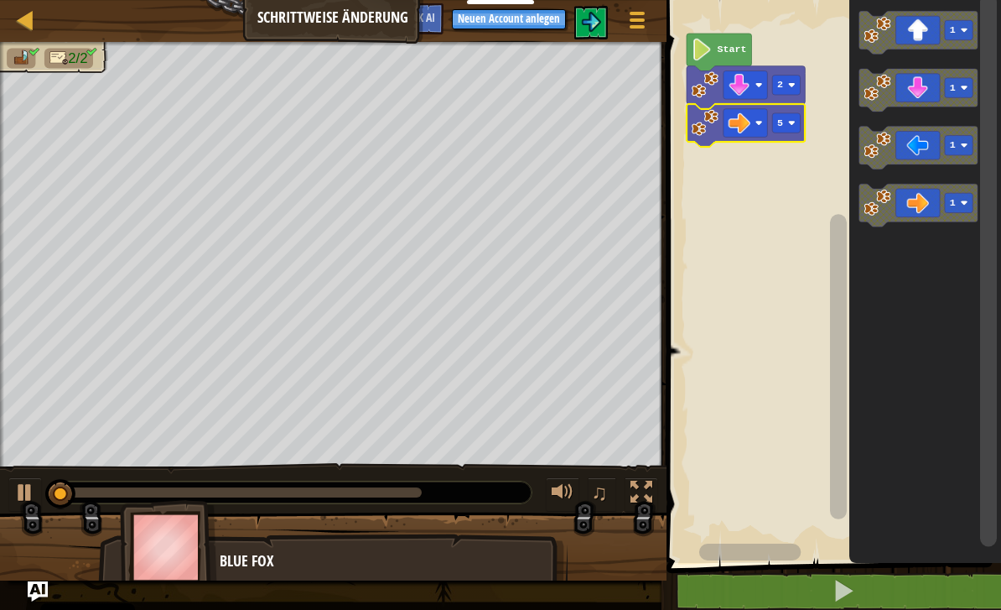
click at [787, 258] on rect "Blockly Arbeitsbereich" at bounding box center [832, 277] width 340 height 571
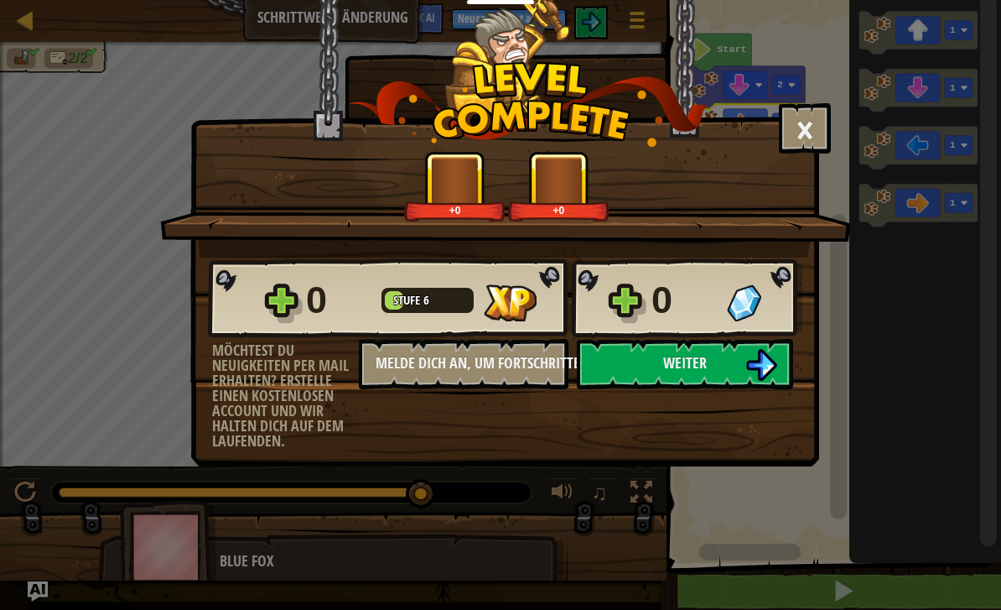
click at [722, 368] on button "Weiter" at bounding box center [685, 364] width 216 height 50
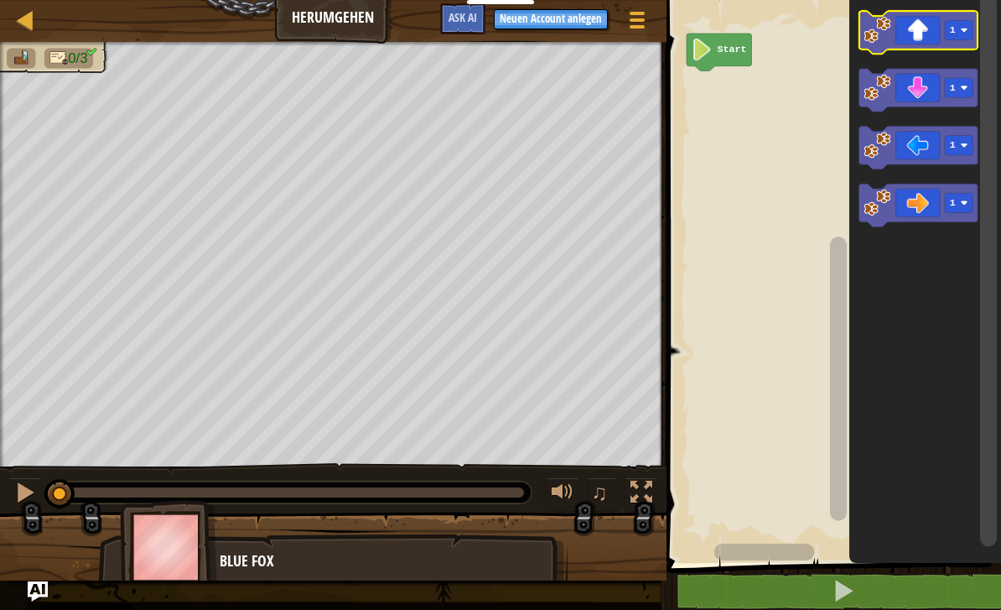
click at [952, 31] on text "1" at bounding box center [953, 30] width 6 height 12
click at [966, 93] on rect "Blockly Arbeitsbereich" at bounding box center [959, 87] width 28 height 19
click at [956, 197] on rect "Blockly Arbeitsbereich" at bounding box center [959, 202] width 28 height 19
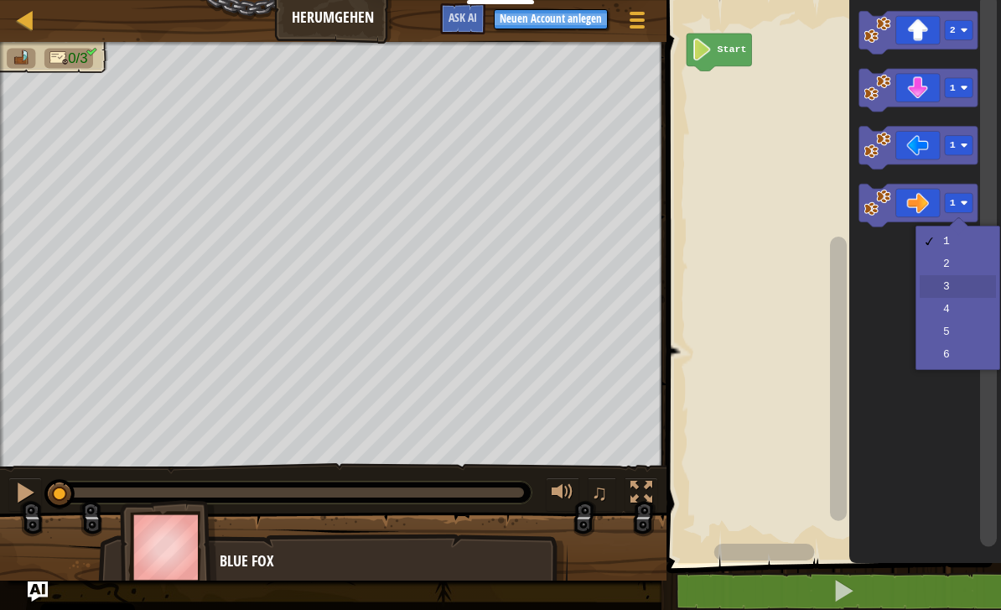
click at [958, 284] on icon "Blockly Arbeitsbereich" at bounding box center [925, 277] width 152 height 571
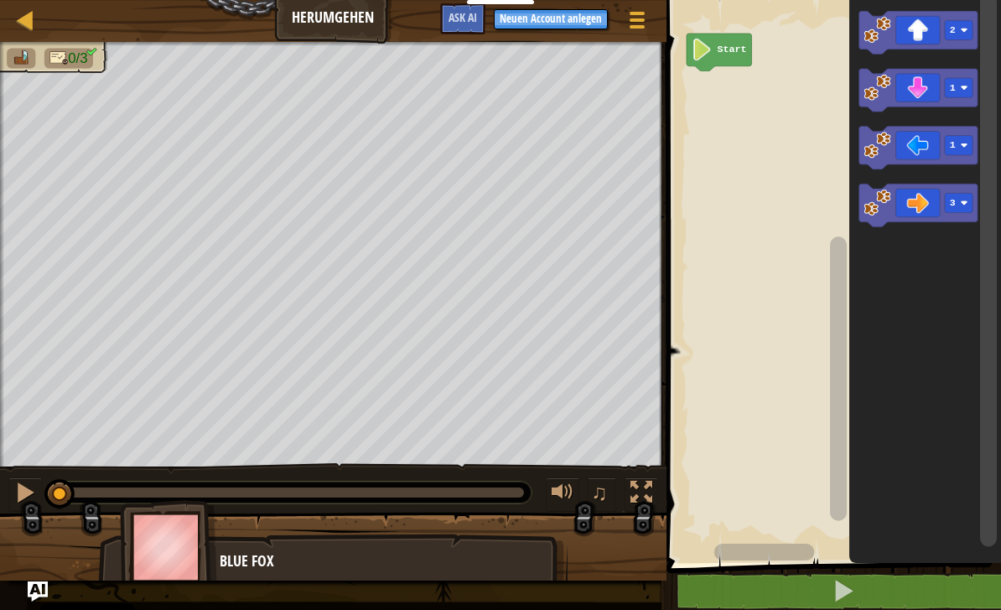
click at [963, 84] on rect "Blockly Arbeitsbereich" at bounding box center [959, 87] width 28 height 19
click at [911, 294] on icon "Blockly Arbeitsbereich" at bounding box center [925, 277] width 152 height 571
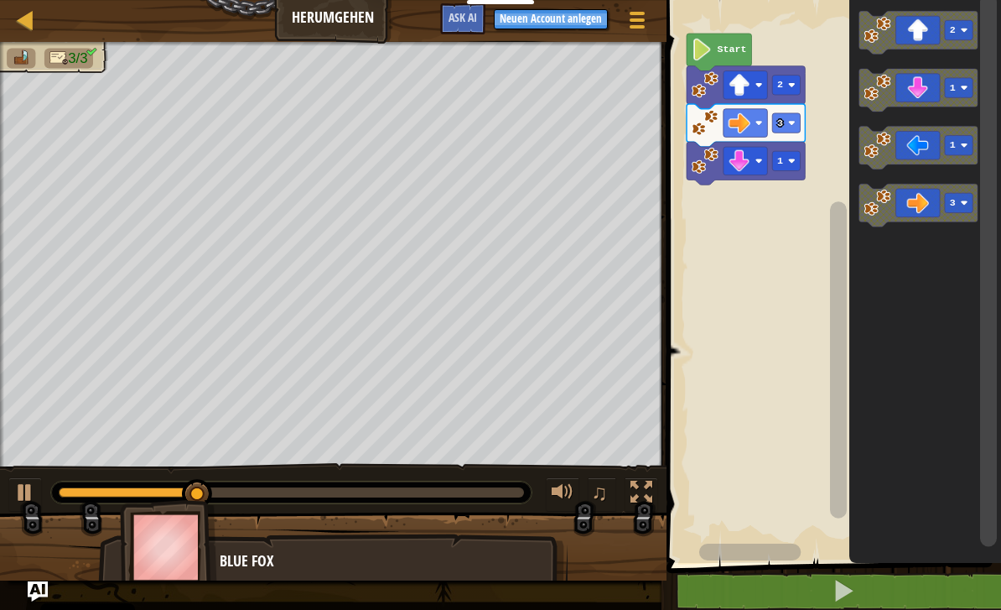
click at [792, 161] on image "Blockly Arbeitsbereich" at bounding box center [792, 161] width 8 height 8
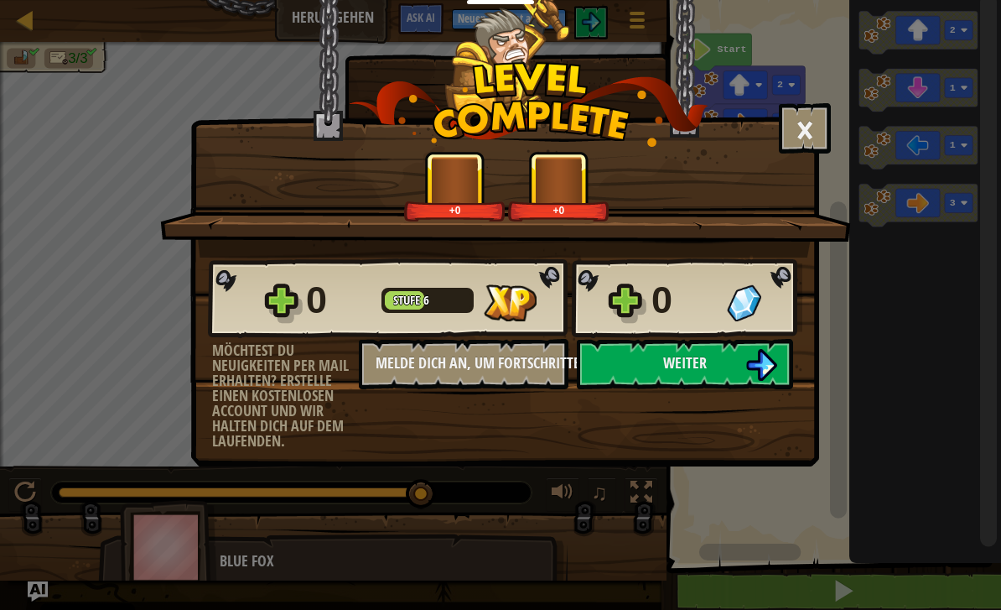
click at [662, 369] on button "Weiter" at bounding box center [685, 364] width 216 height 50
